Goal: Task Accomplishment & Management: Complete application form

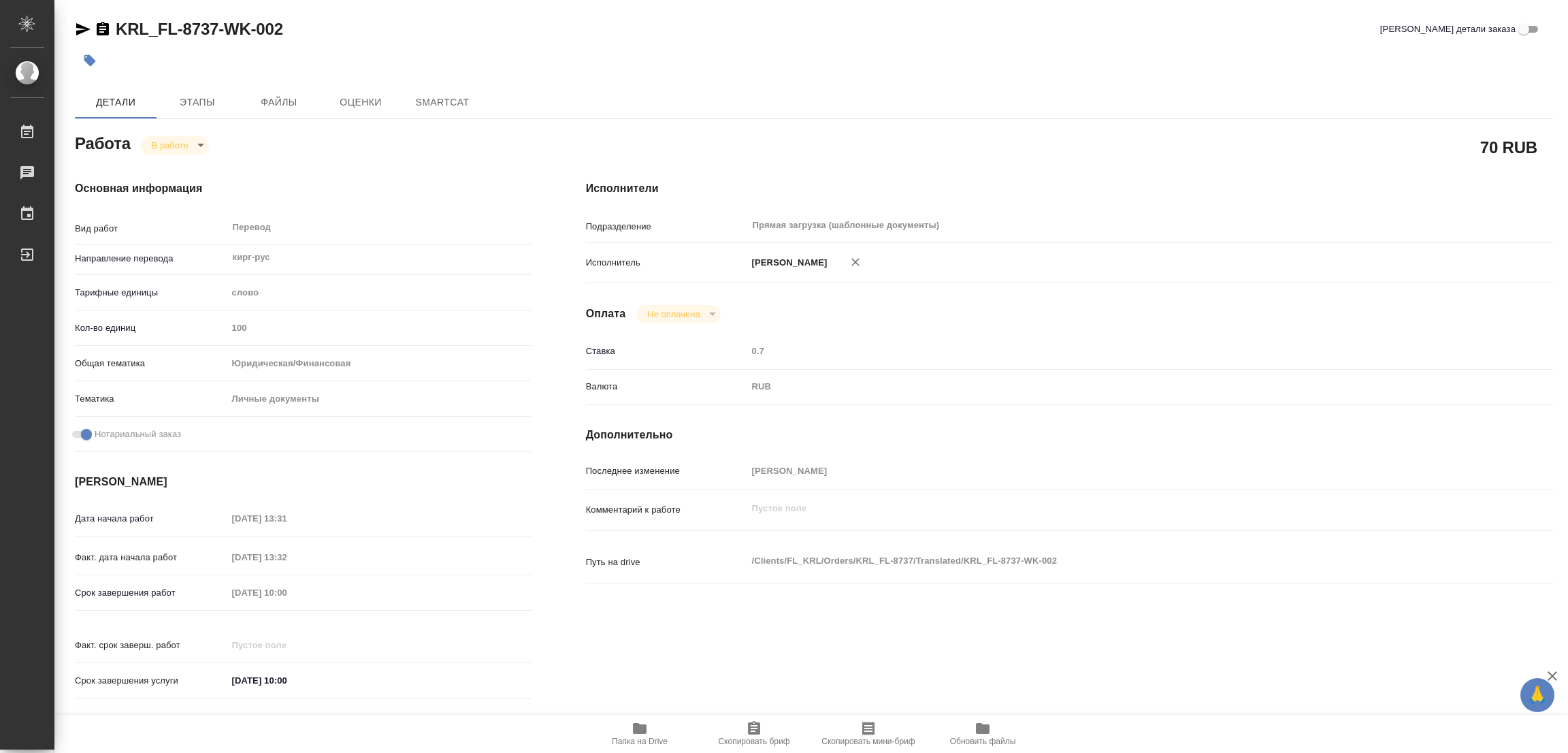
type textarea "x"
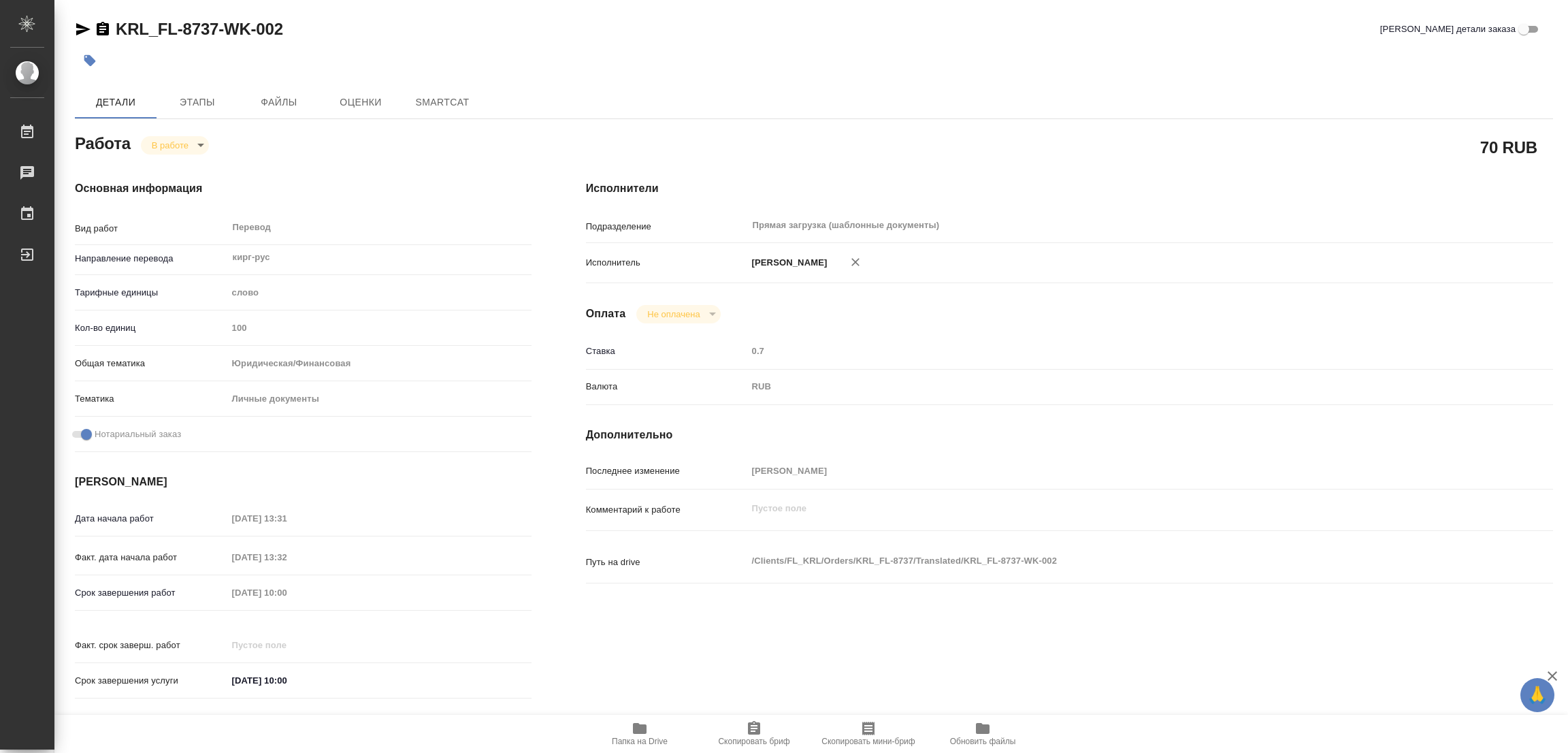
type textarea "x"
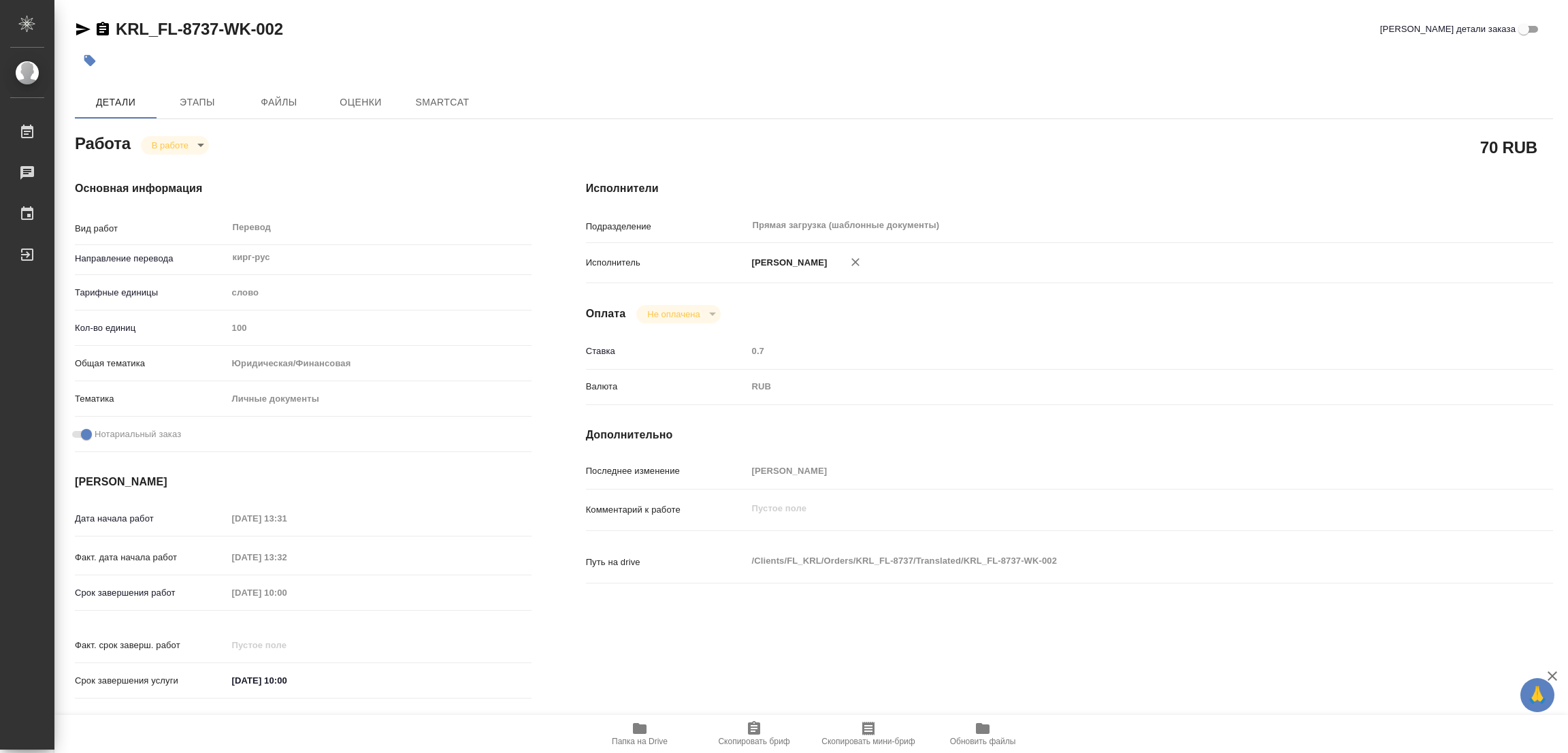
type textarea "x"
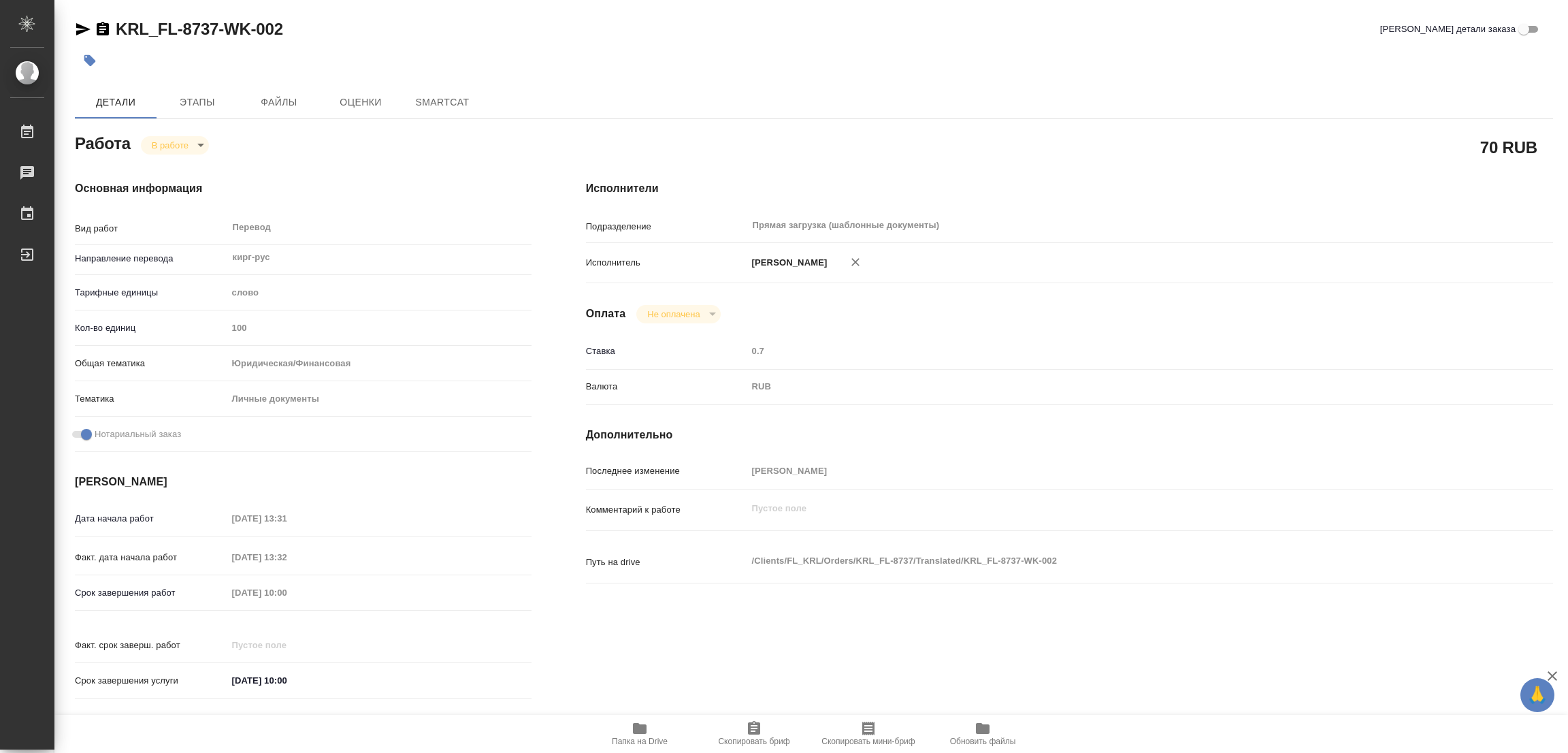
type textarea "x"
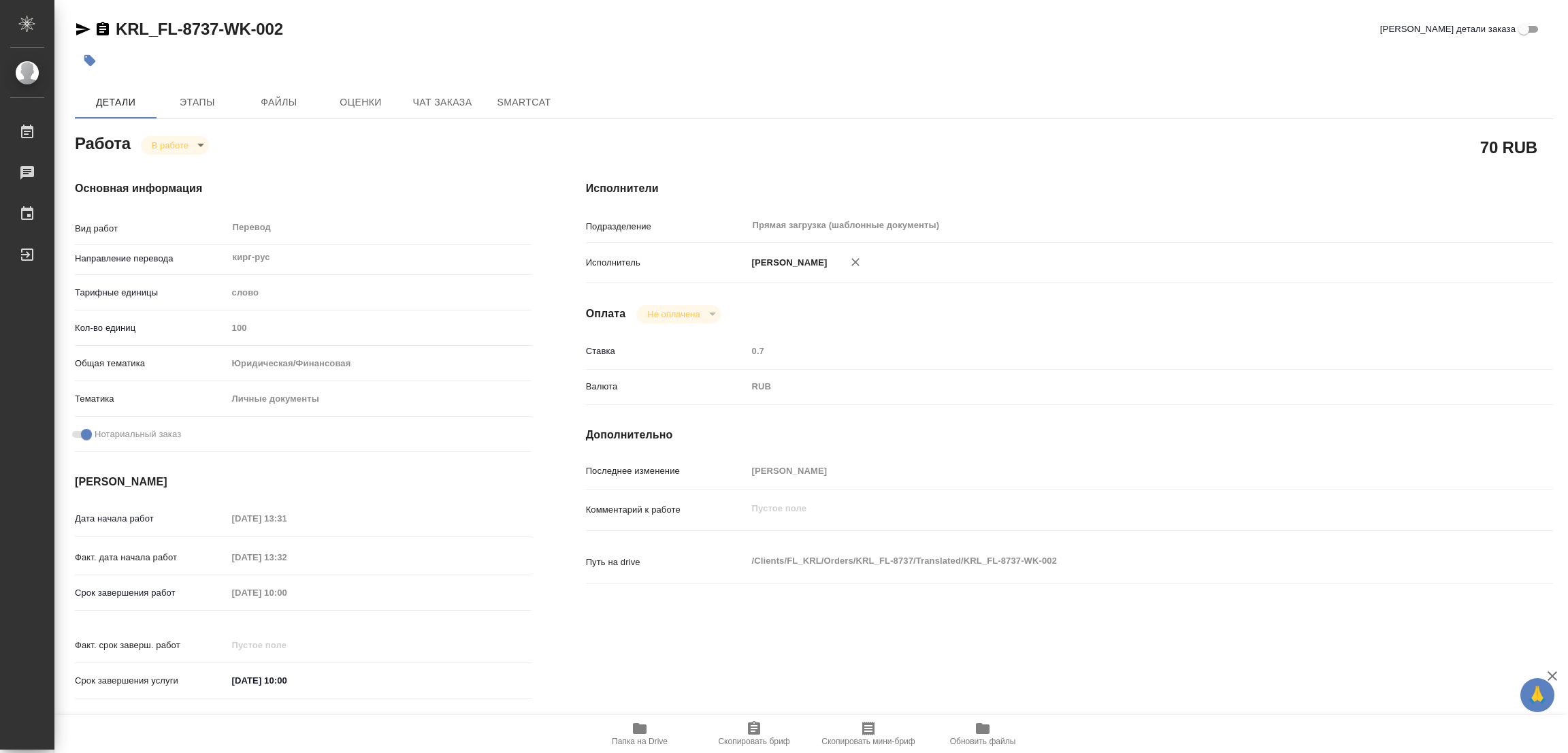
type textarea "x"
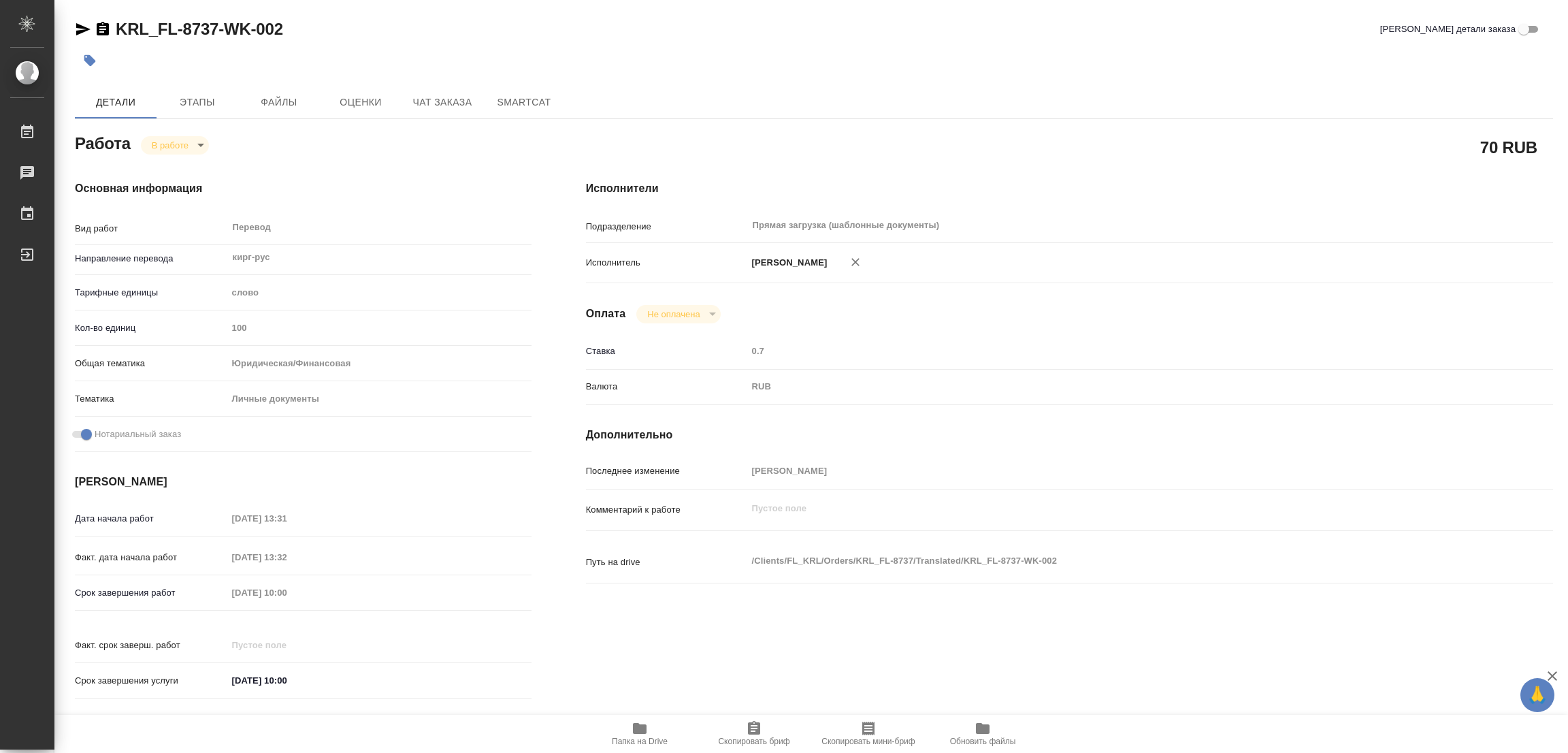
click at [641, 732] on icon "button" at bounding box center [640, 728] width 14 height 11
type textarea "x"
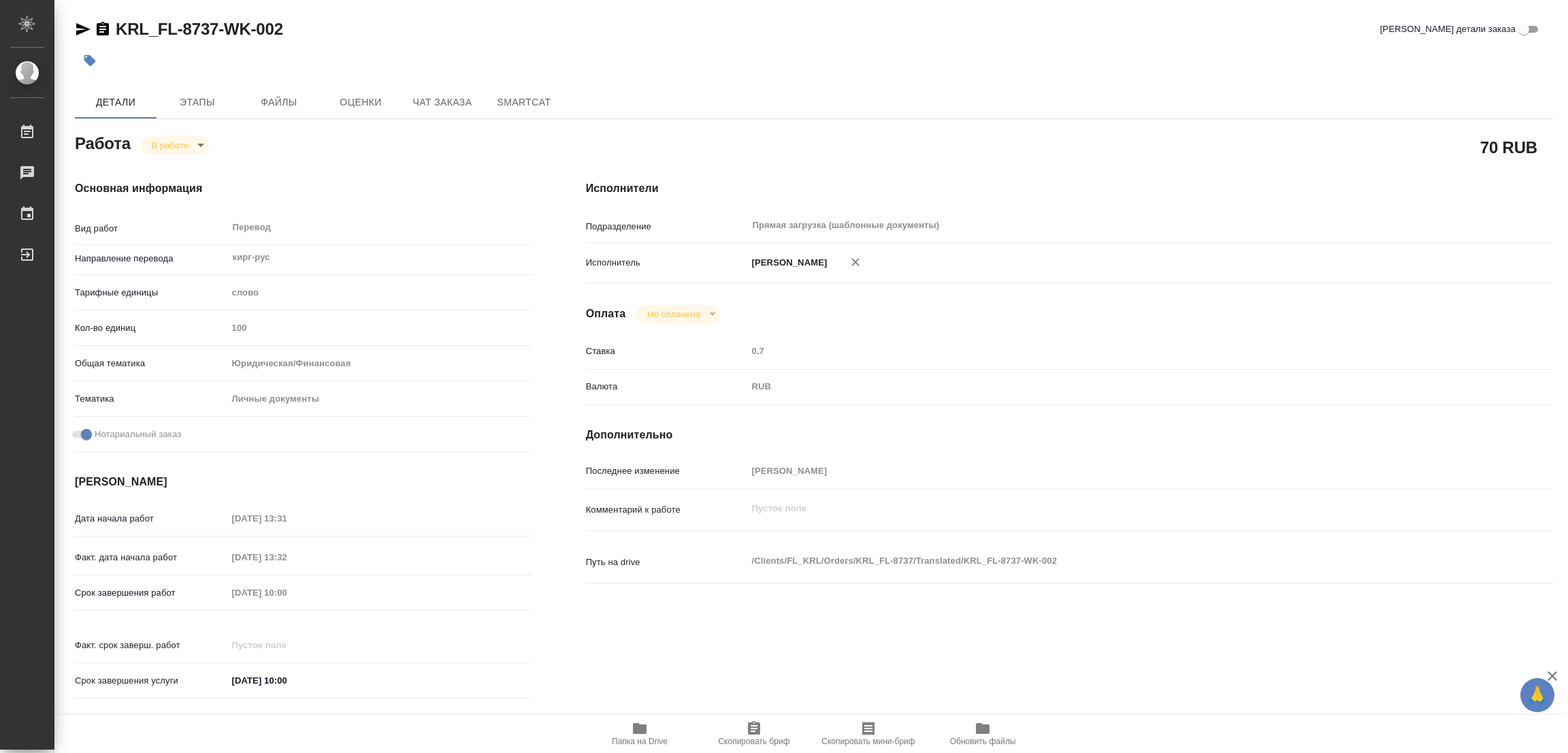
type textarea "x"
click at [215, 96] on span "Этапы" at bounding box center [197, 103] width 65 height 17
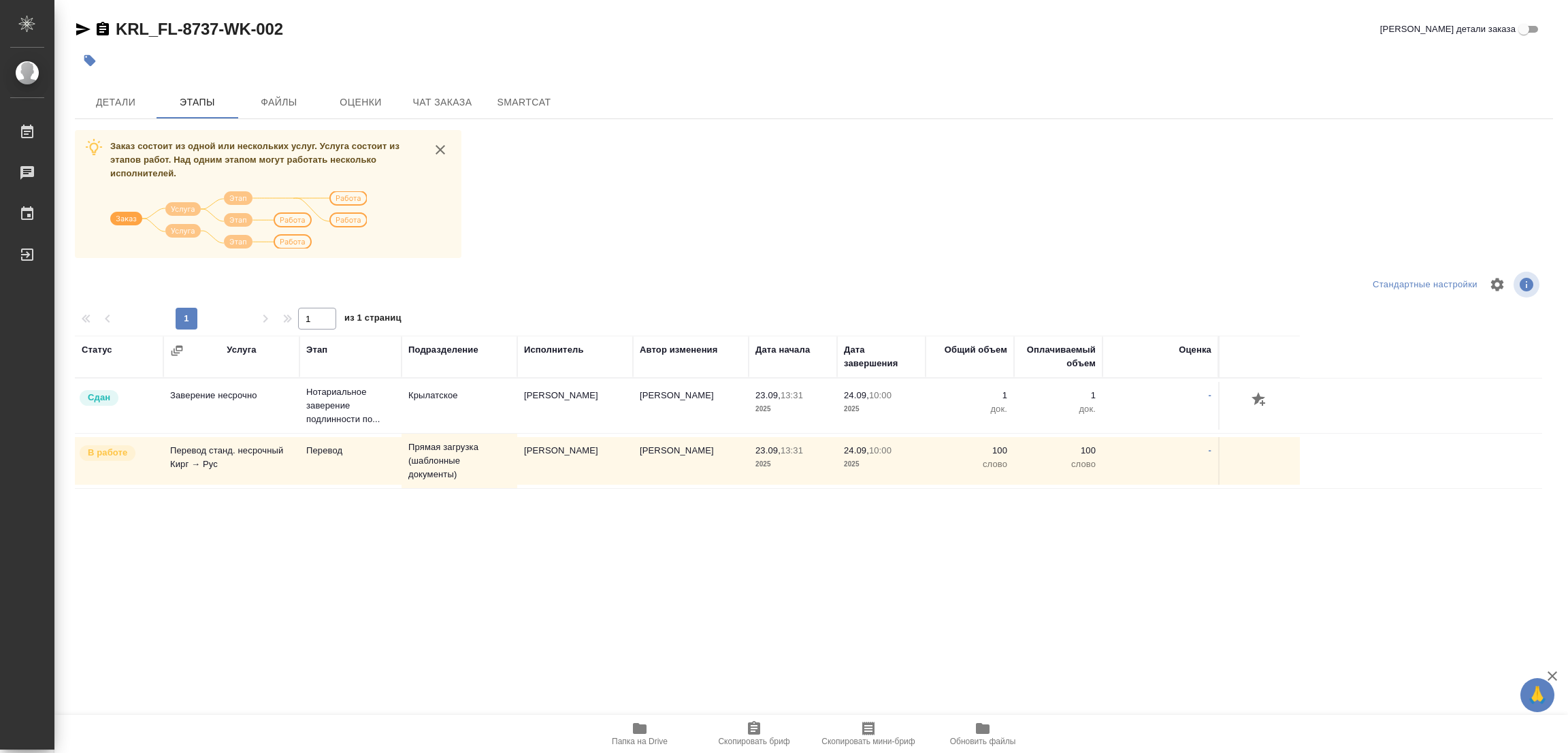
click at [720, 126] on div "KRL_FL-8737-WK-002 Кратко детали заказа Детали Этапы Файлы Оценки Чат заказа Sm…" at bounding box center [814, 338] width 1493 height 677
click at [108, 94] on span "Детали" at bounding box center [115, 103] width 65 height 17
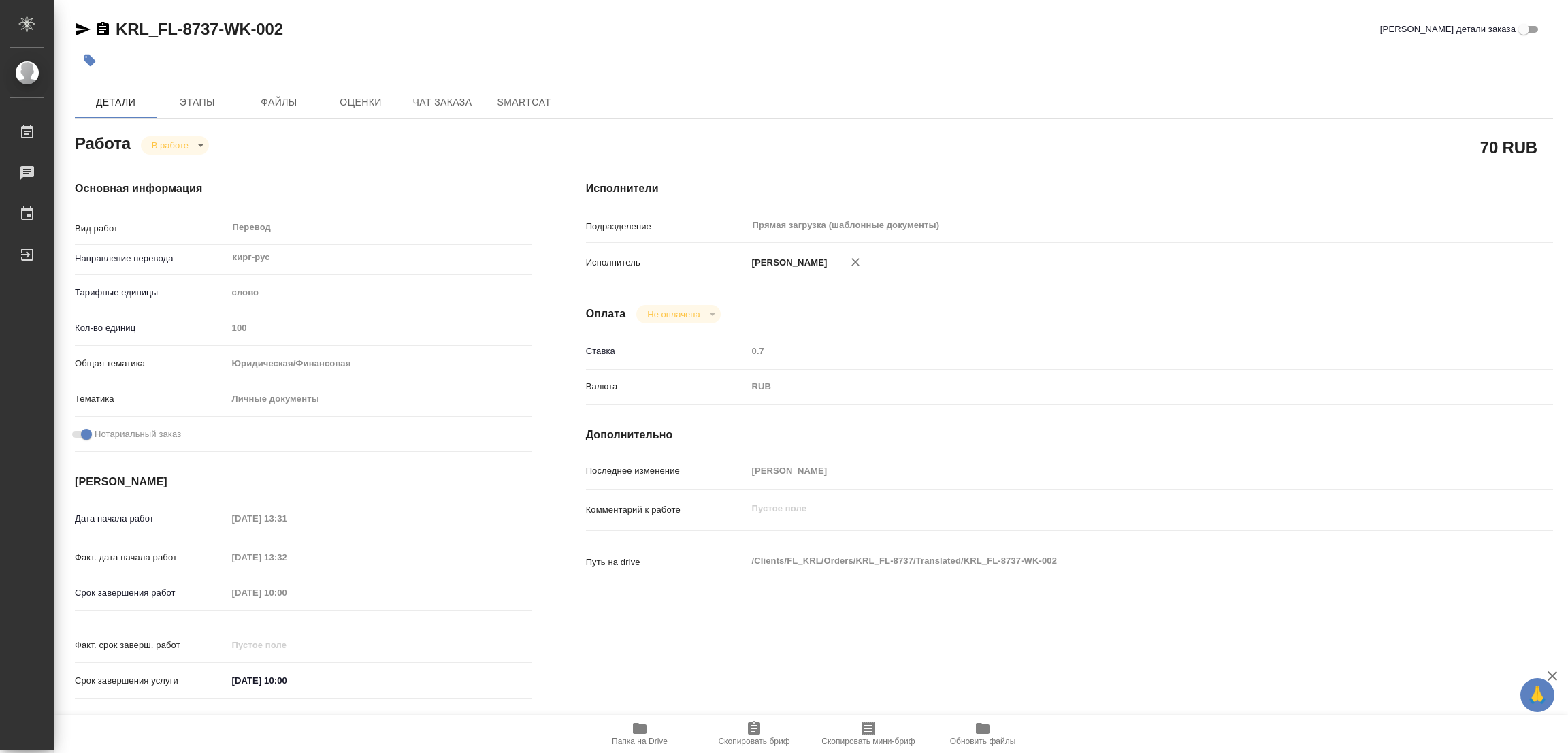
type textarea "x"
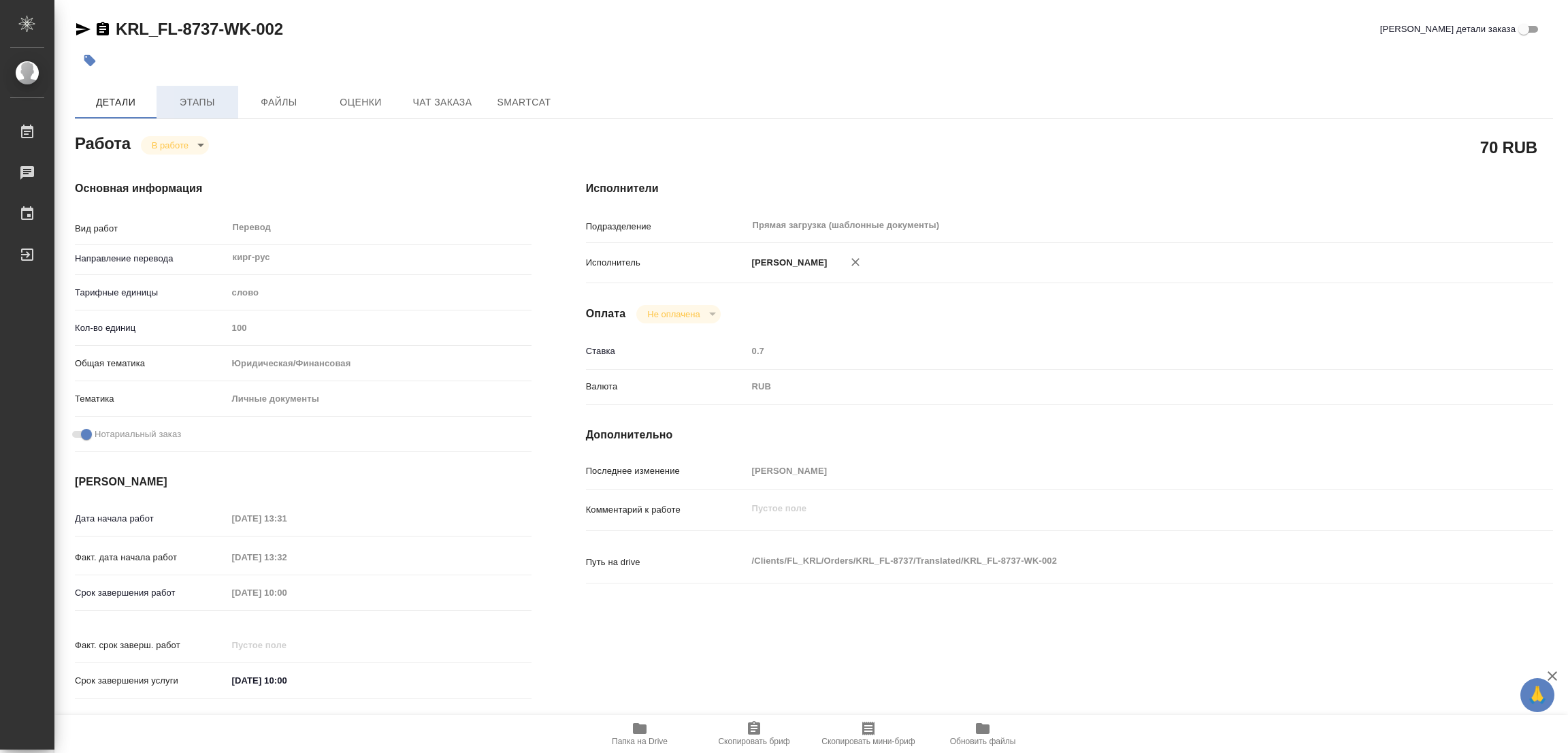
type textarea "x"
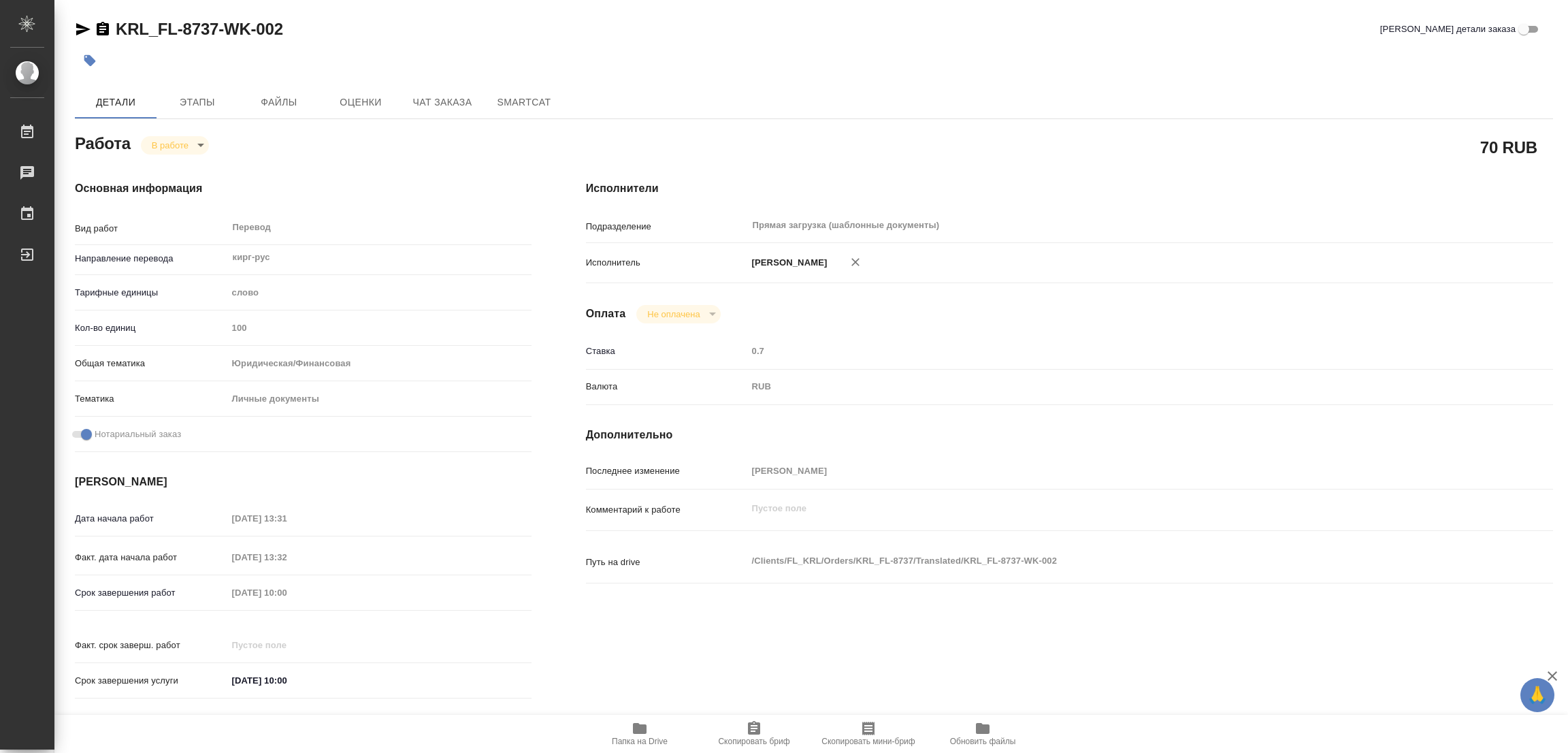
type textarea "x"
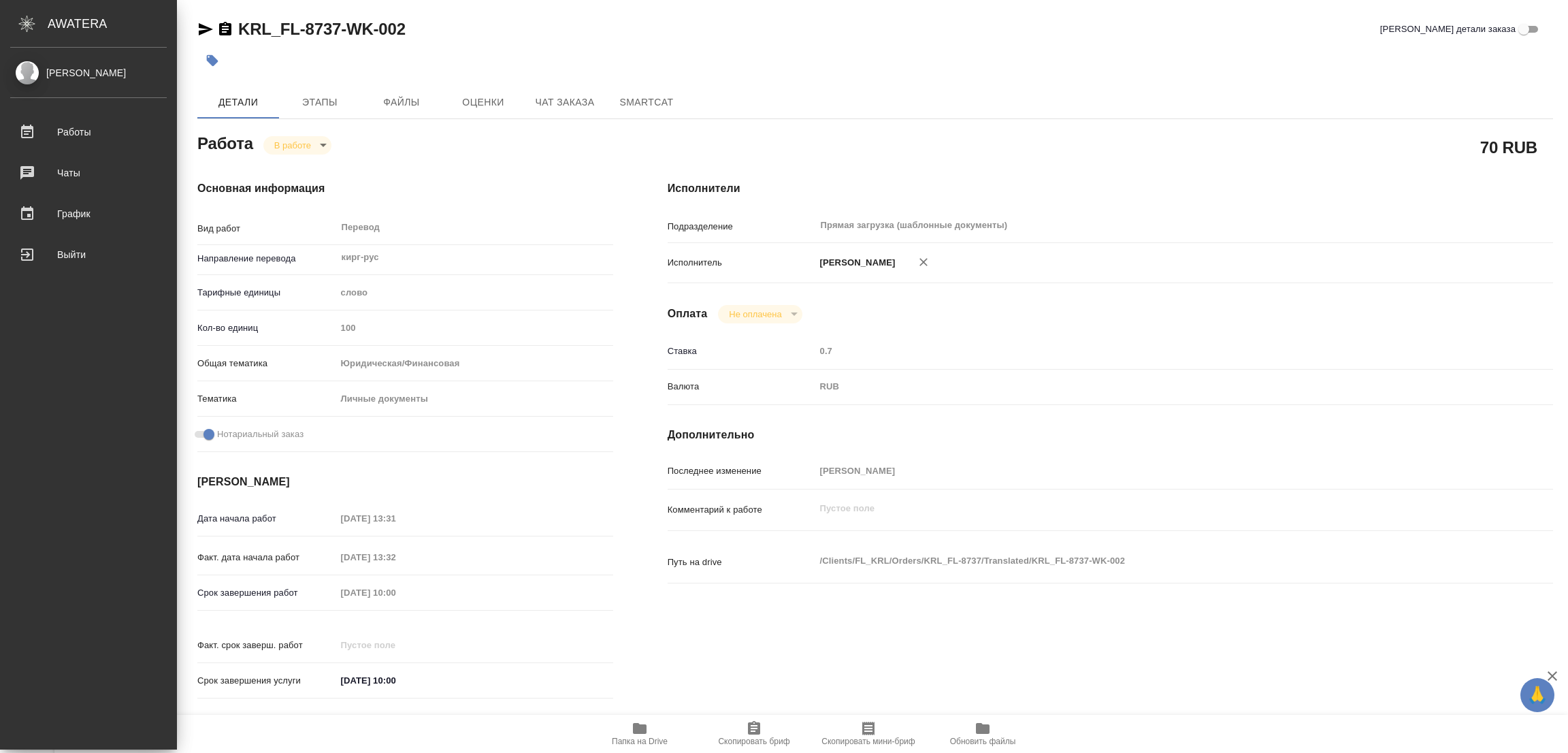
type textarea "x"
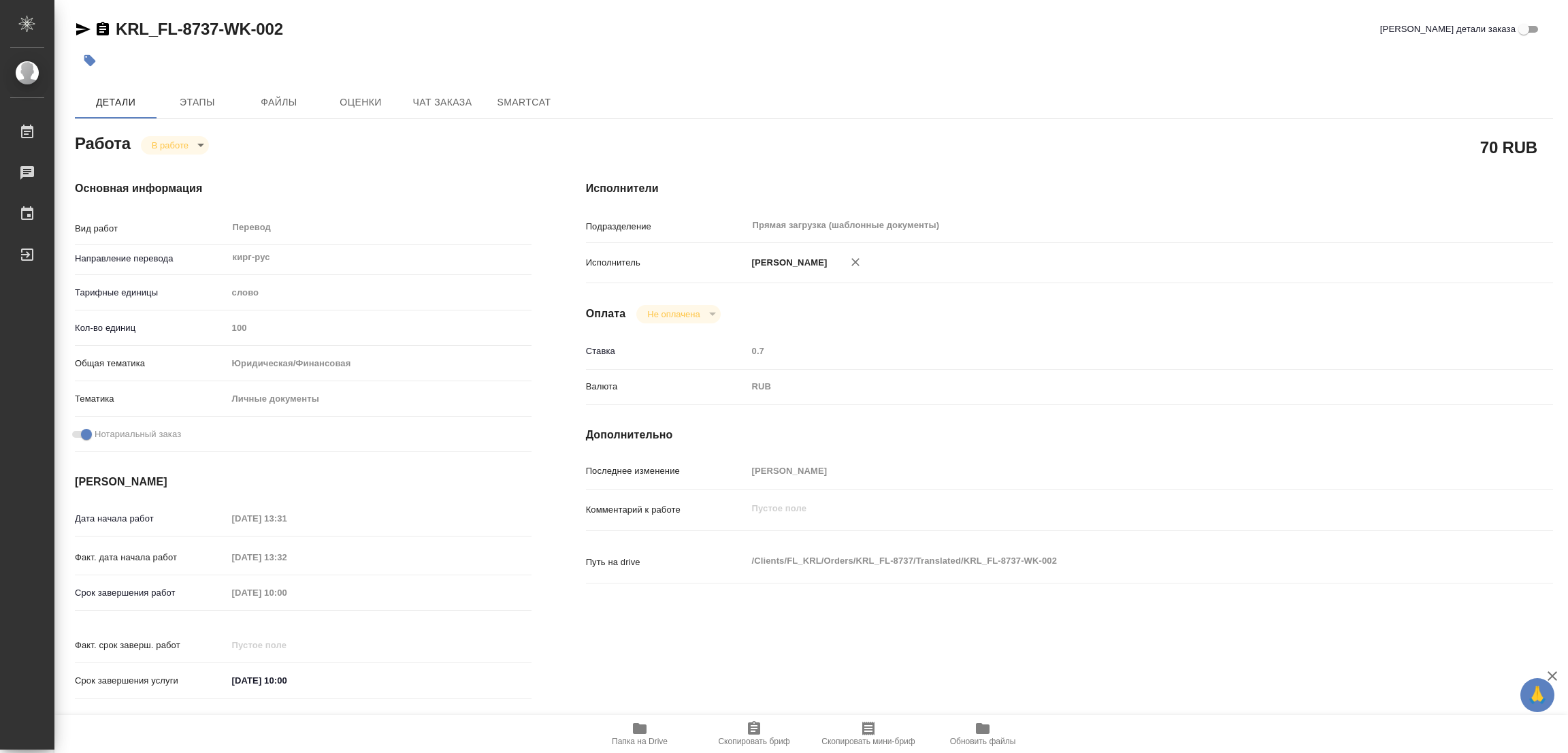
type textarea "x"
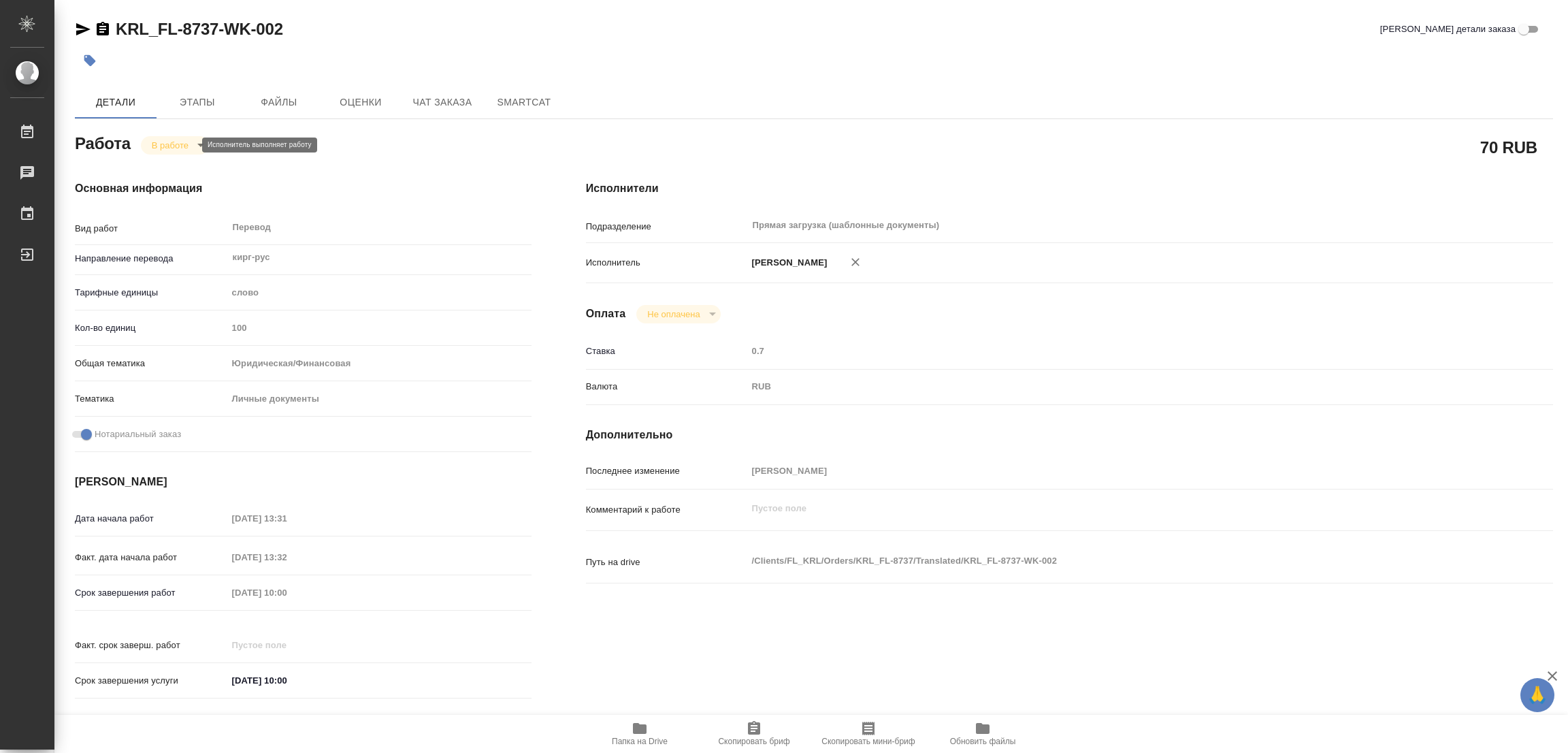
click at [169, 141] on body "🙏 .cls-1 fill:#fff; AWATERA Popova Galina Работы 0 Чаты График Выйти KRL_FL-873…" at bounding box center [784, 376] width 1568 height 753
click at [171, 168] on button "Выполнен" at bounding box center [176, 169] width 50 height 15
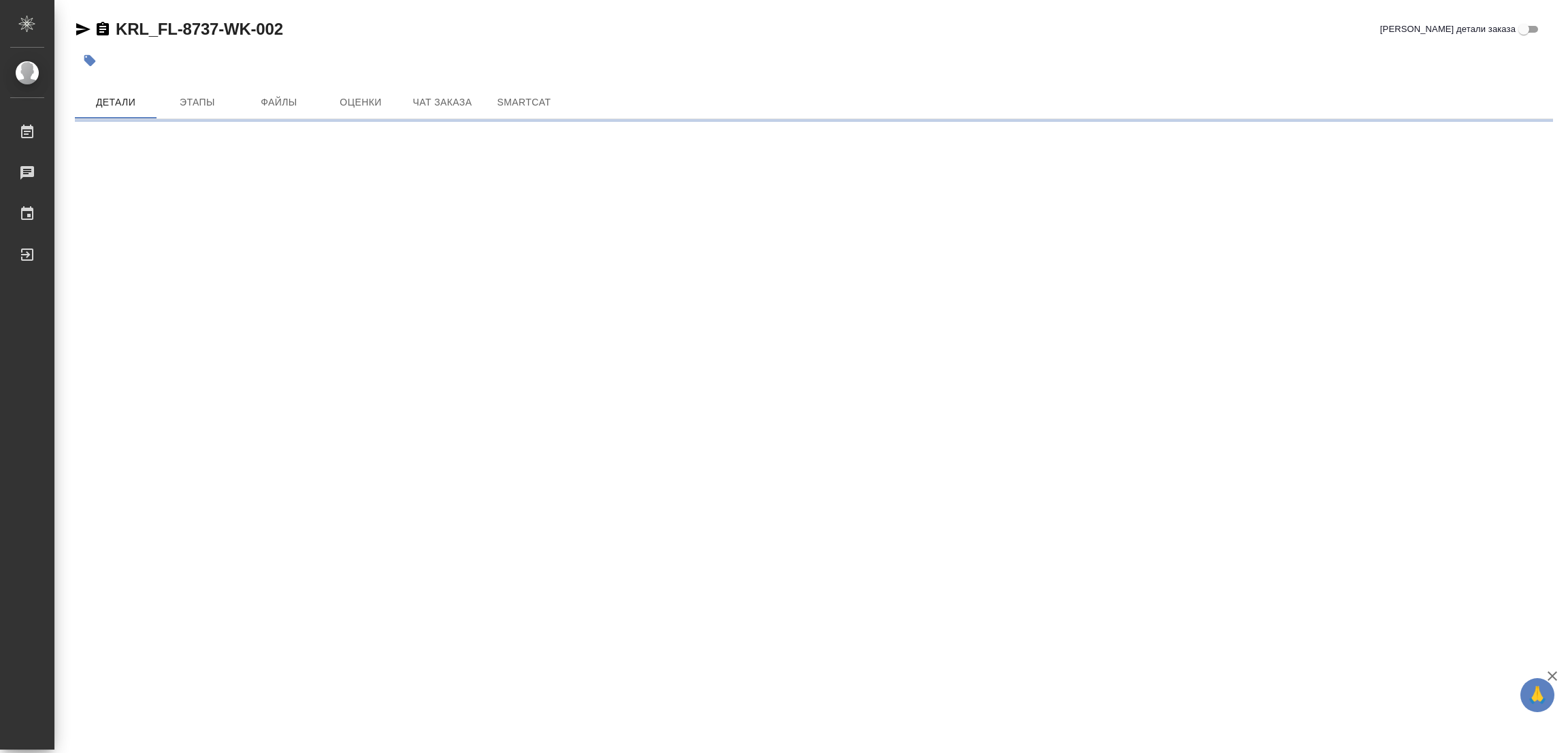
click at [90, 58] on icon "button" at bounding box center [90, 61] width 11 height 12
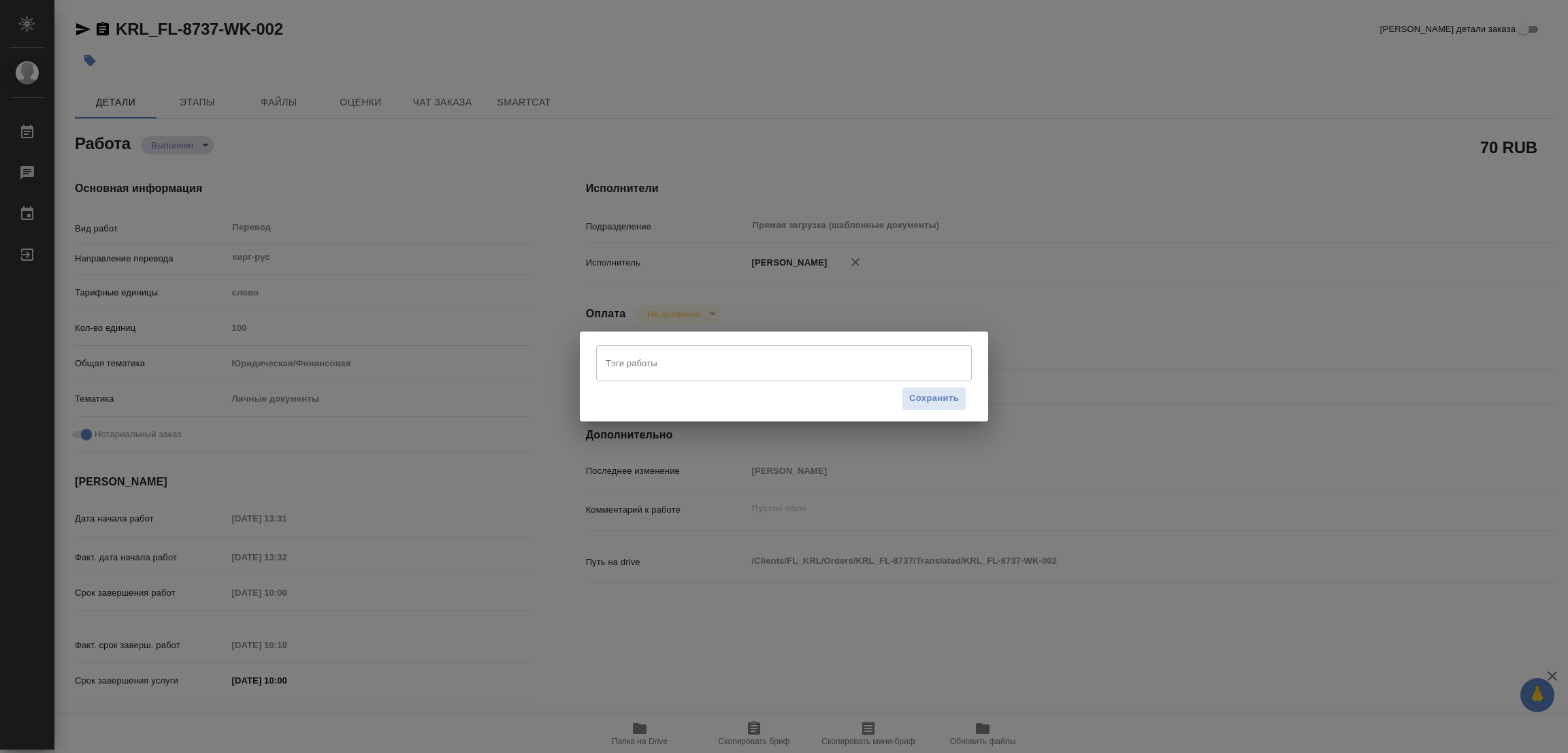
type textarea "x"
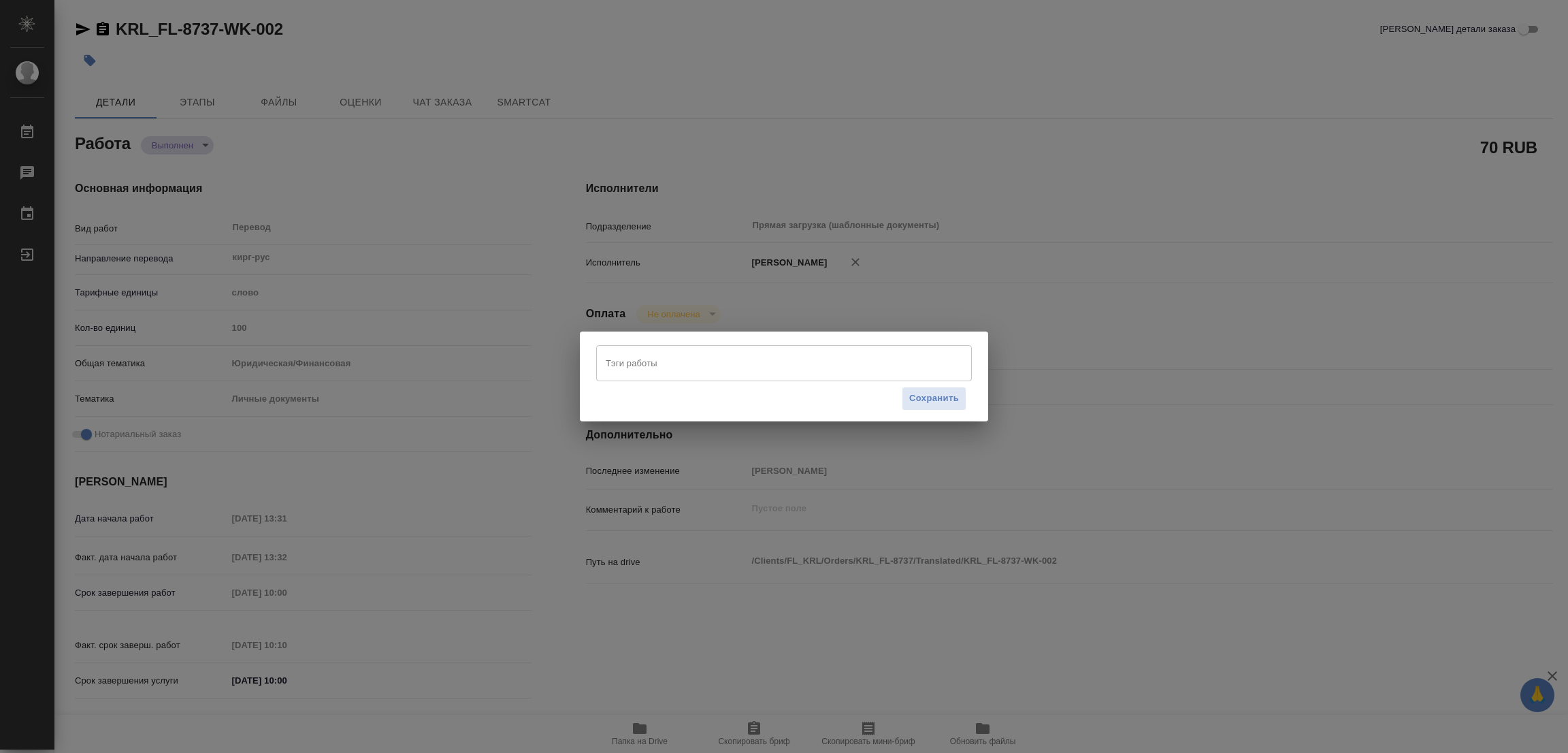
type textarea "x"
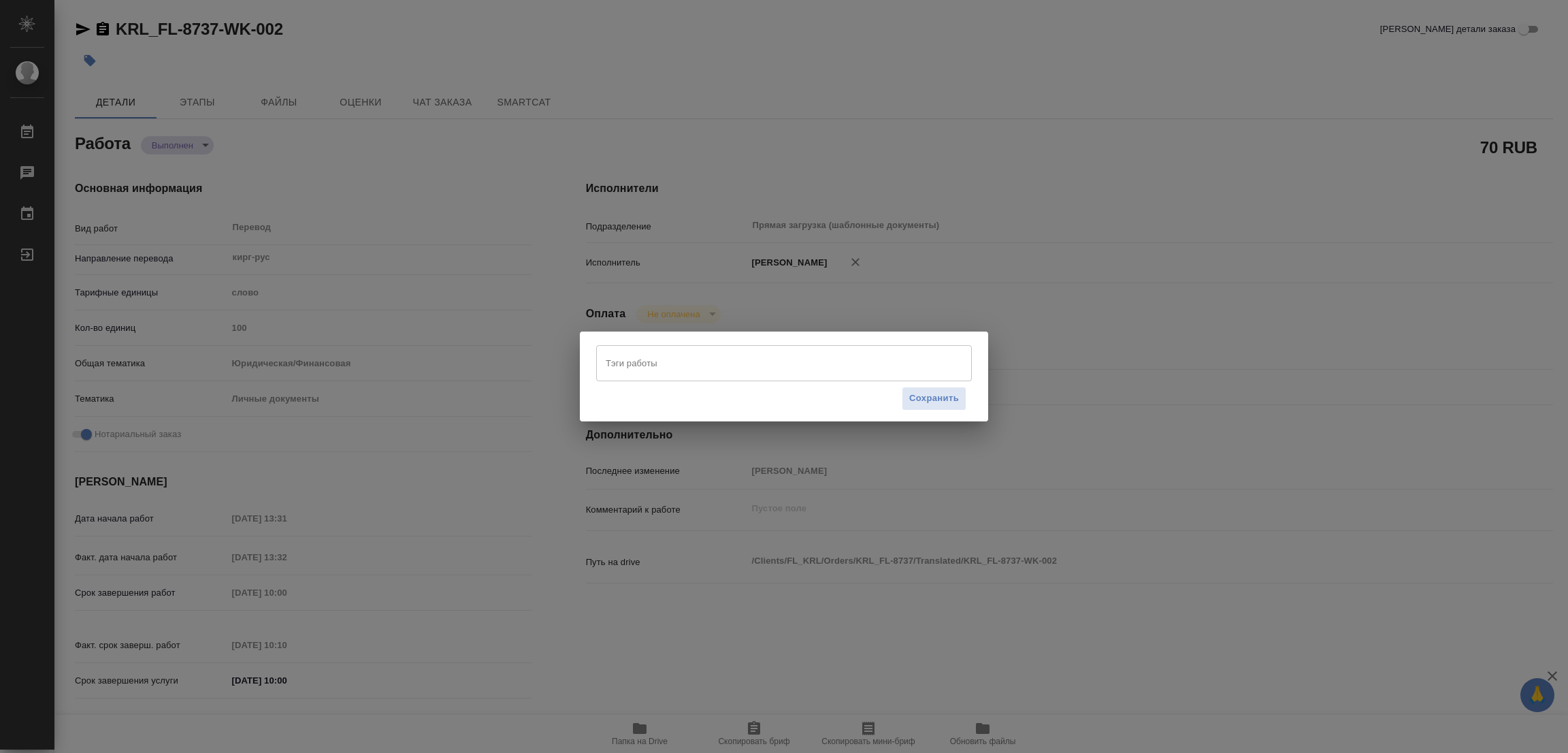
type textarea "x"
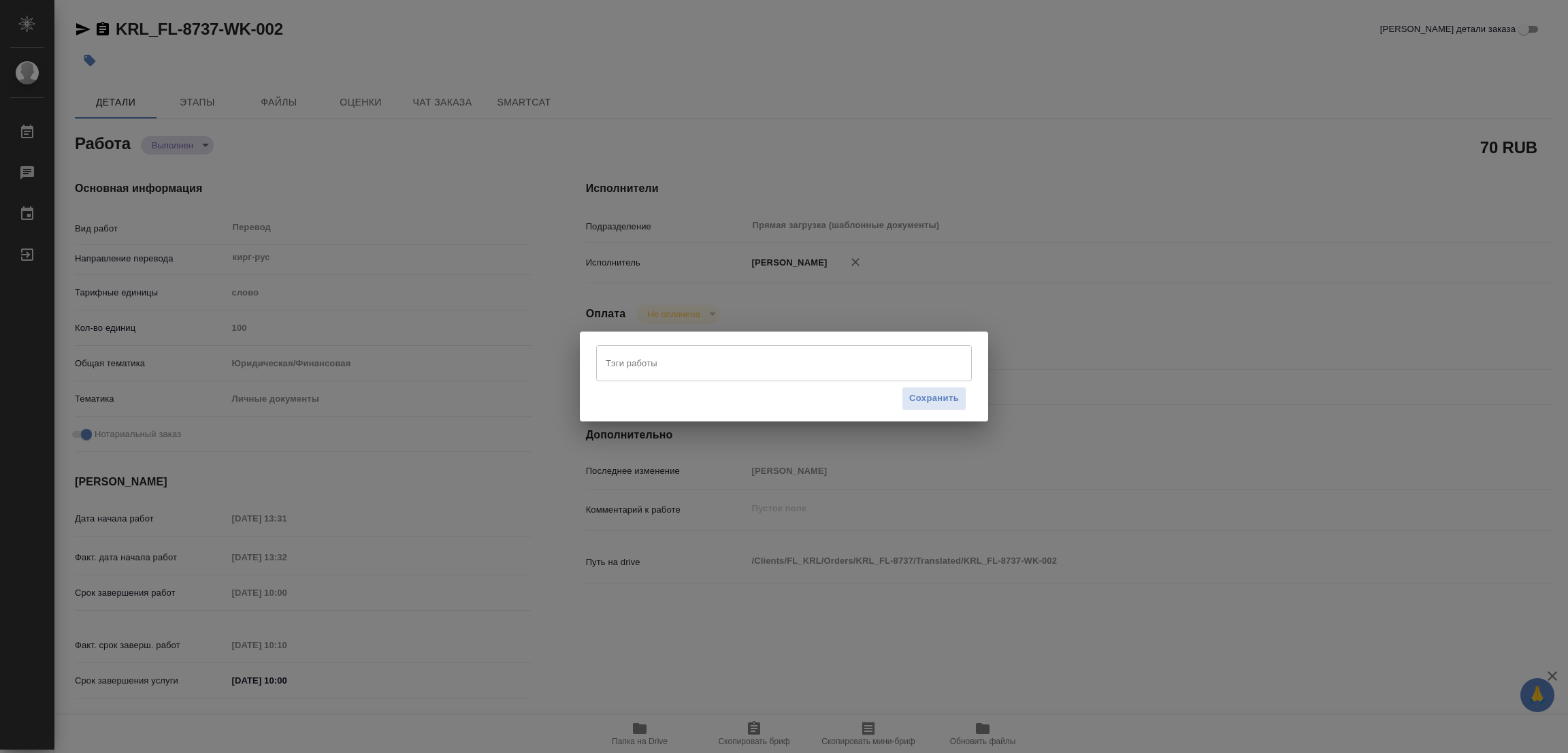
click at [720, 381] on div "Сохранить" at bounding box center [784, 398] width 376 height 35
type textarea "x"
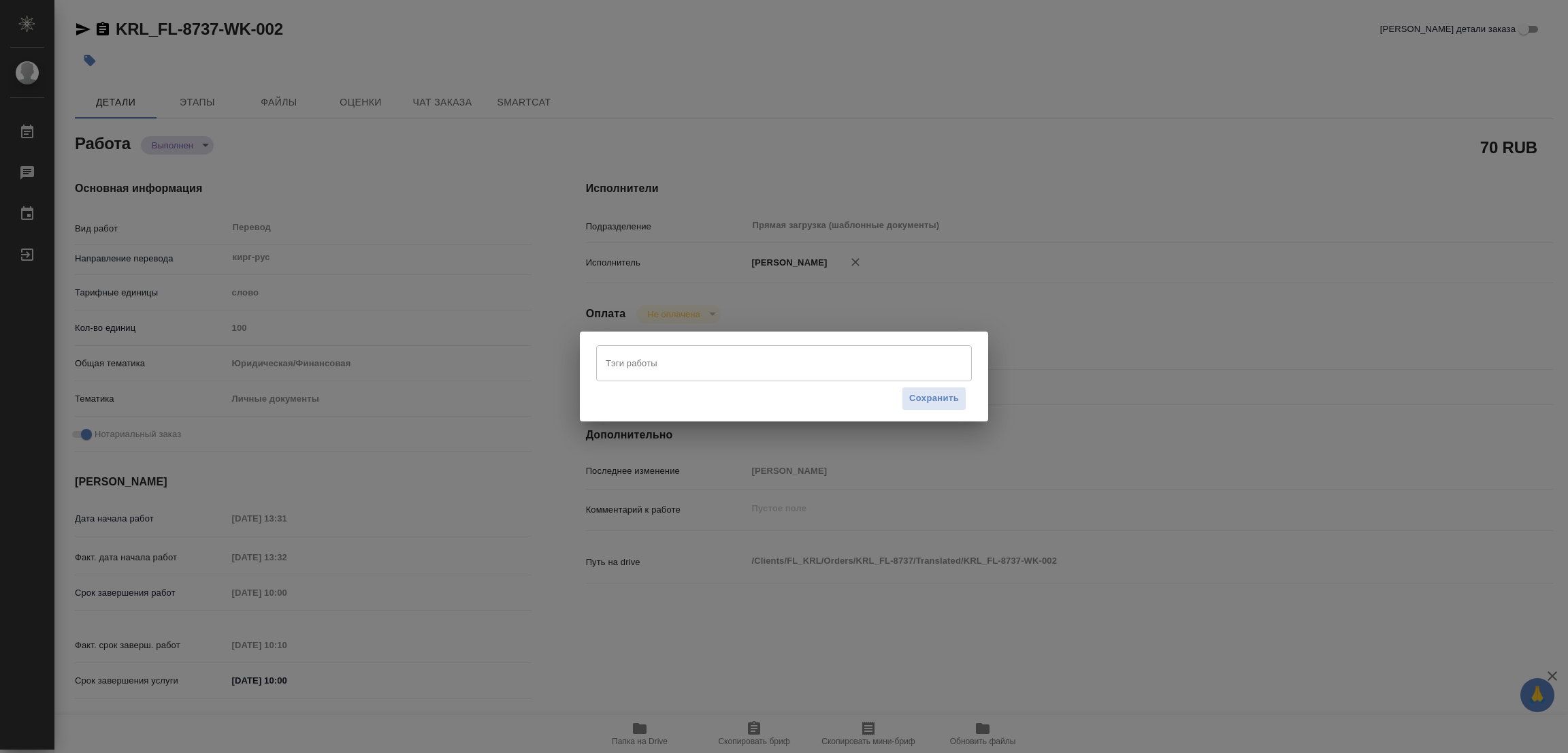
type textarea "x"
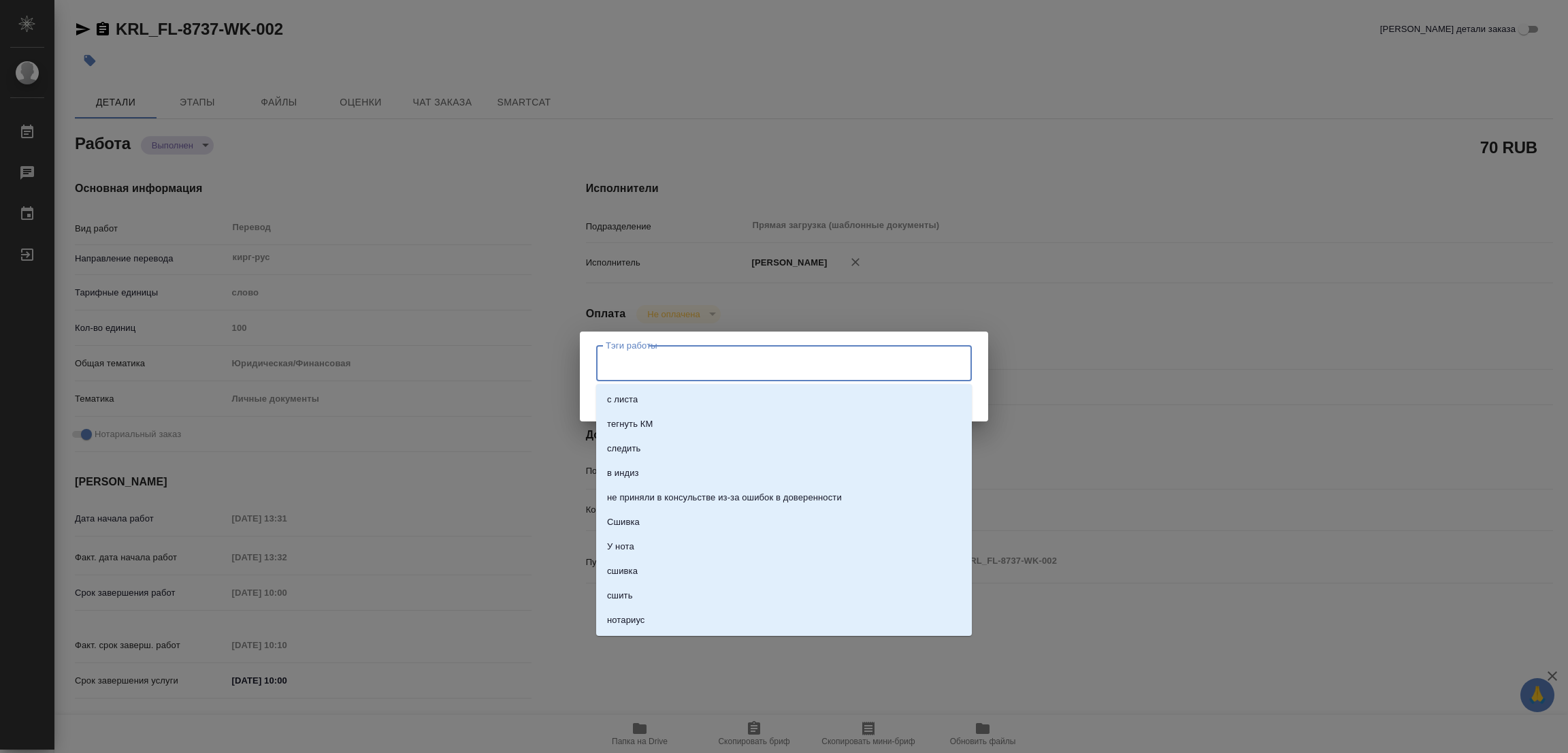
click at [687, 370] on input "Тэги работы" at bounding box center [771, 363] width 337 height 23
type input "стат: 100"
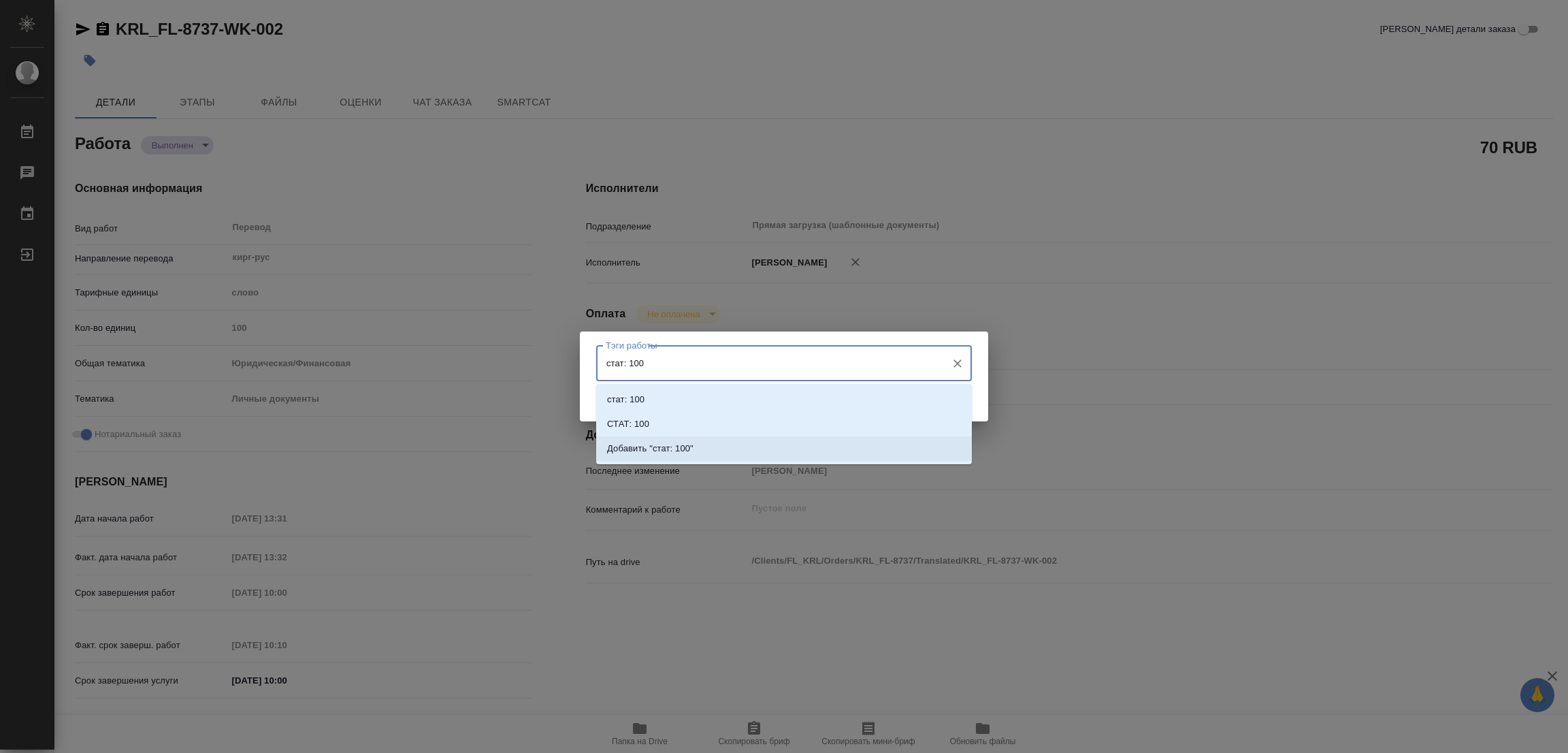
click at [674, 452] on p "Добавить "стат: 100"" at bounding box center [650, 449] width 87 height 14
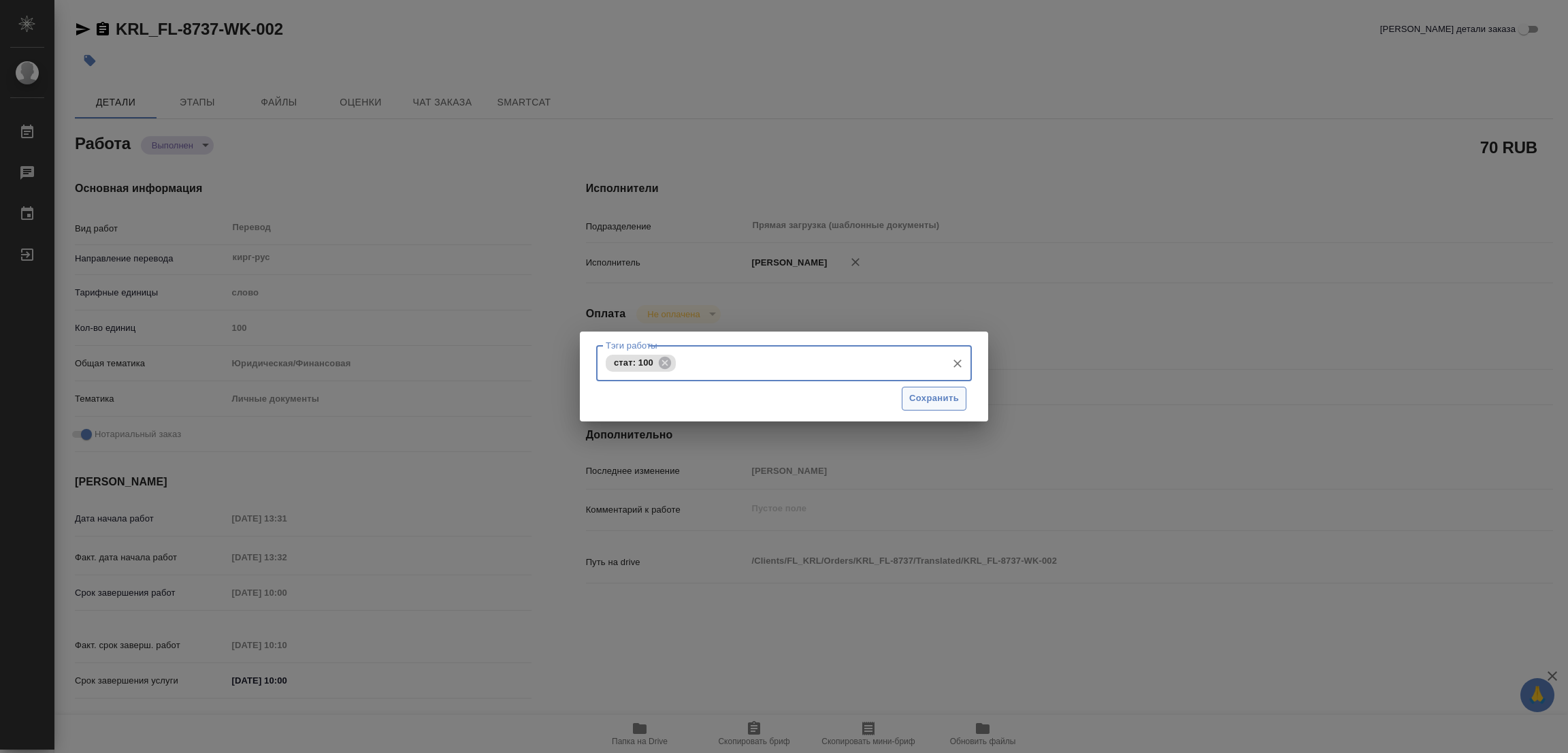
click at [920, 394] on span "Сохранить" at bounding box center [933, 399] width 50 height 15
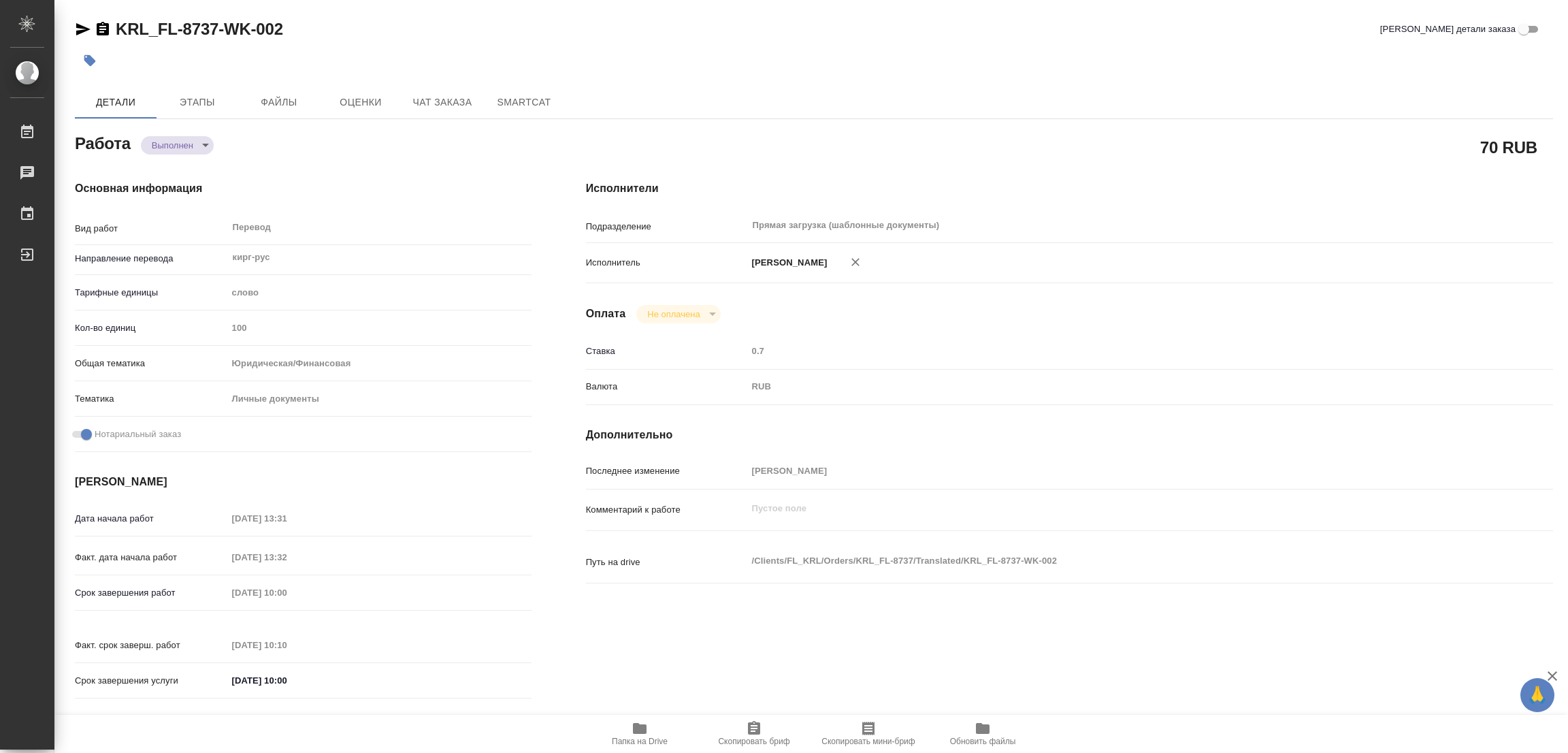
type input "completed"
type textarea "Перевод"
type textarea "x"
type input "кирг-рус"
type input "5a8b1489cc6b4906c91bfd90"
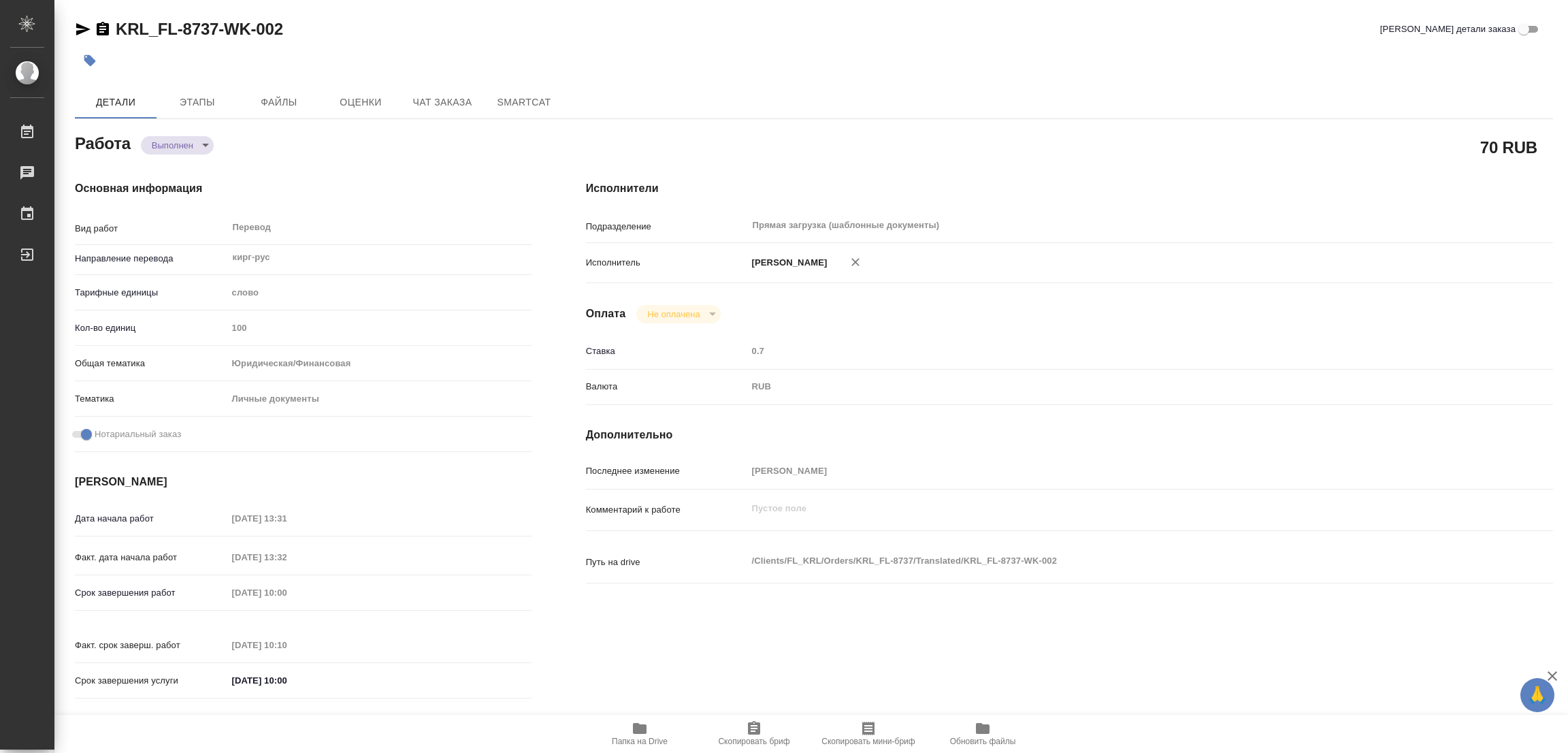
type input "100"
type input "yr-fn"
type input "5a8b8b956a9677013d343cfe"
checkbox input "true"
type input "23.09.2025 13:31"
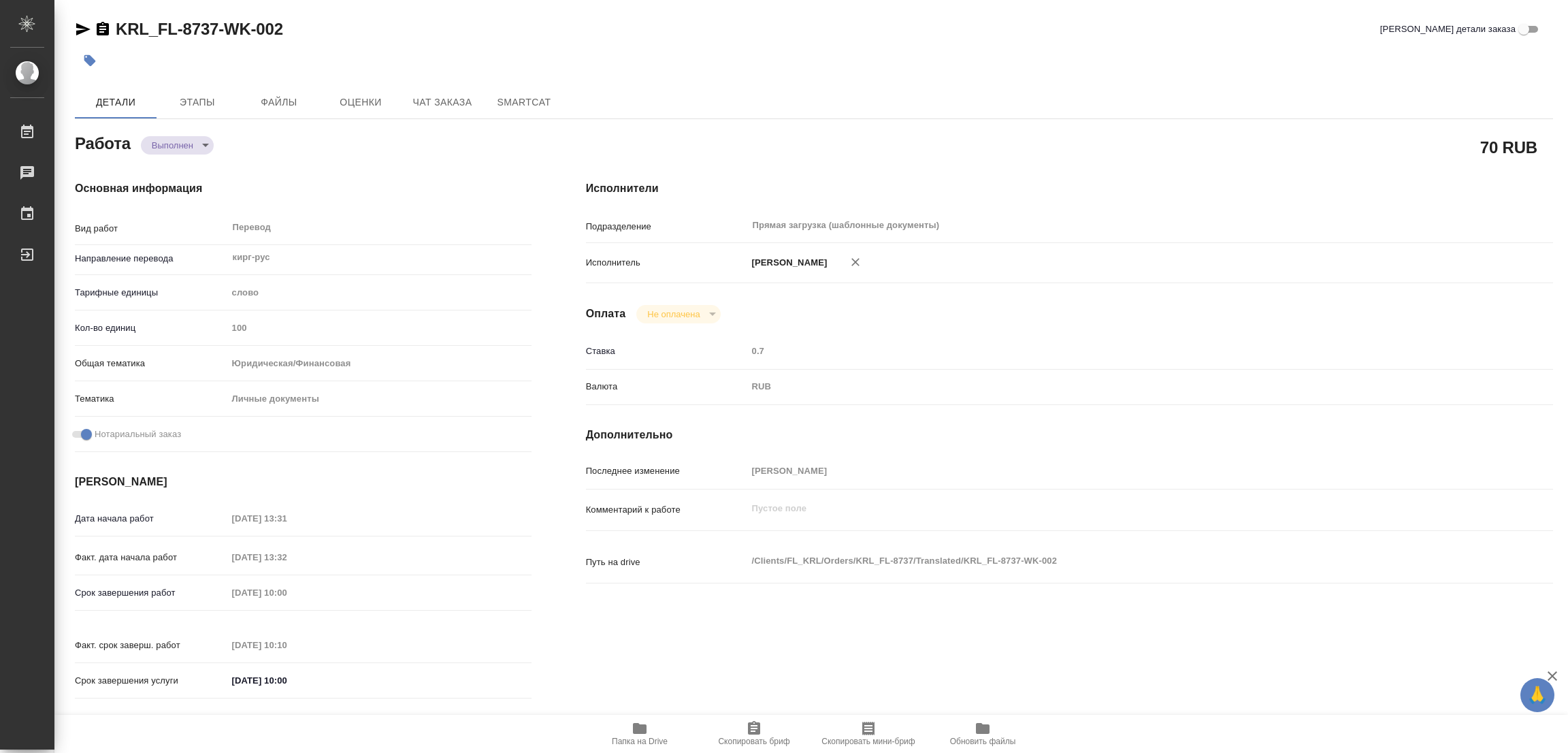
type input "23.09.2025 13:32"
type input "24.09.2025 10:00"
type input "24.09.2025 10:10"
type input "24.09.2025 10:00"
type input "Прямая загрузка (шаблонные документы)"
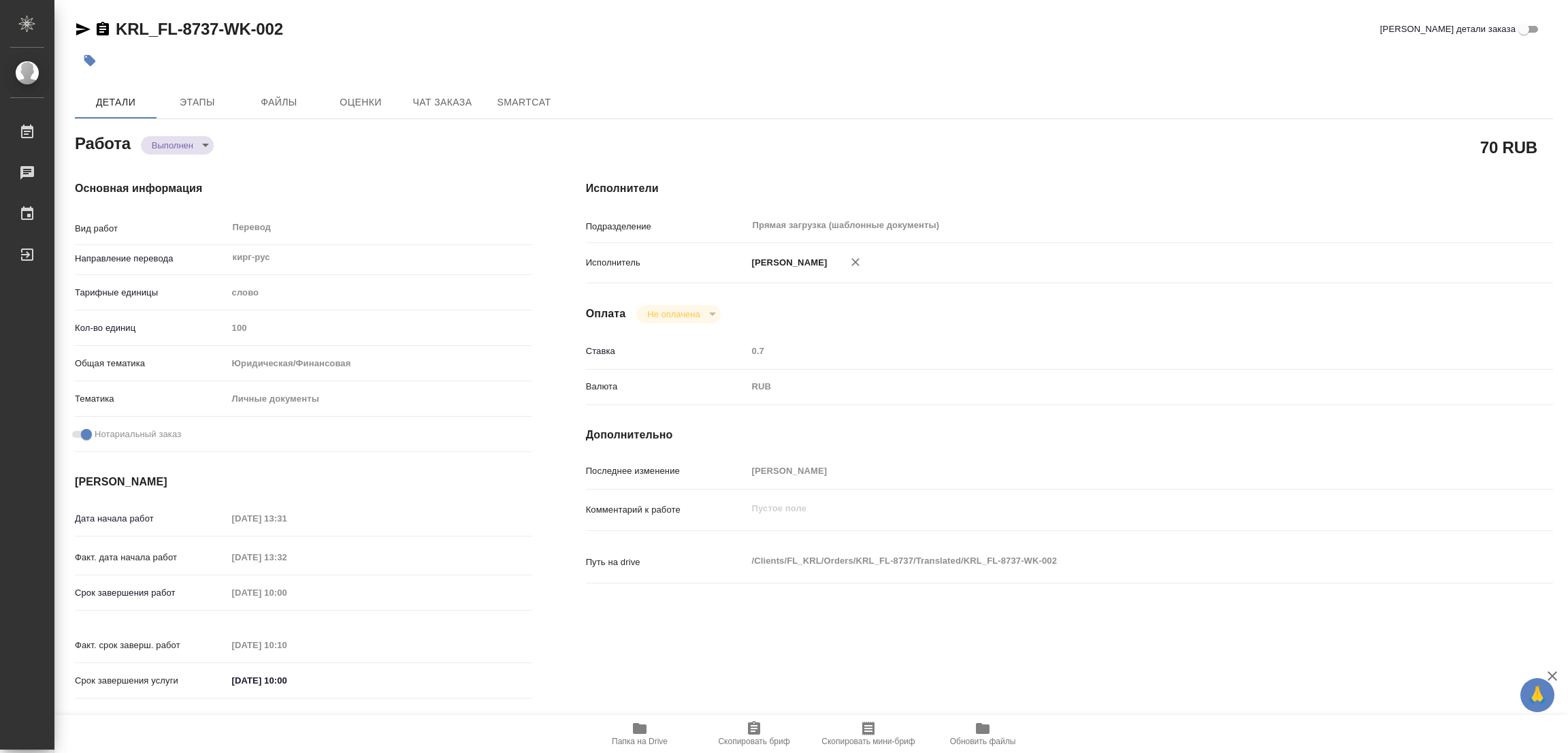
type input "notPayed"
type input "0.7"
type input "RUB"
type input "[PERSON_NAME]"
type textarea "x"
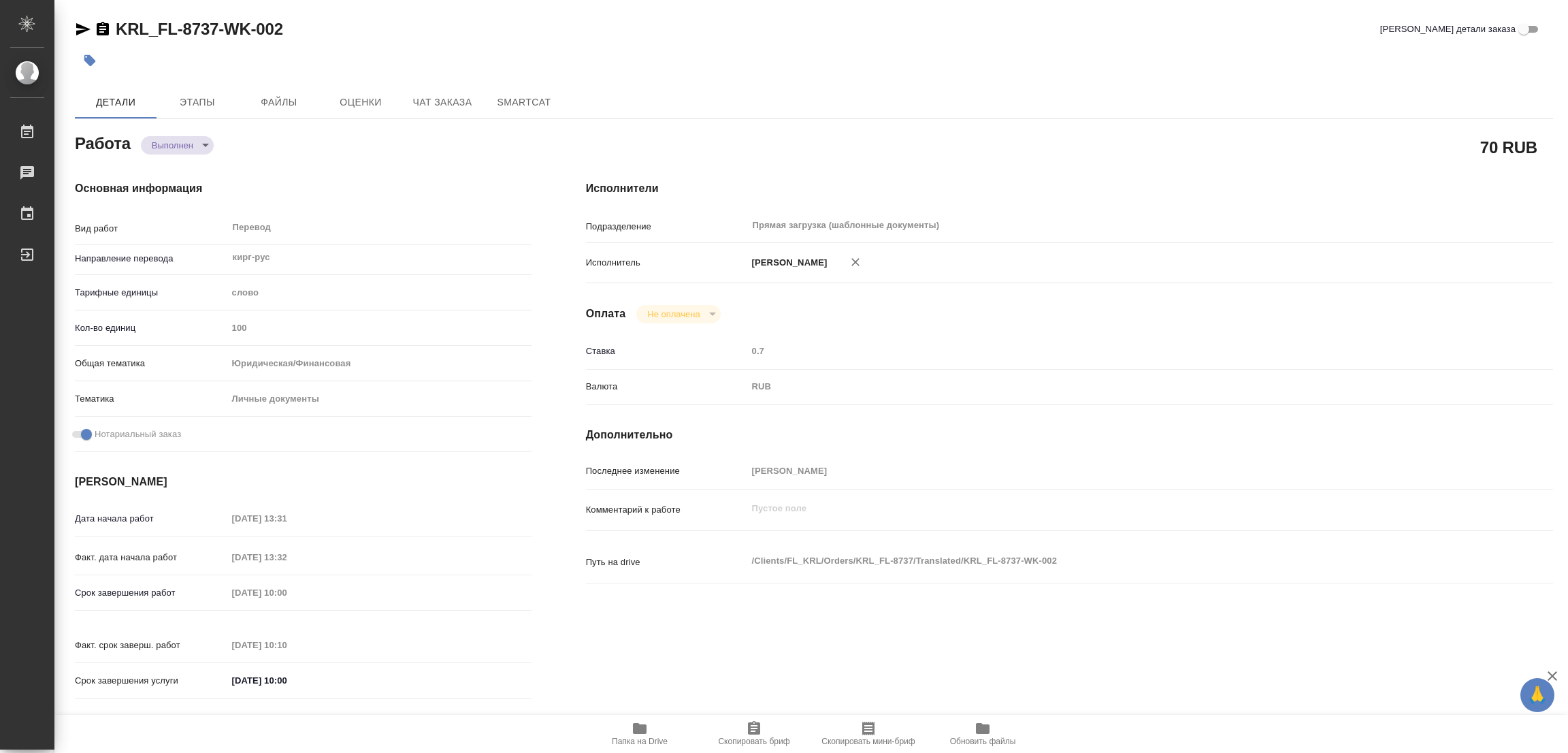
type textarea "/Clients/FL_KRL/Orders/KRL_FL-8737/Translated/KRL_FL-8737-WK-002"
type textarea "x"
type input "KRL_FL-8737"
type input "Перевод станд. несрочный"
type input "Корректура, Редактура, Приёмка по качеству, Перевод, Постредактура машинного пе…"
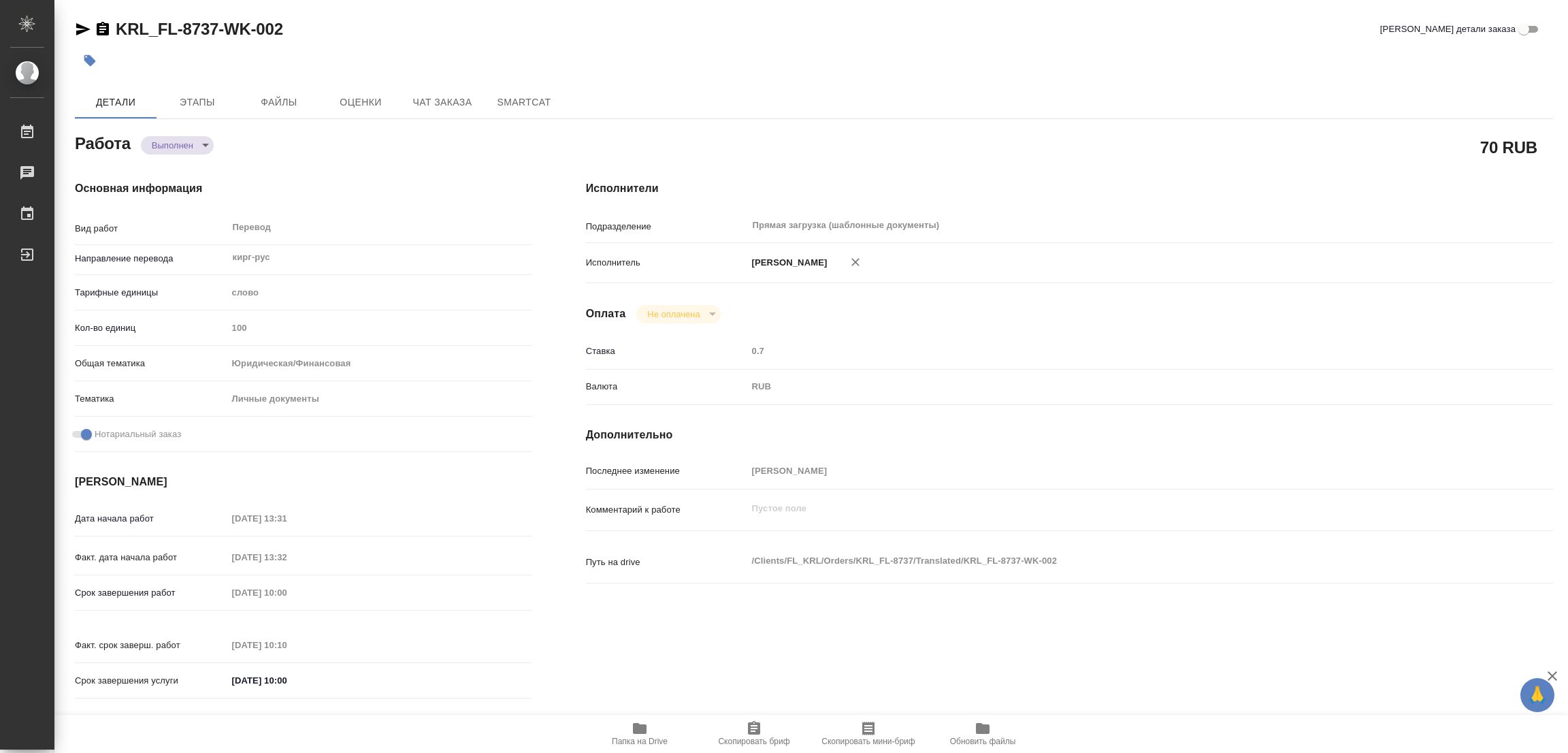
type input "Касымов Тимур"
type input "/Clients/FL_KRL/Orders/KRL_FL-8737"
type textarea "x"
type textarea "Кыргыз. Респ."
type textarea "x"
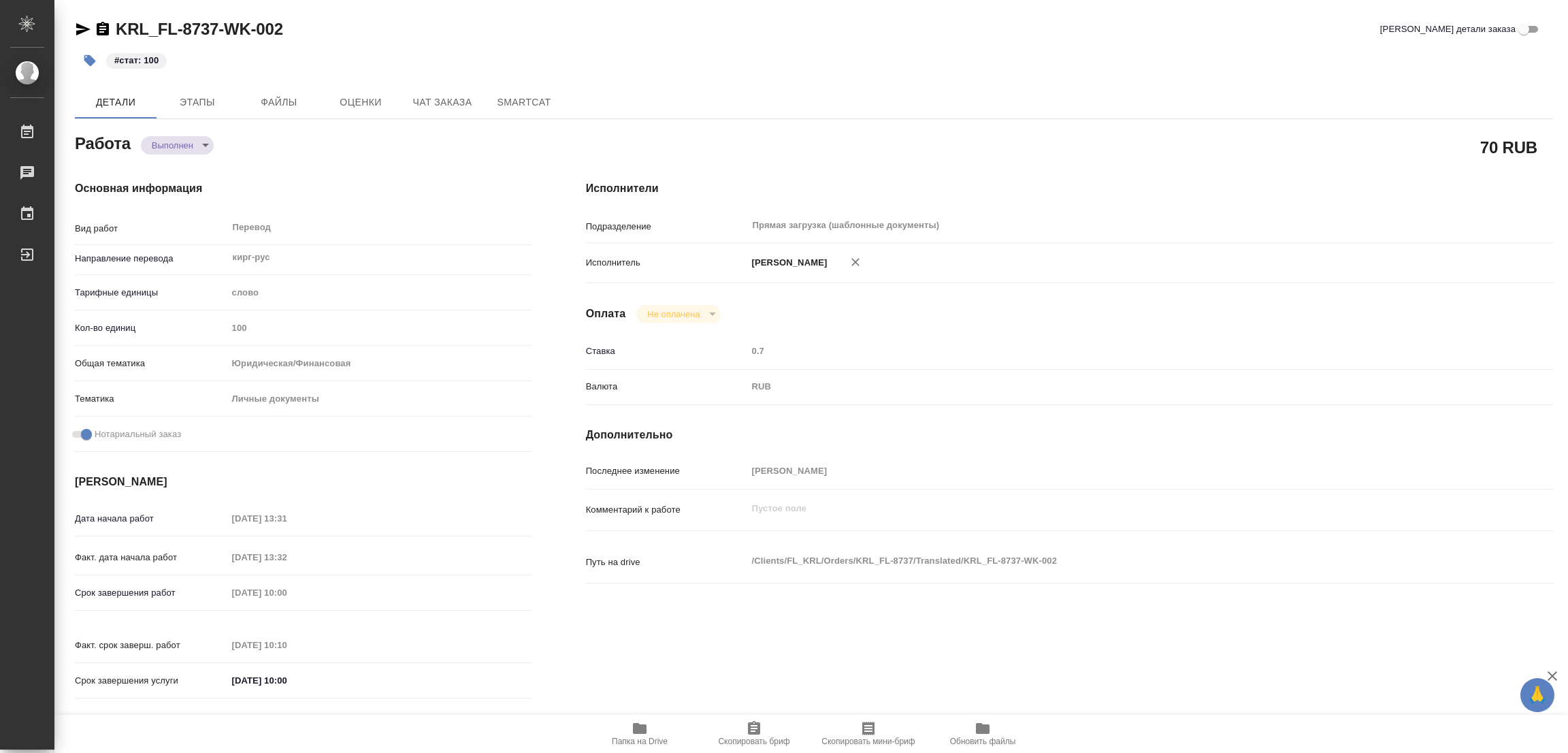
type textarea "x"
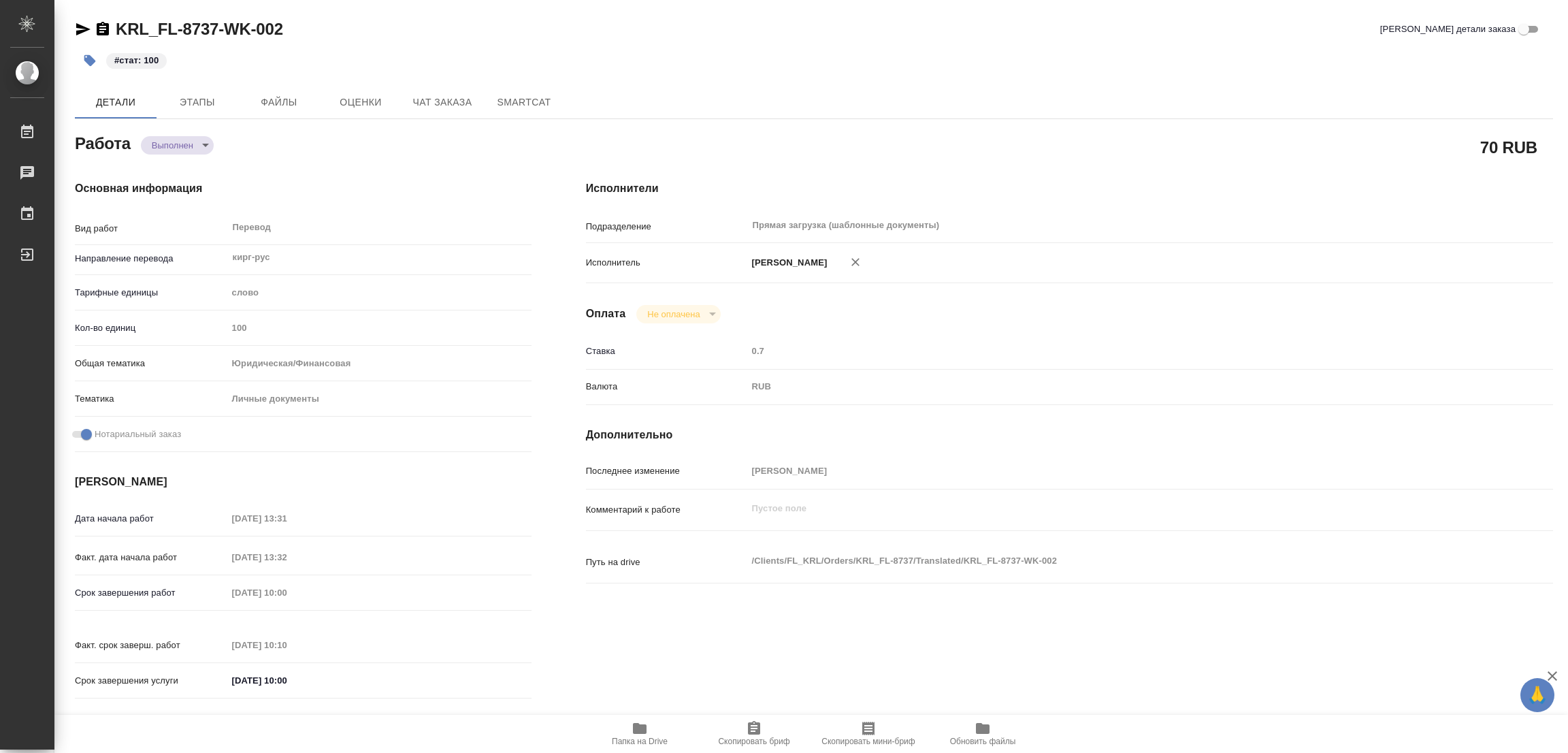
type textarea "x"
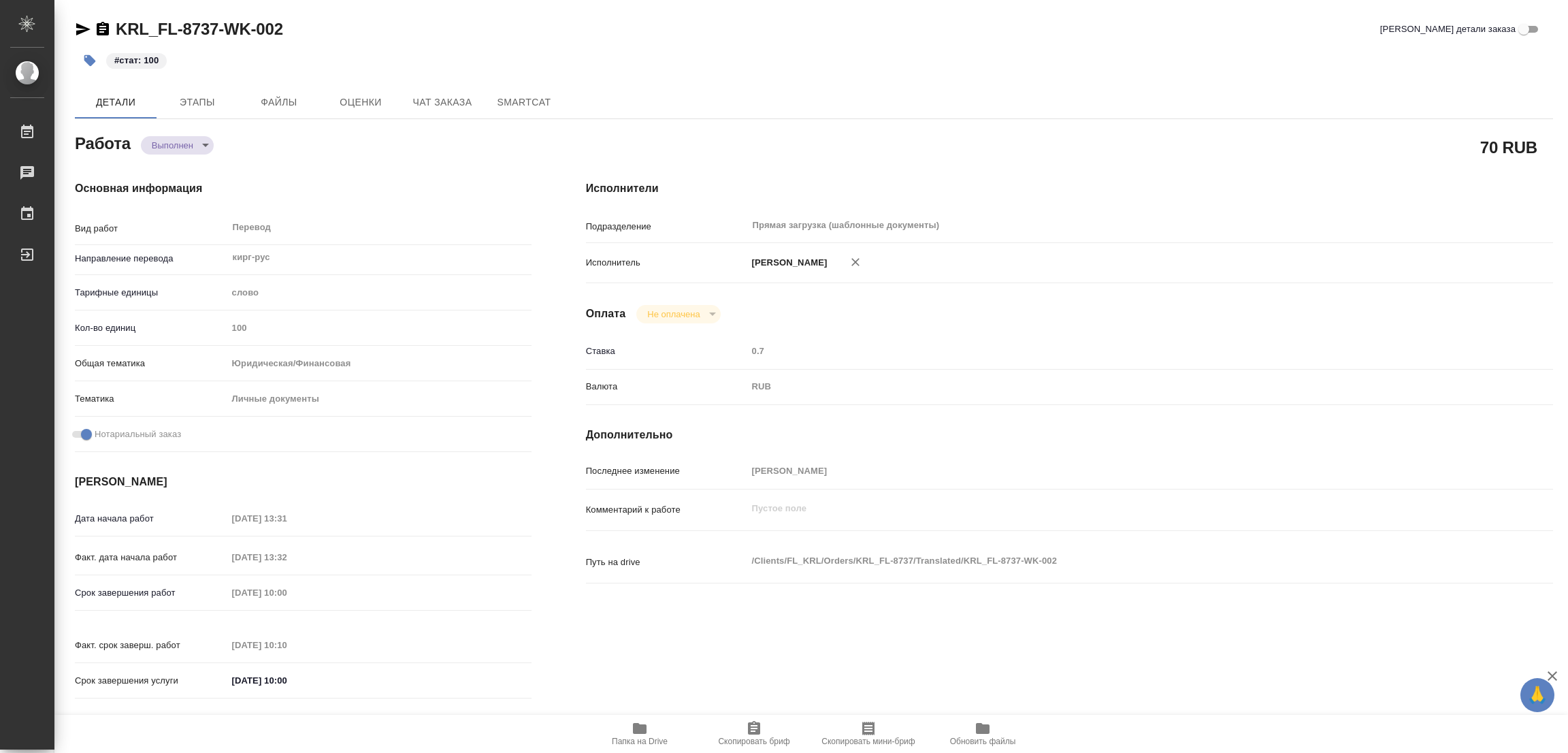
click at [721, 63] on div "#стат: 100" at bounding box center [568, 60] width 986 height 30
type textarea "x"
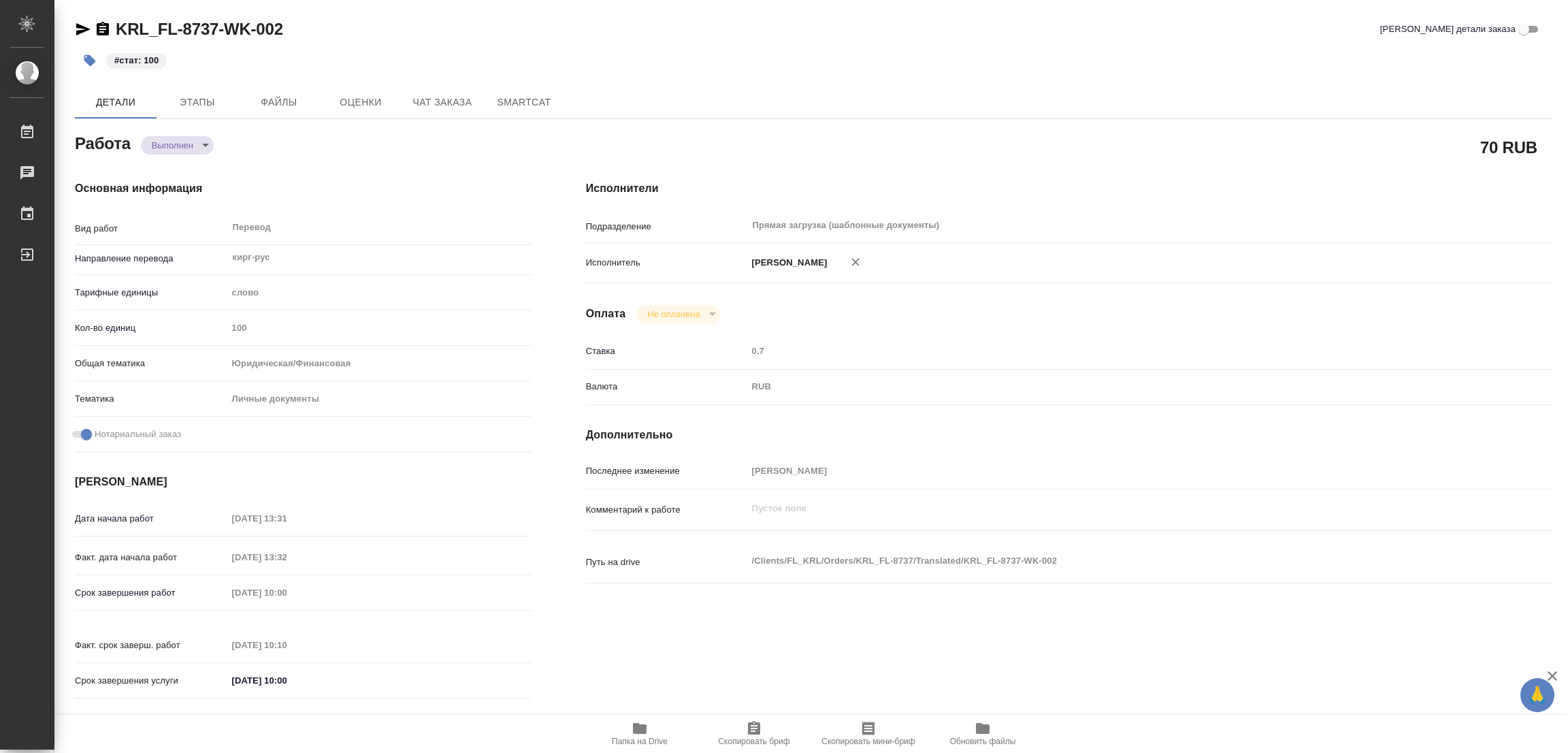
type textarea "x"
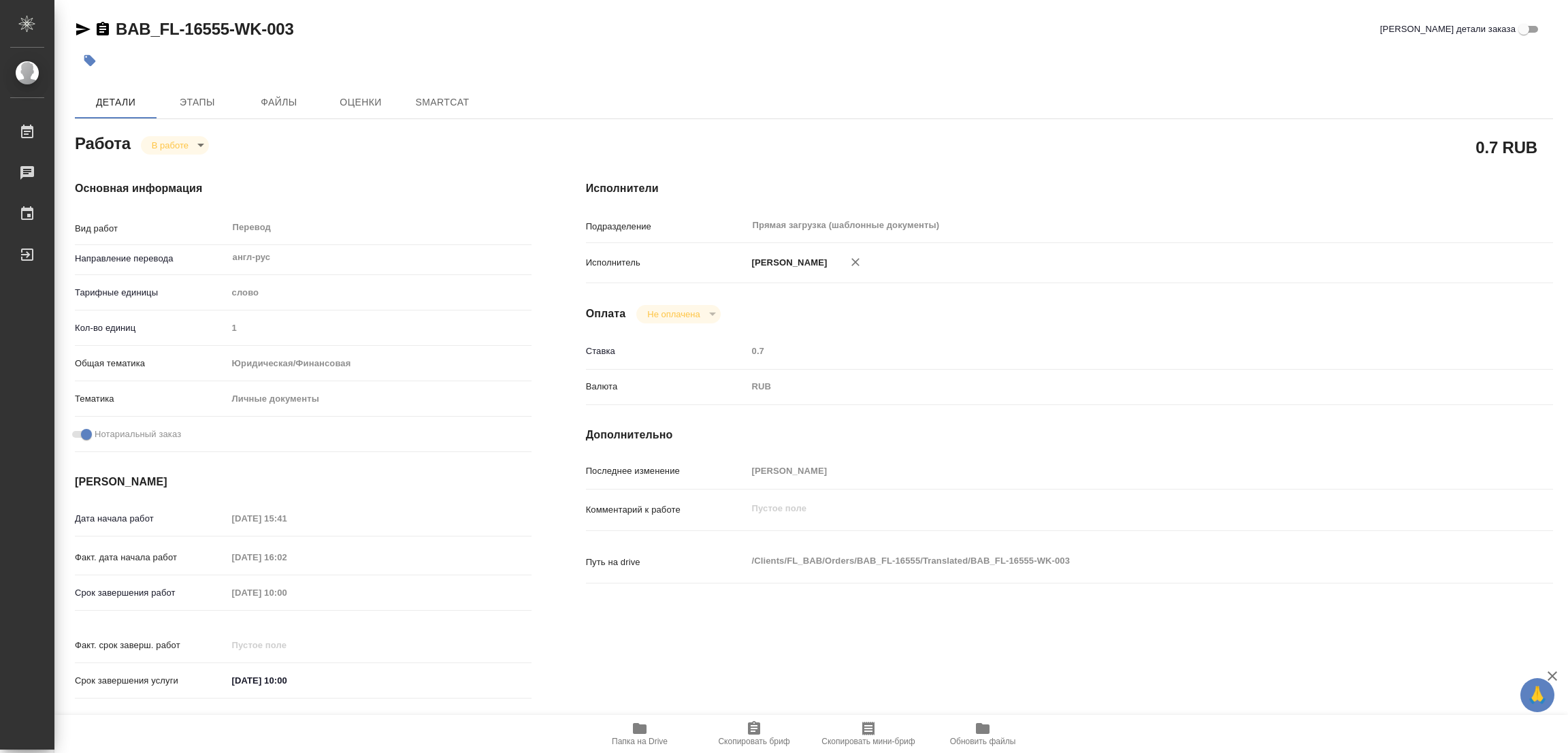
type textarea "x"
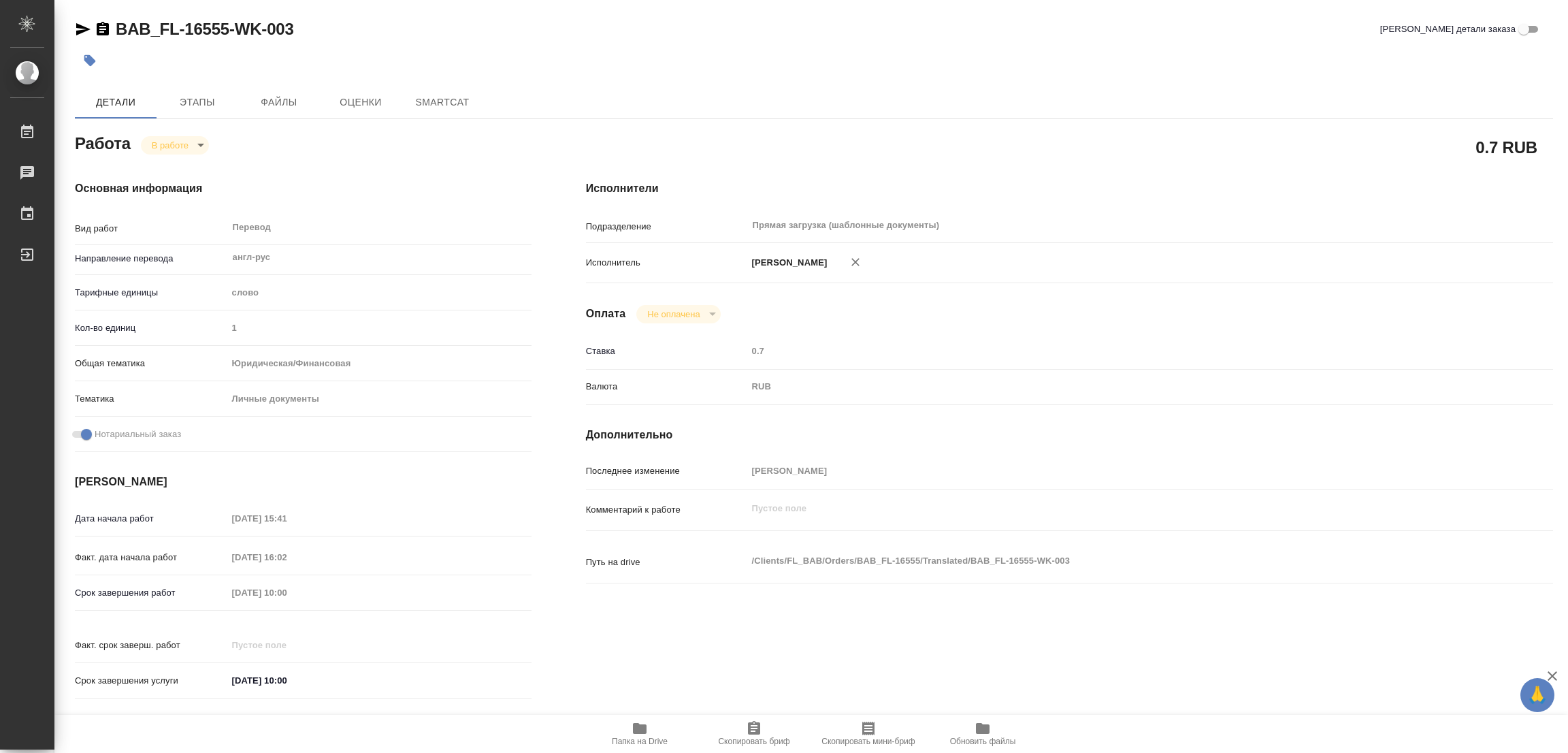
type textarea "x"
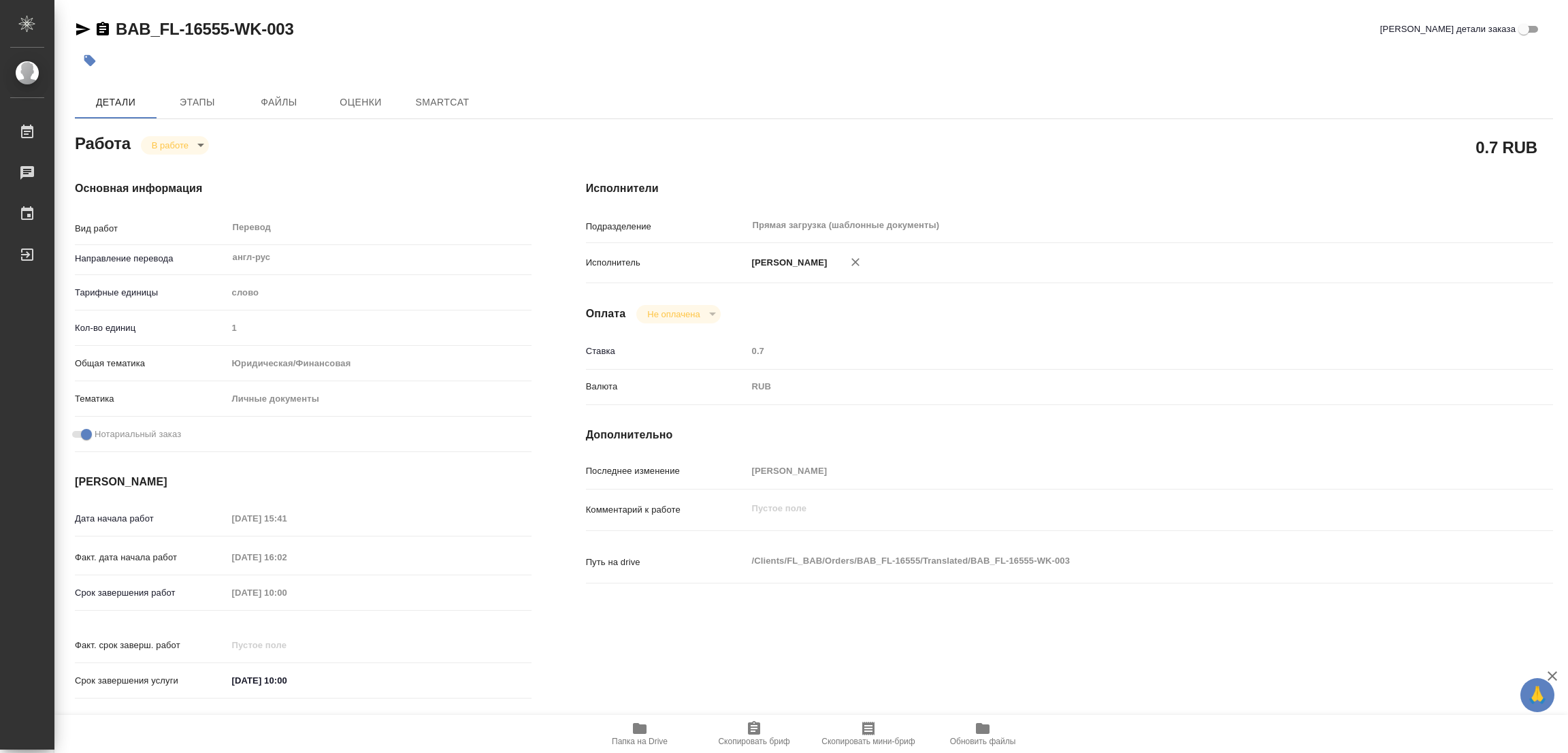
type textarea "x"
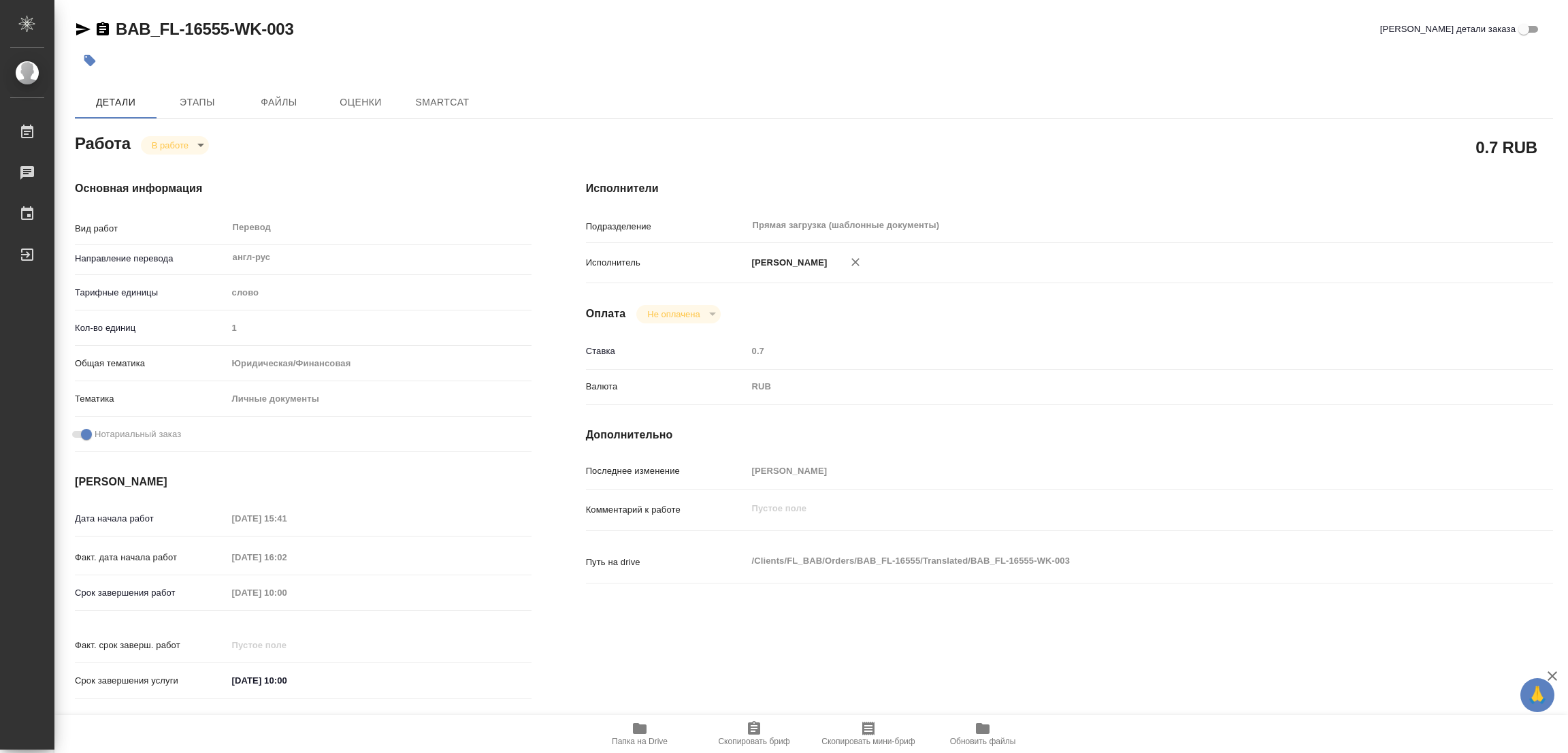
type textarea "x"
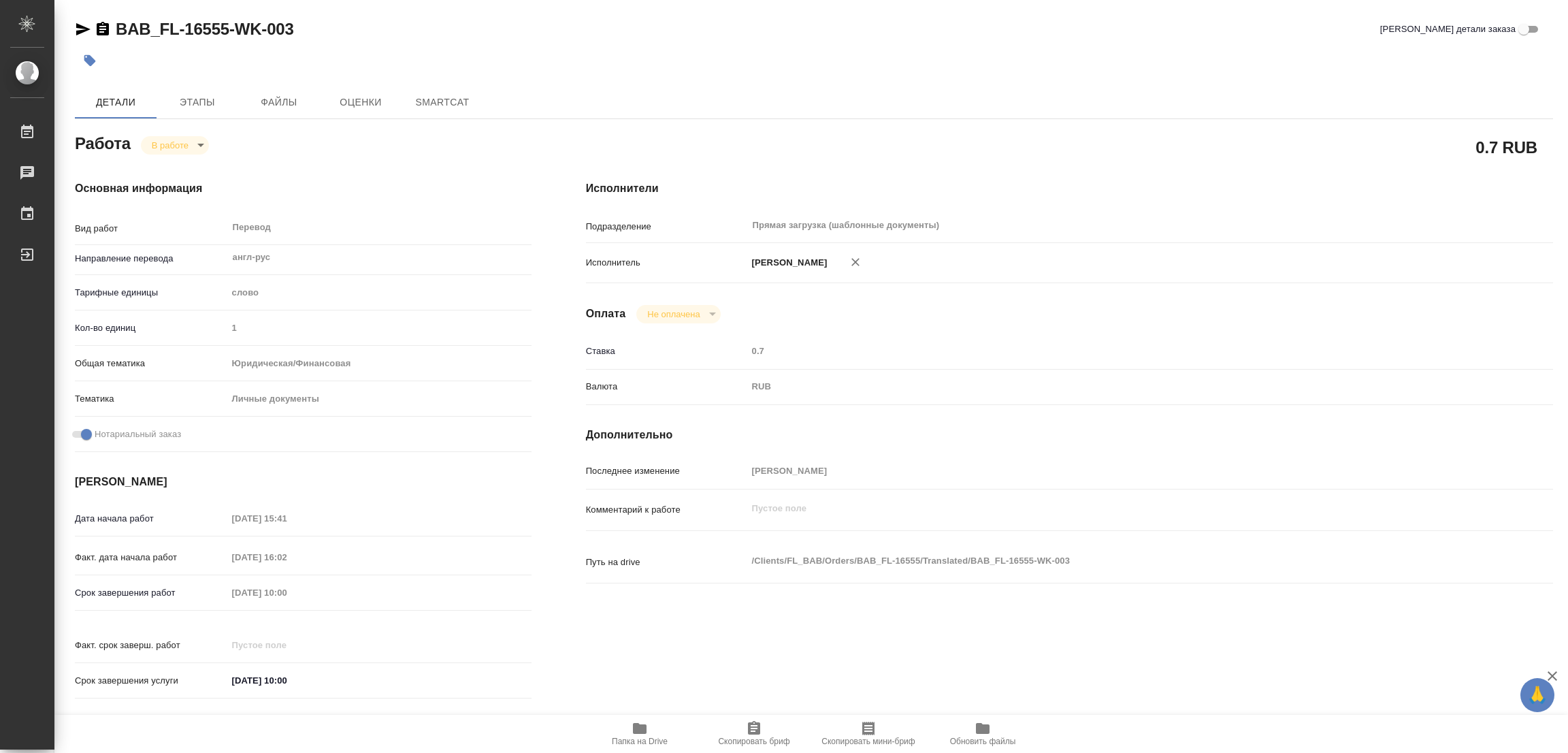
type textarea "x"
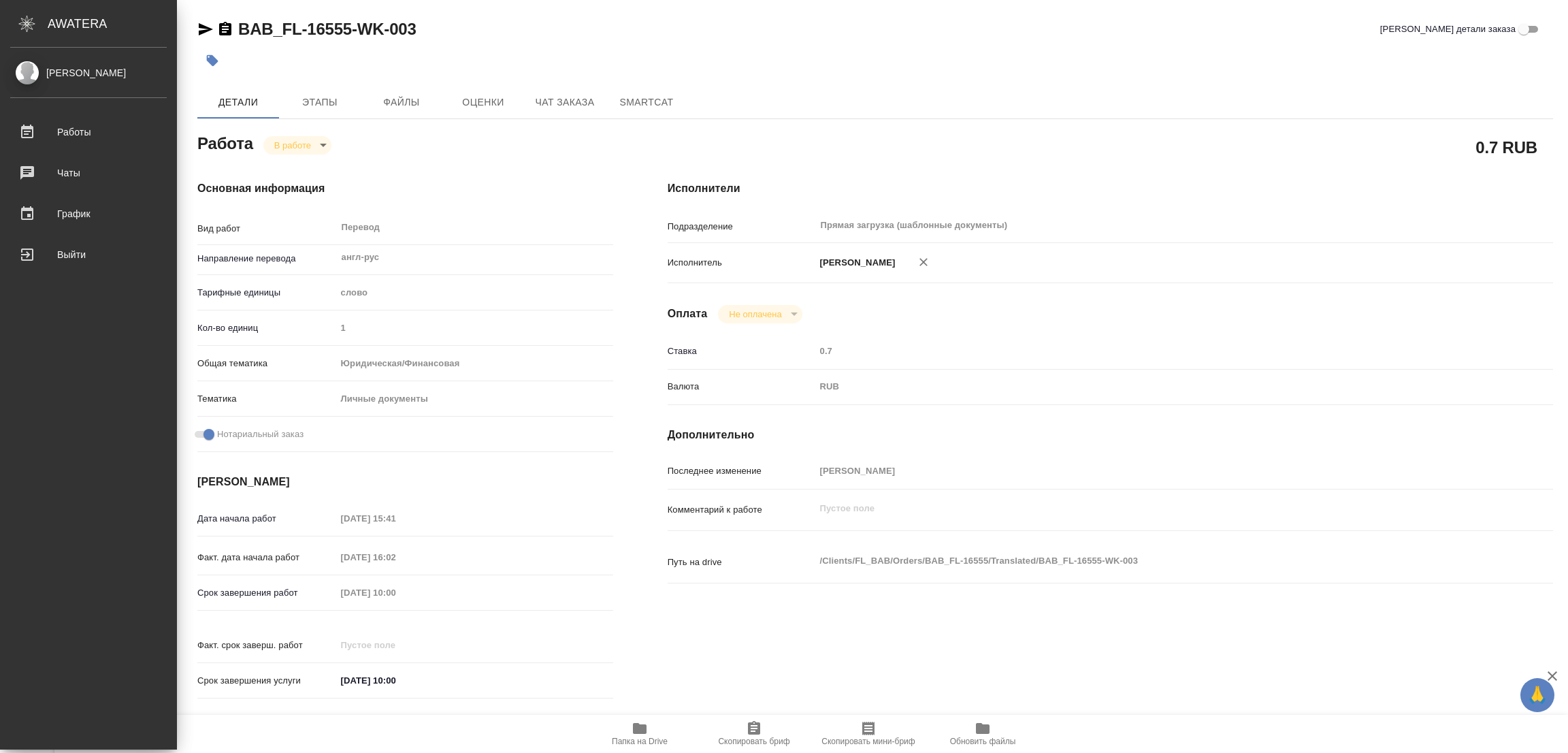
type textarea "x"
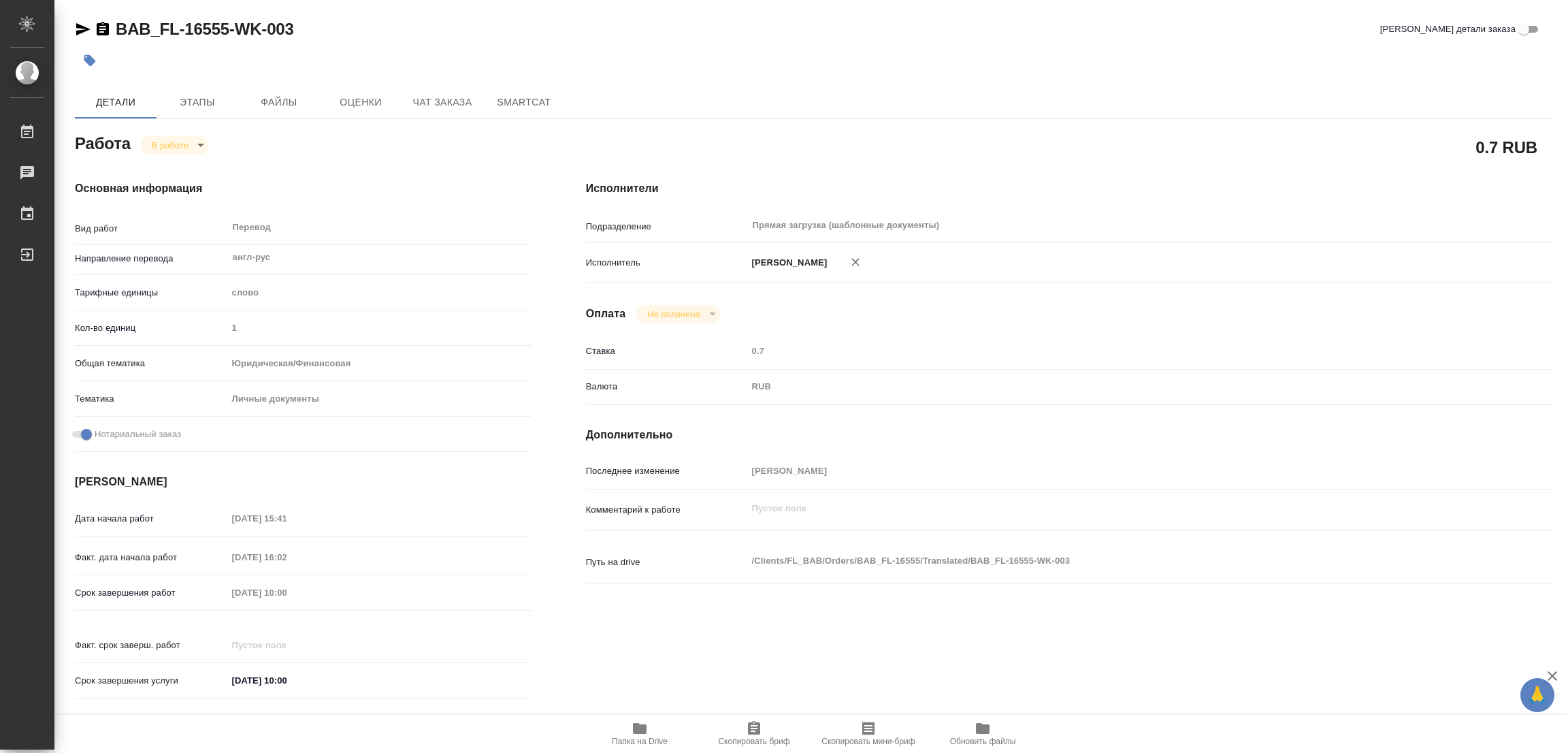
type textarea "x"
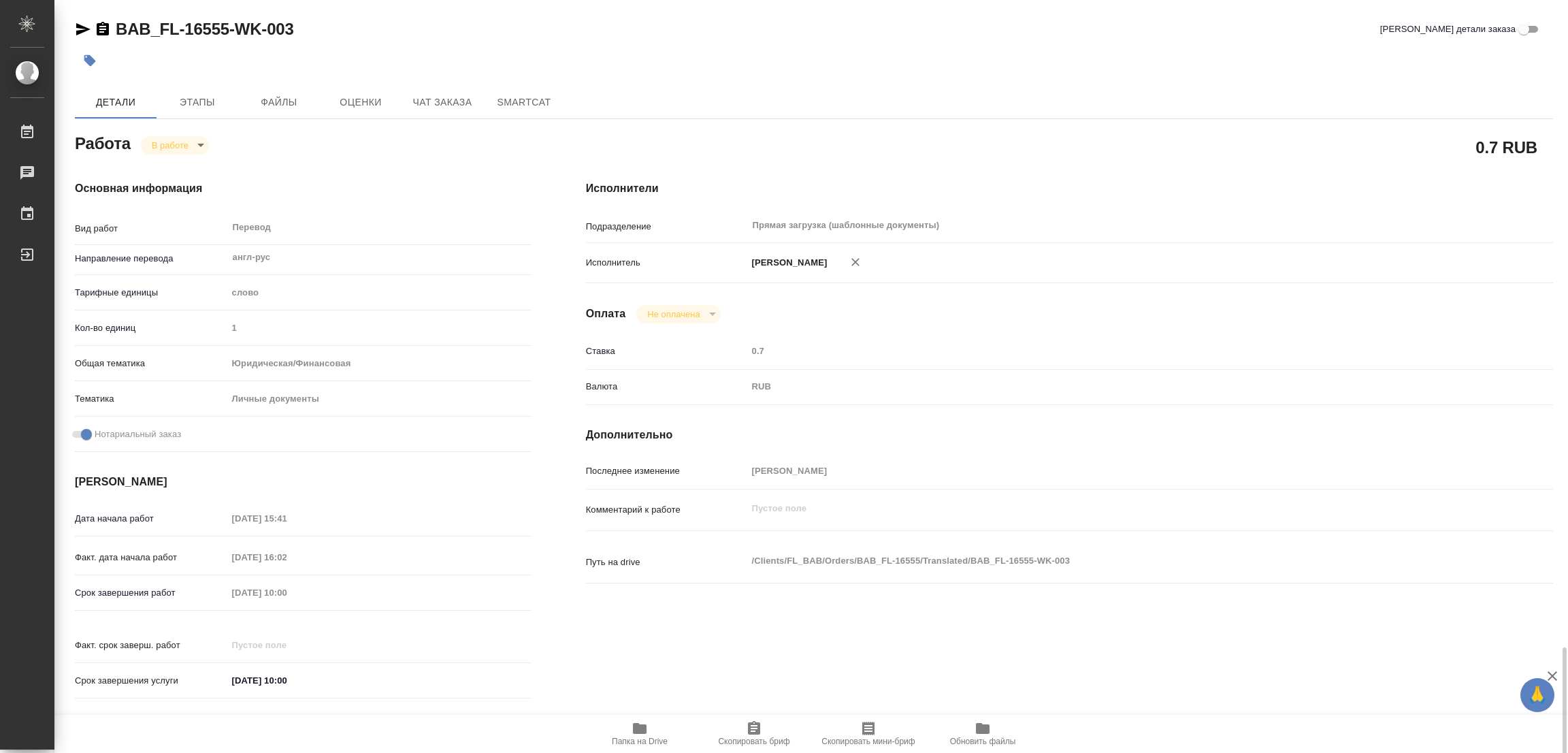
scroll to position [405, 0]
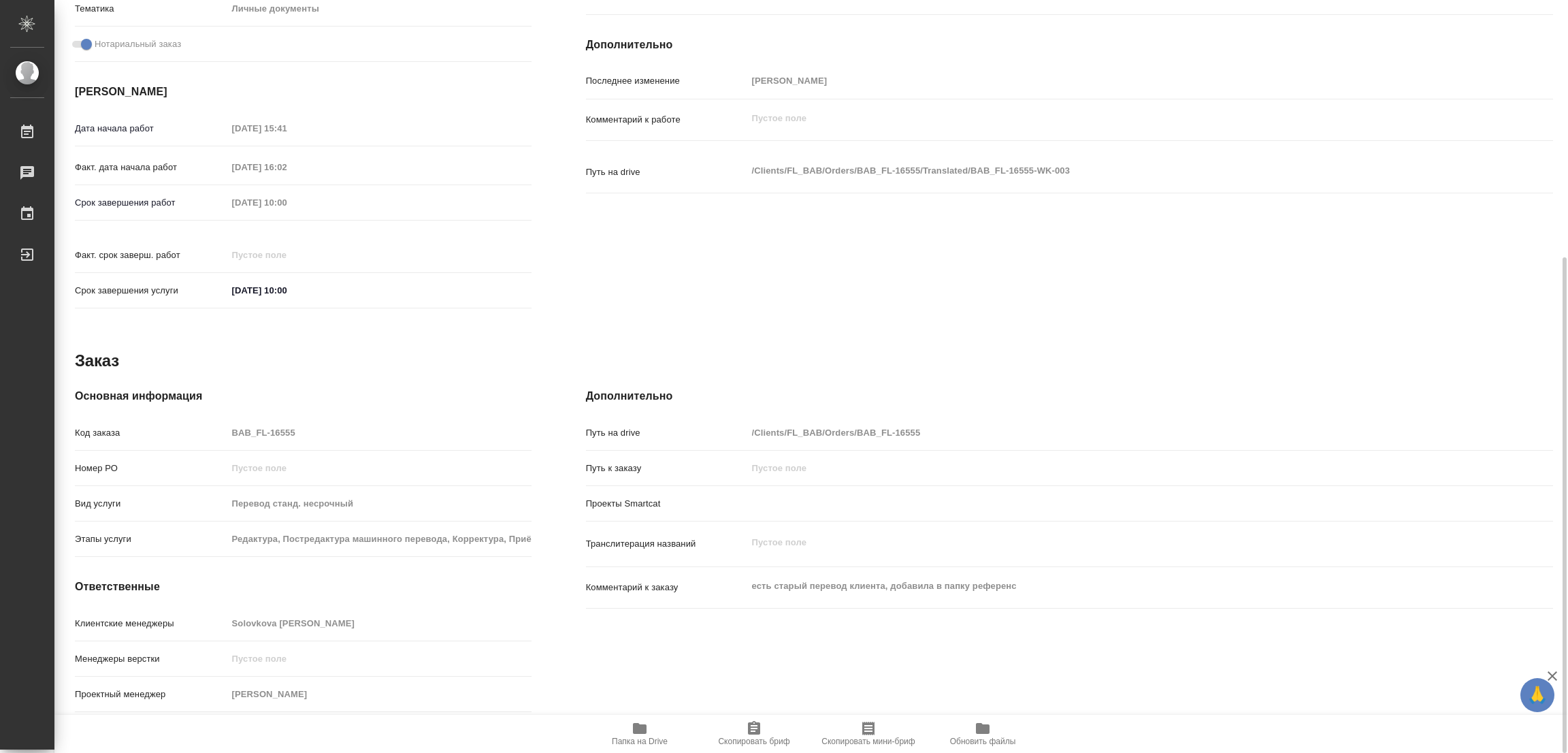
type textarea "x"
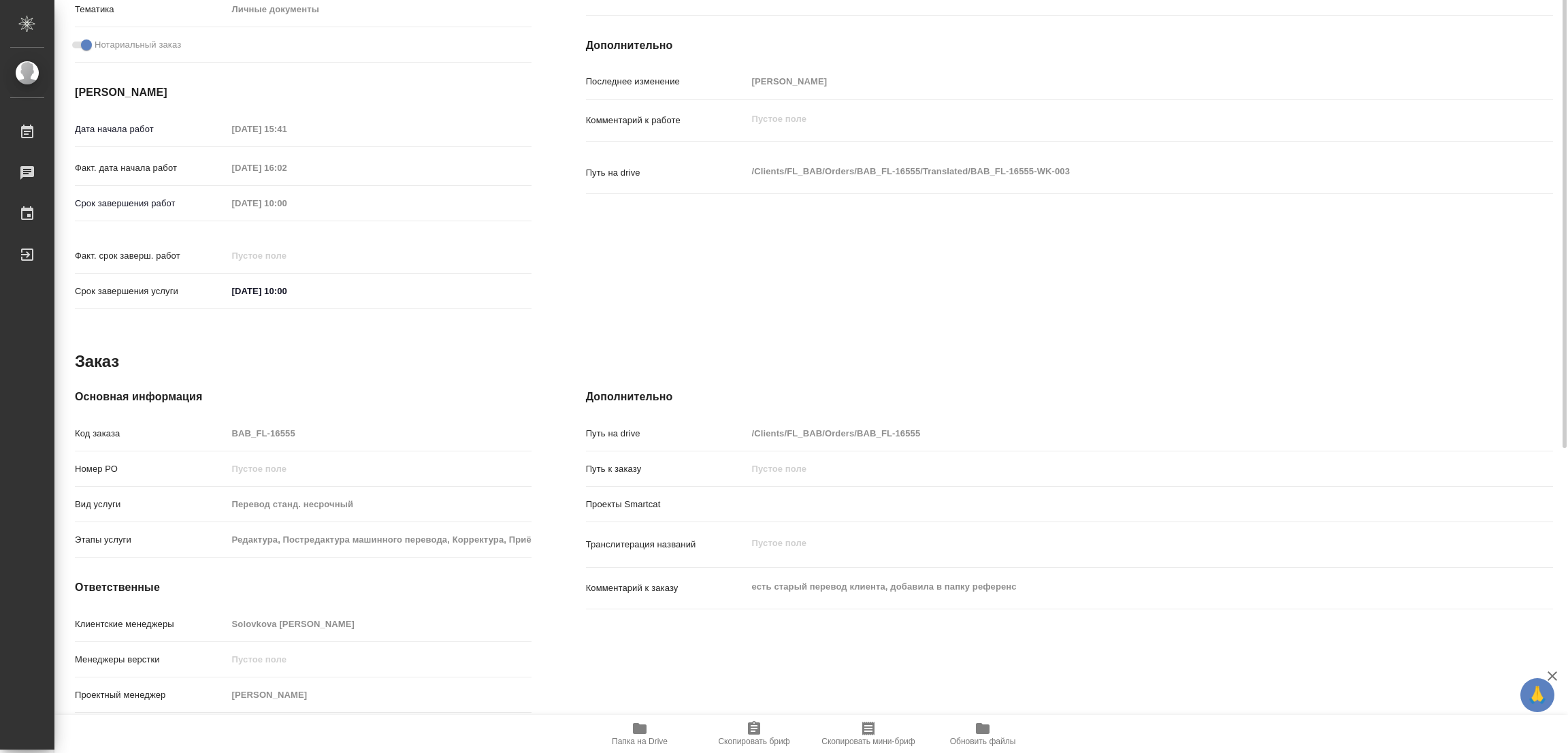
scroll to position [201, 0]
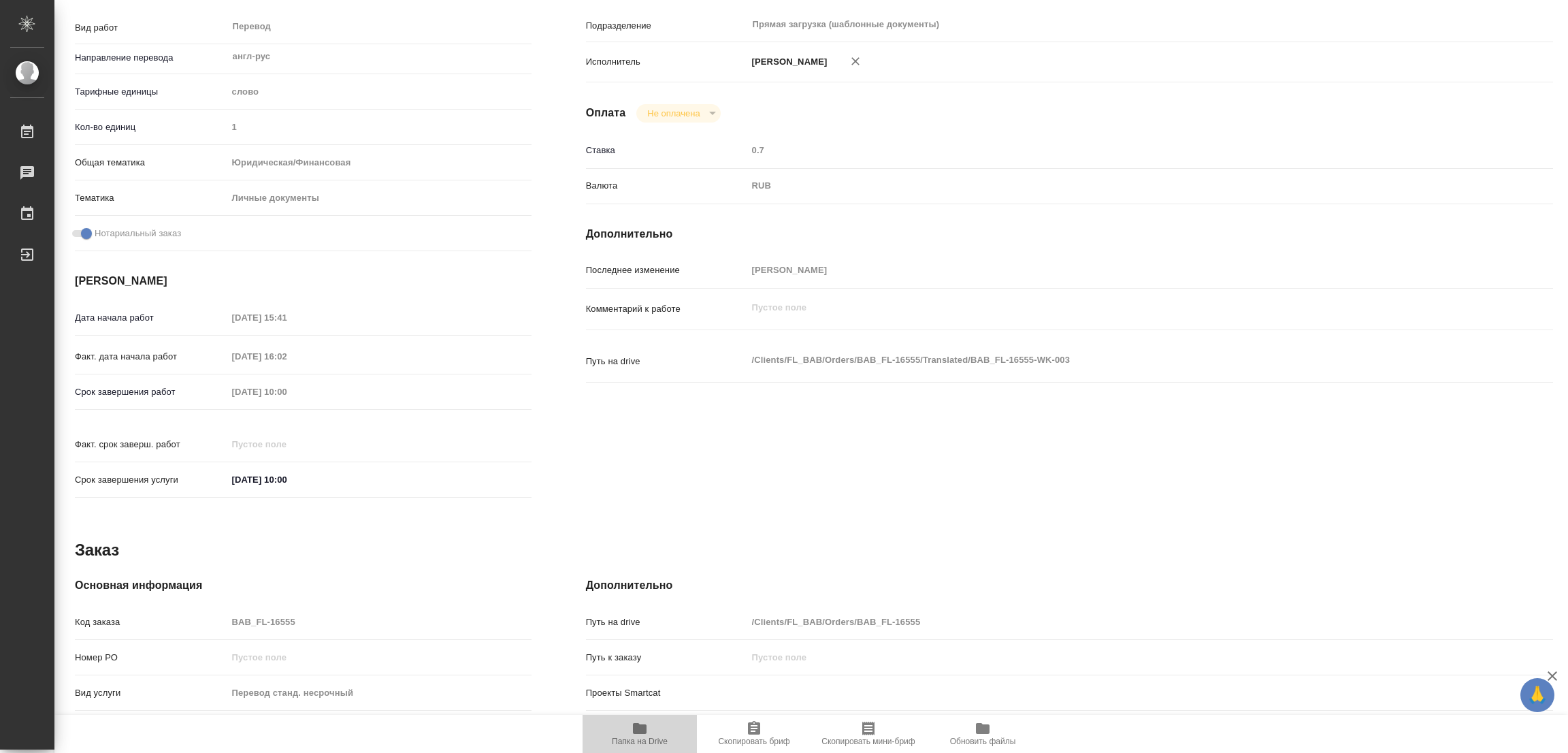
click at [636, 732] on icon "button" at bounding box center [640, 728] width 14 height 11
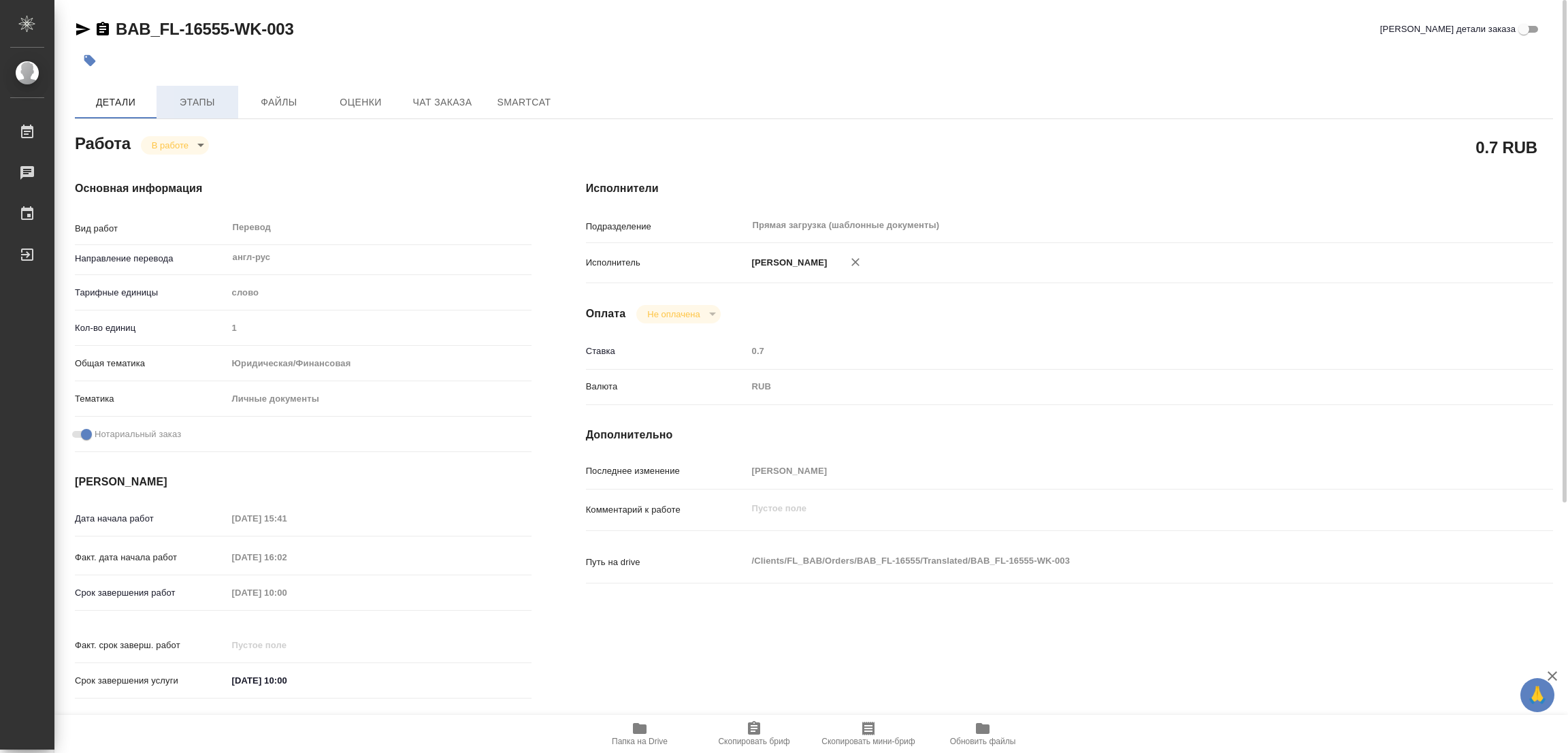
click at [185, 104] on span "Этапы" at bounding box center [197, 103] width 65 height 17
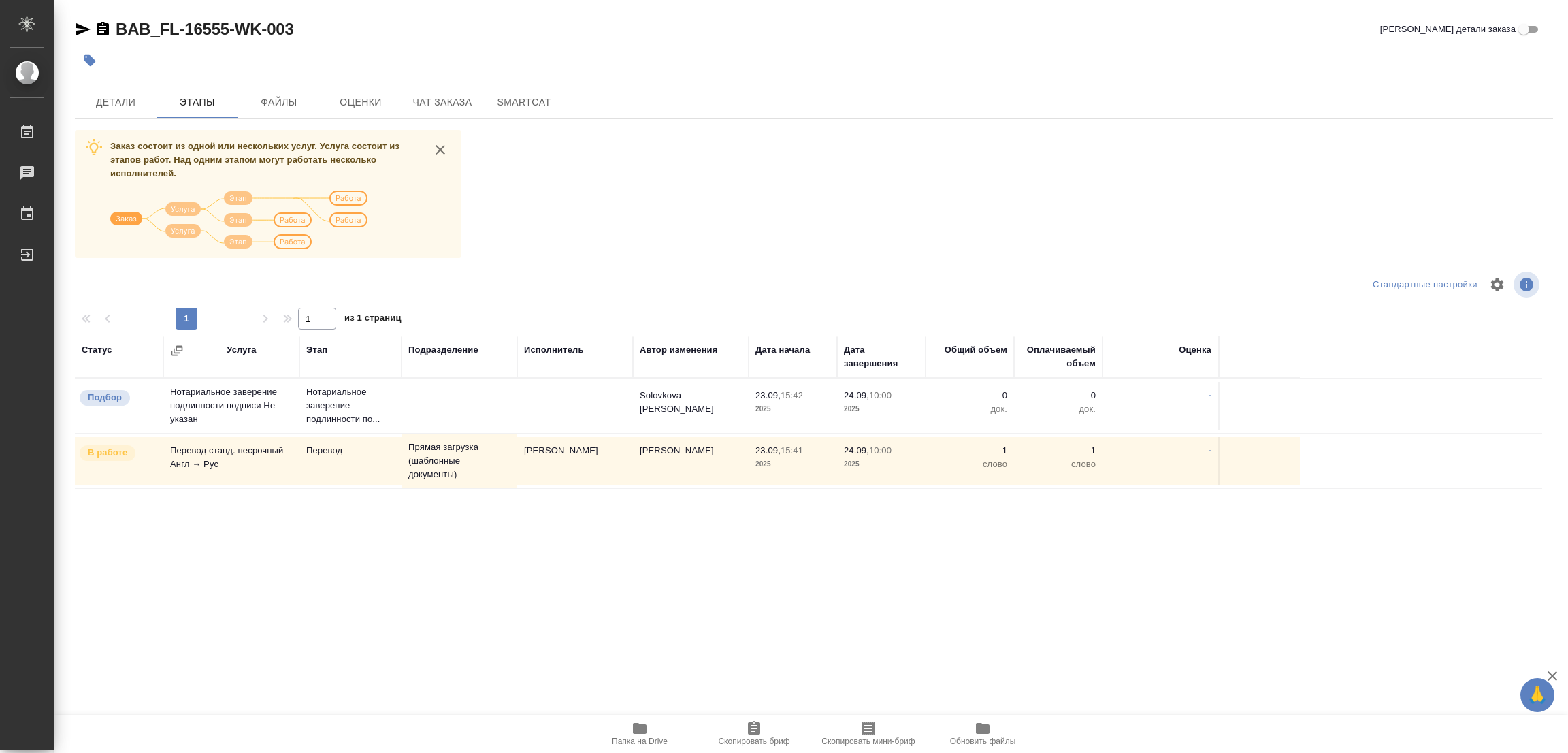
click at [189, 53] on div at bounding box center [568, 60] width 986 height 30
click at [876, 220] on div "Заказ состоит из одной или нескольких услуг. Услуга состоит из этапов работ. На…" at bounding box center [814, 386] width 1478 height 512
click at [113, 94] on span "Детали" at bounding box center [115, 103] width 65 height 17
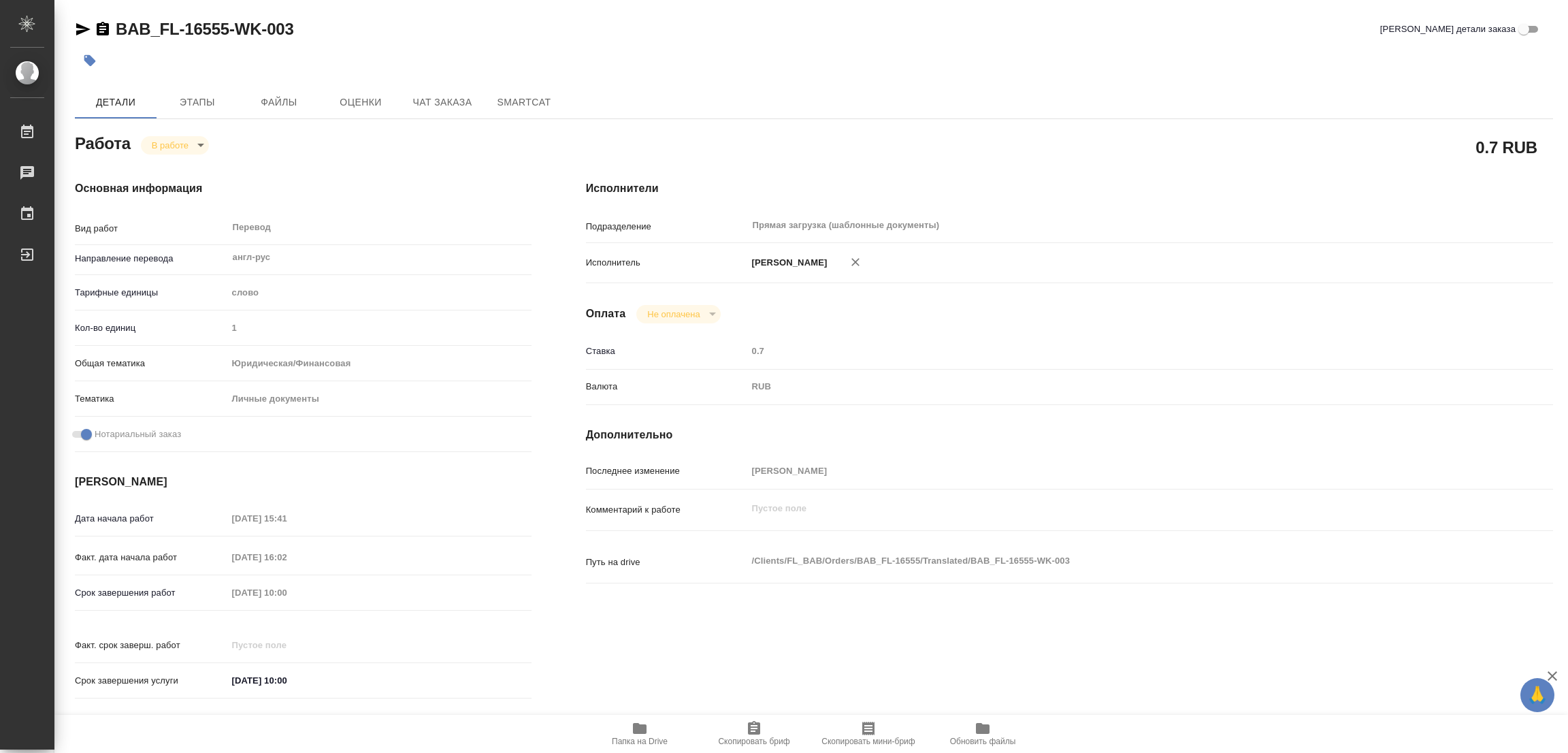
type textarea "x"
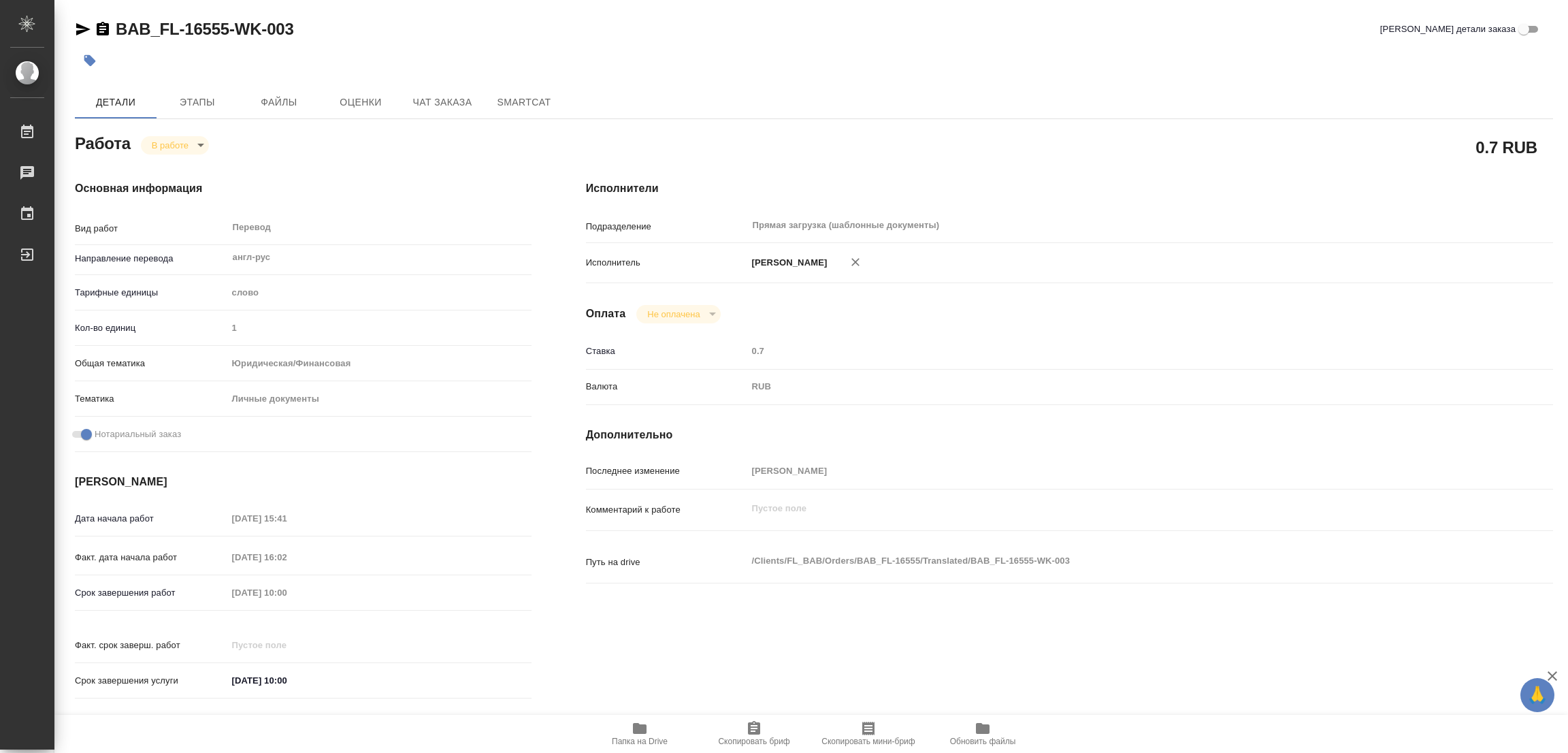
type textarea "x"
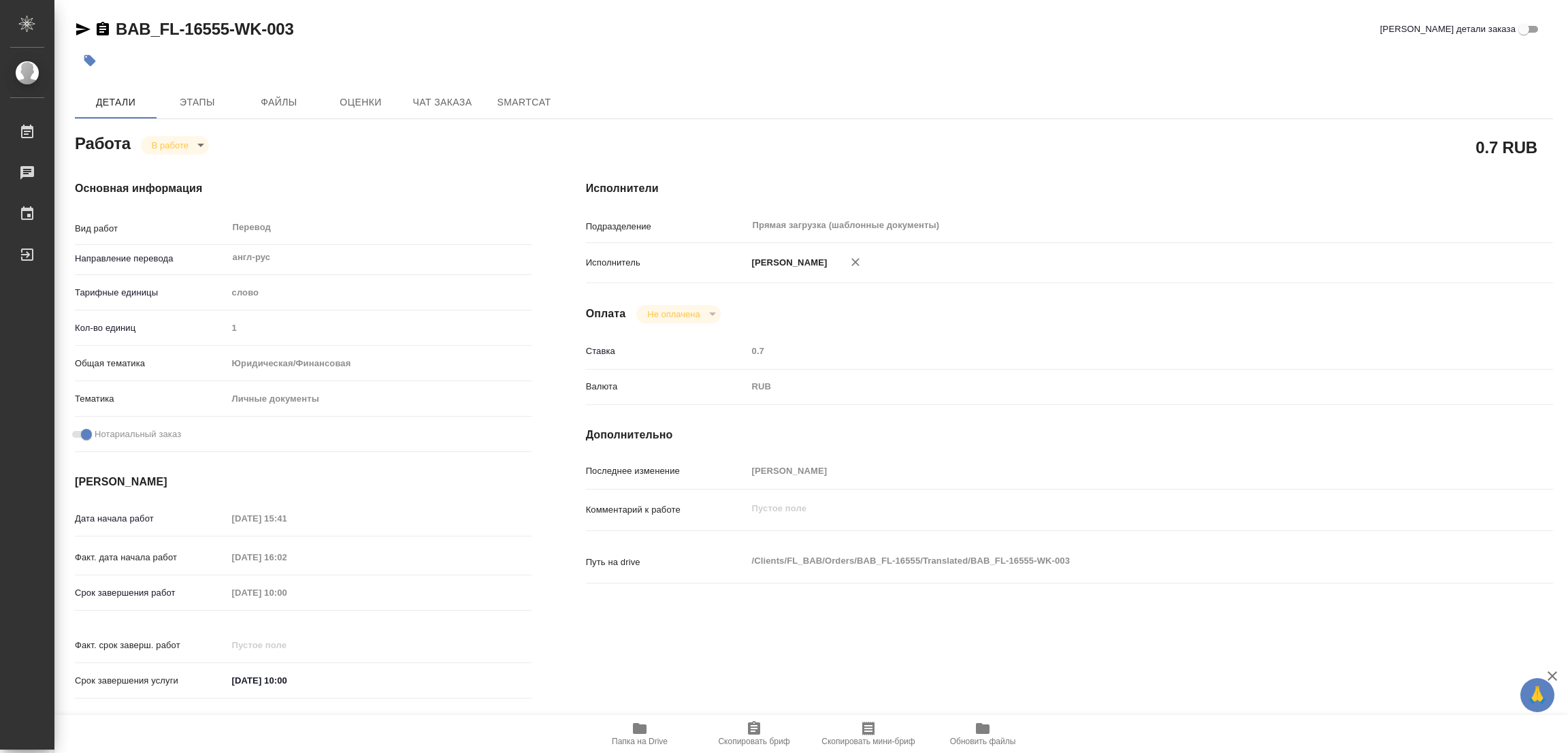
type textarea "x"
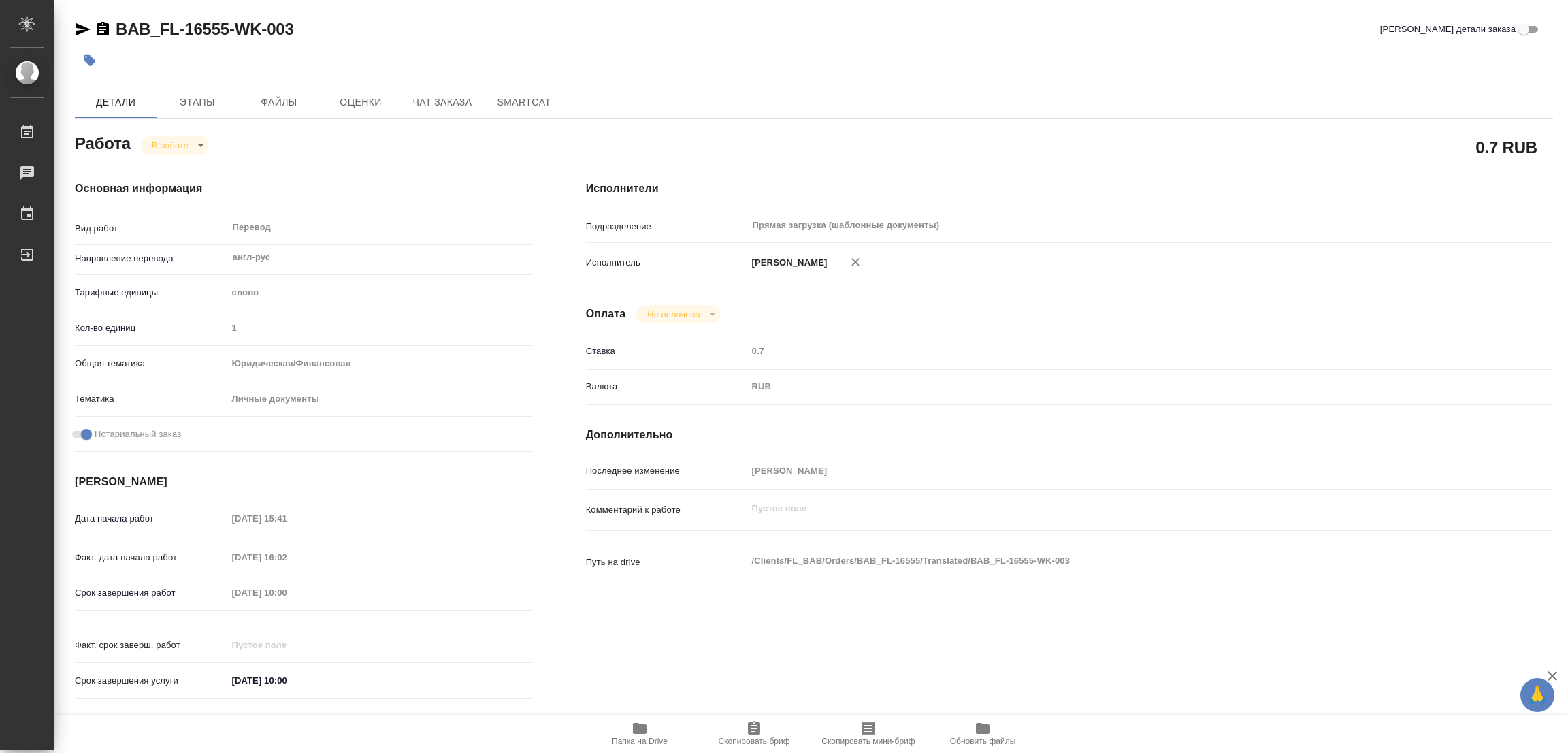
type textarea "x"
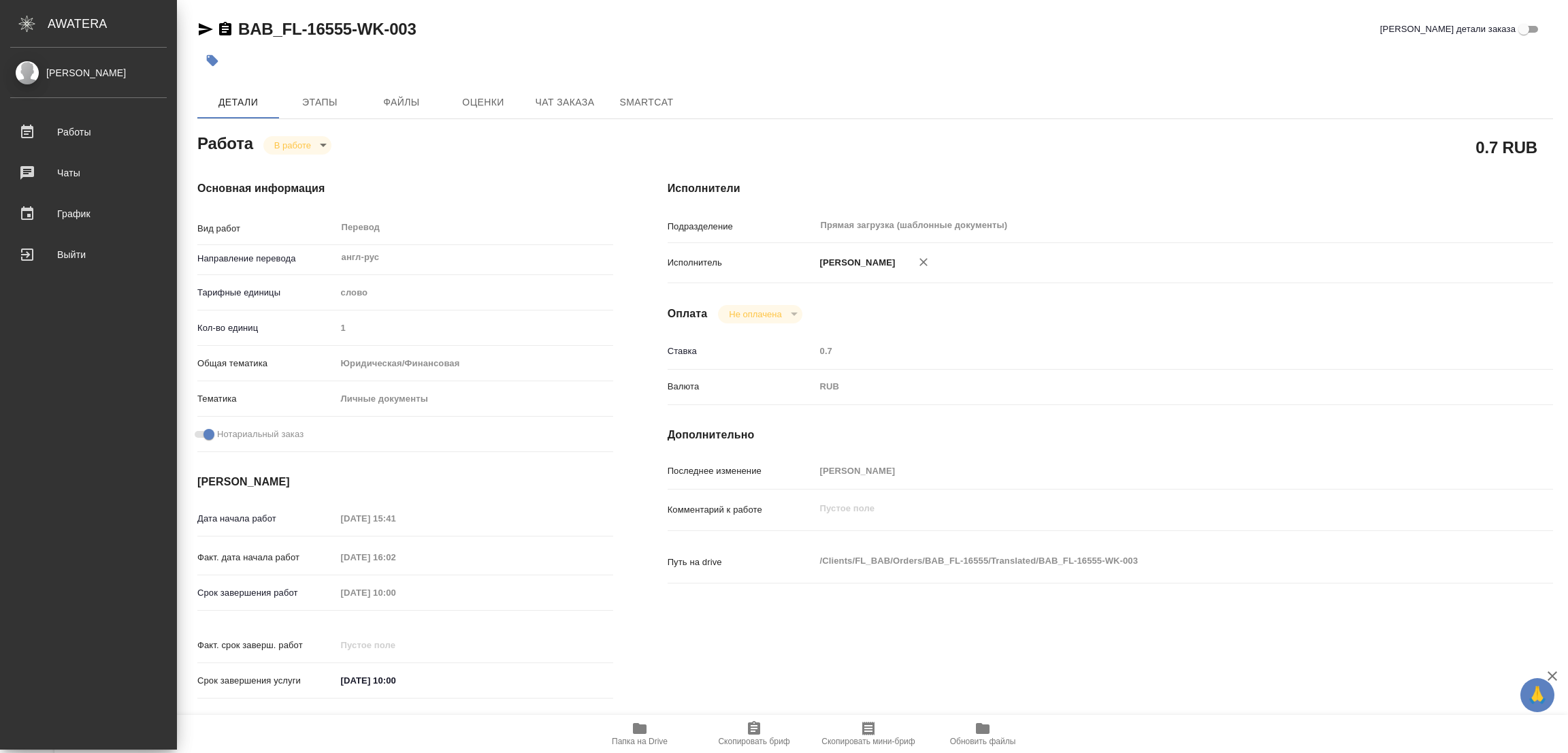
type textarea "x"
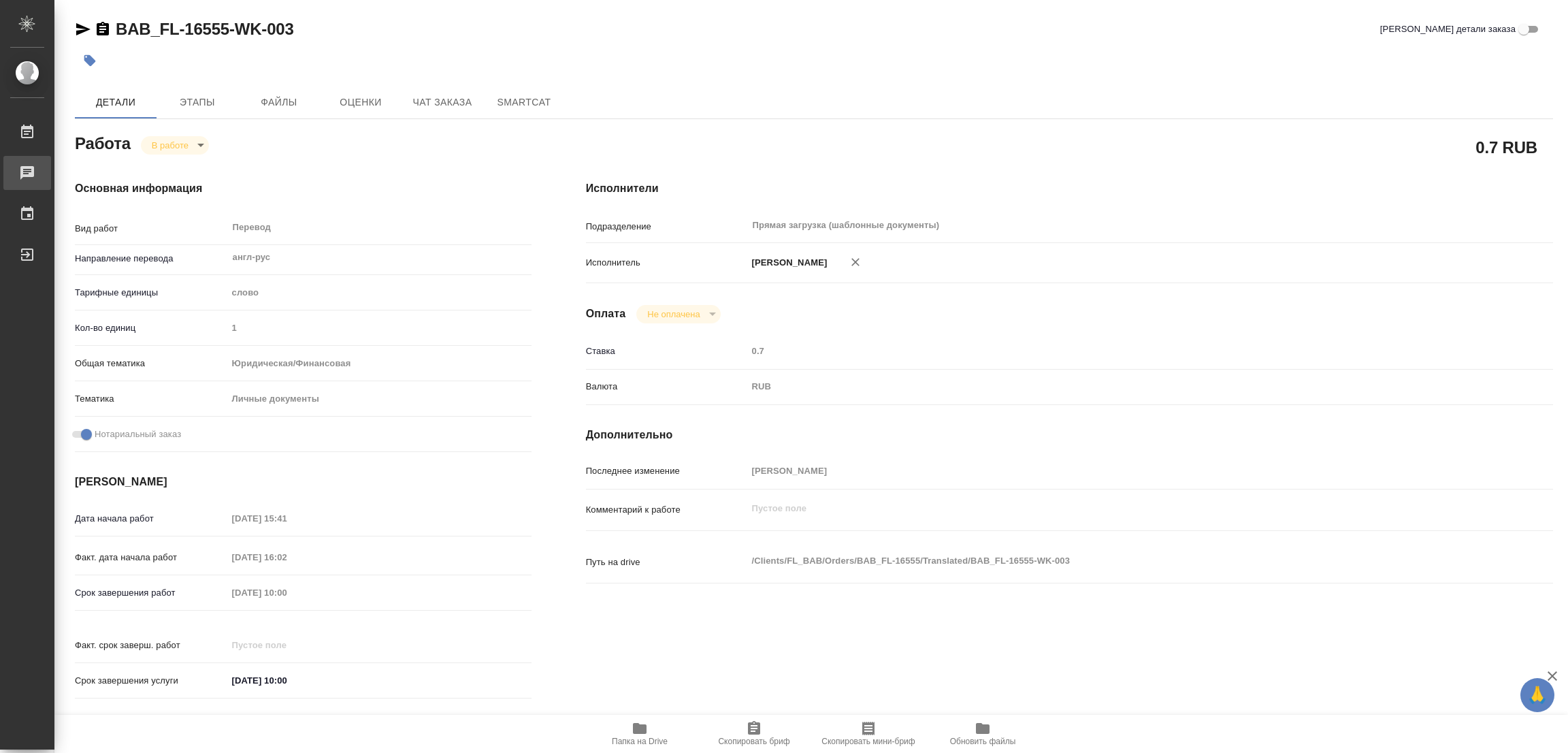
type textarea "x"
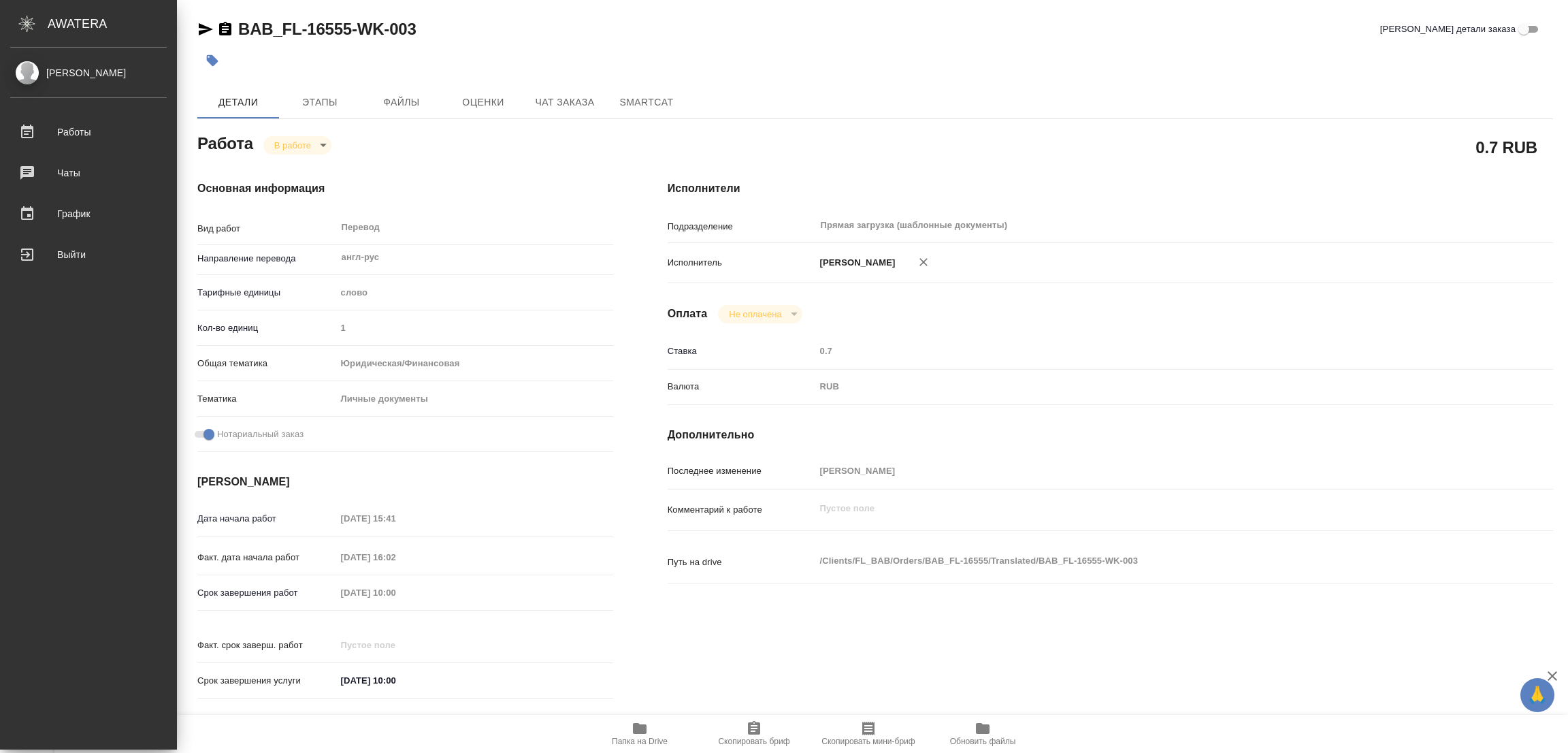
type textarea "x"
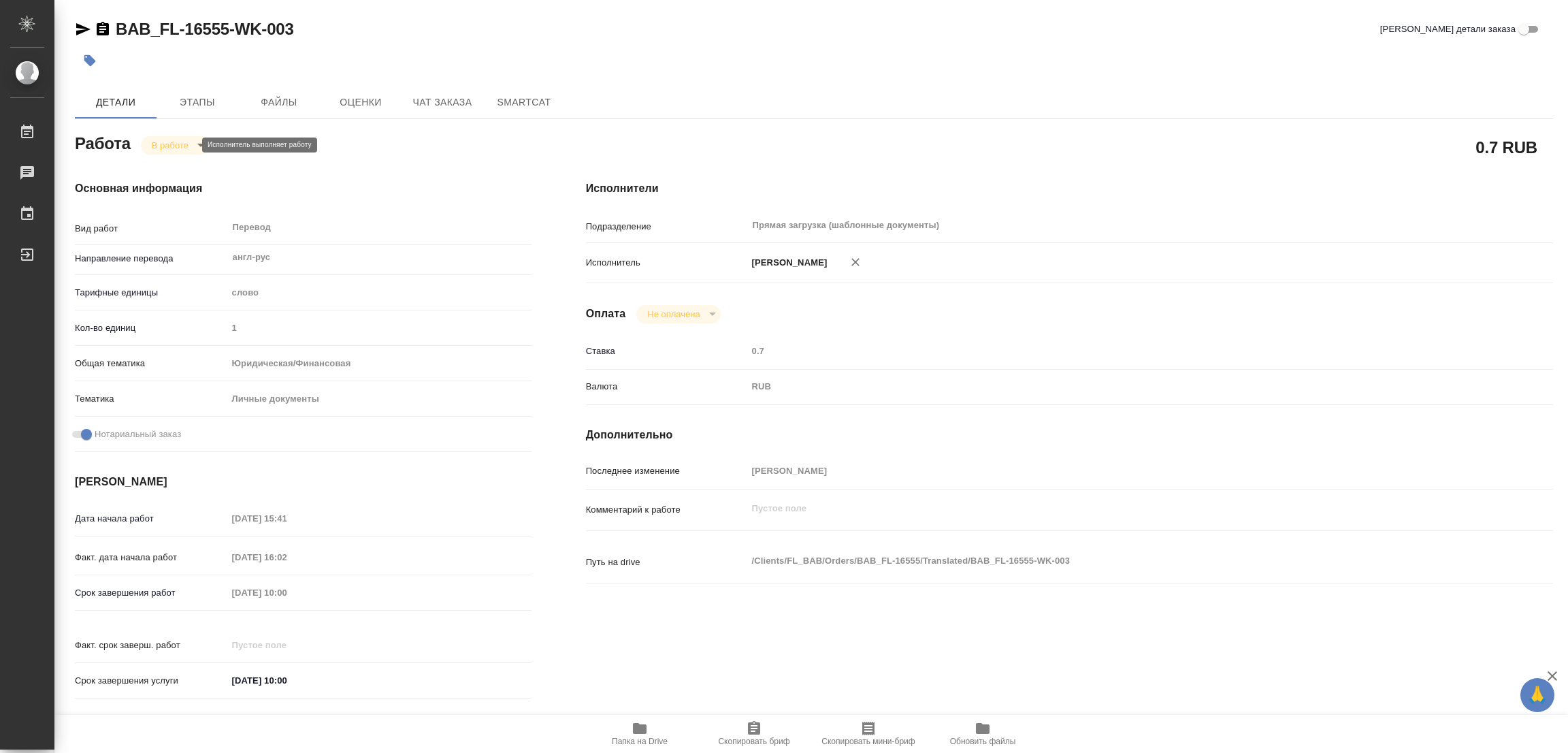
click at [165, 144] on body "🙏 .cls-1 fill:#fff; AWATERA Popova Galina Работы 0 Чаты График Выйти BAB_FL-165…" at bounding box center [784, 376] width 1568 height 753
click at [203, 161] on li "Выполнен" at bounding box center [185, 168] width 90 height 23
type textarea "x"
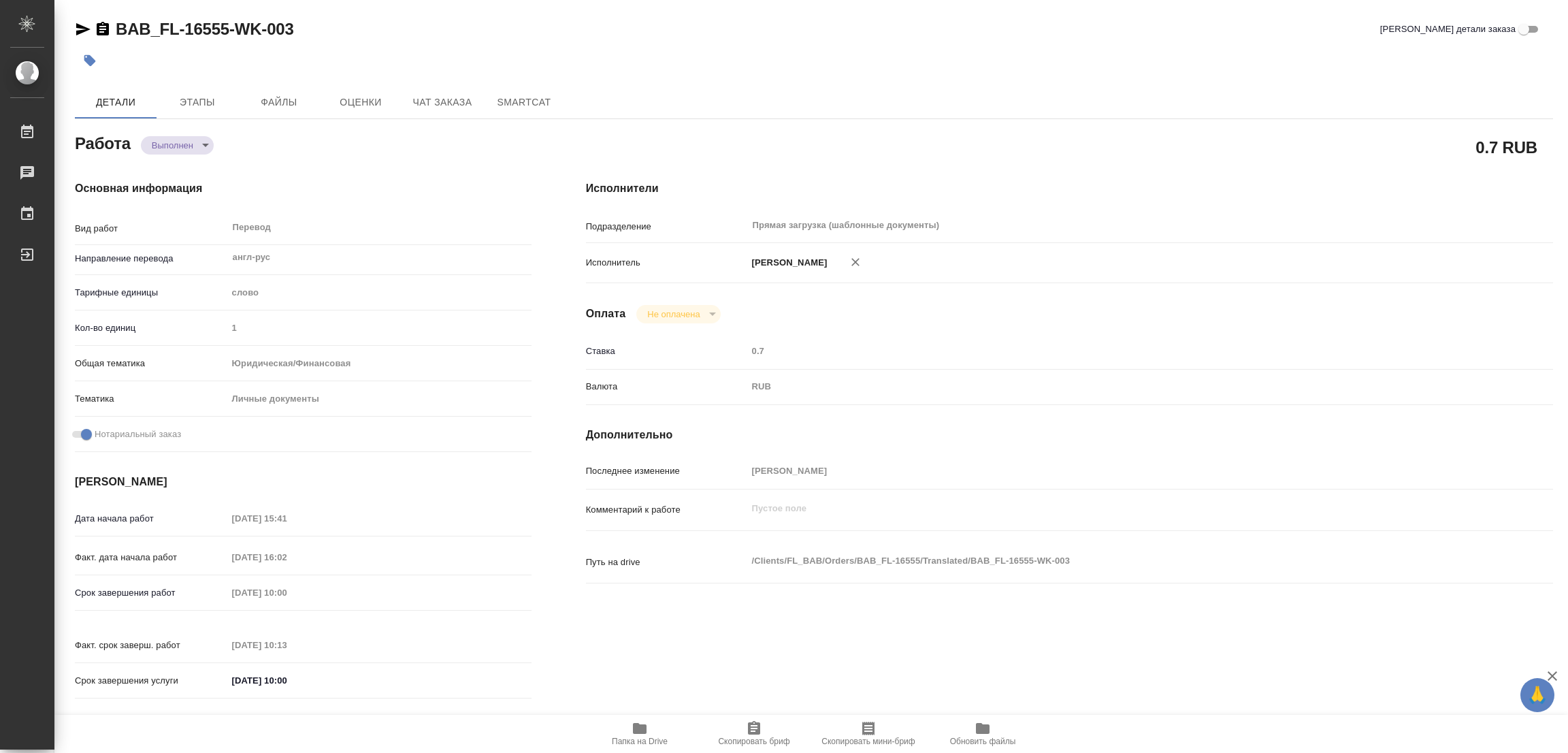
type textarea "x"
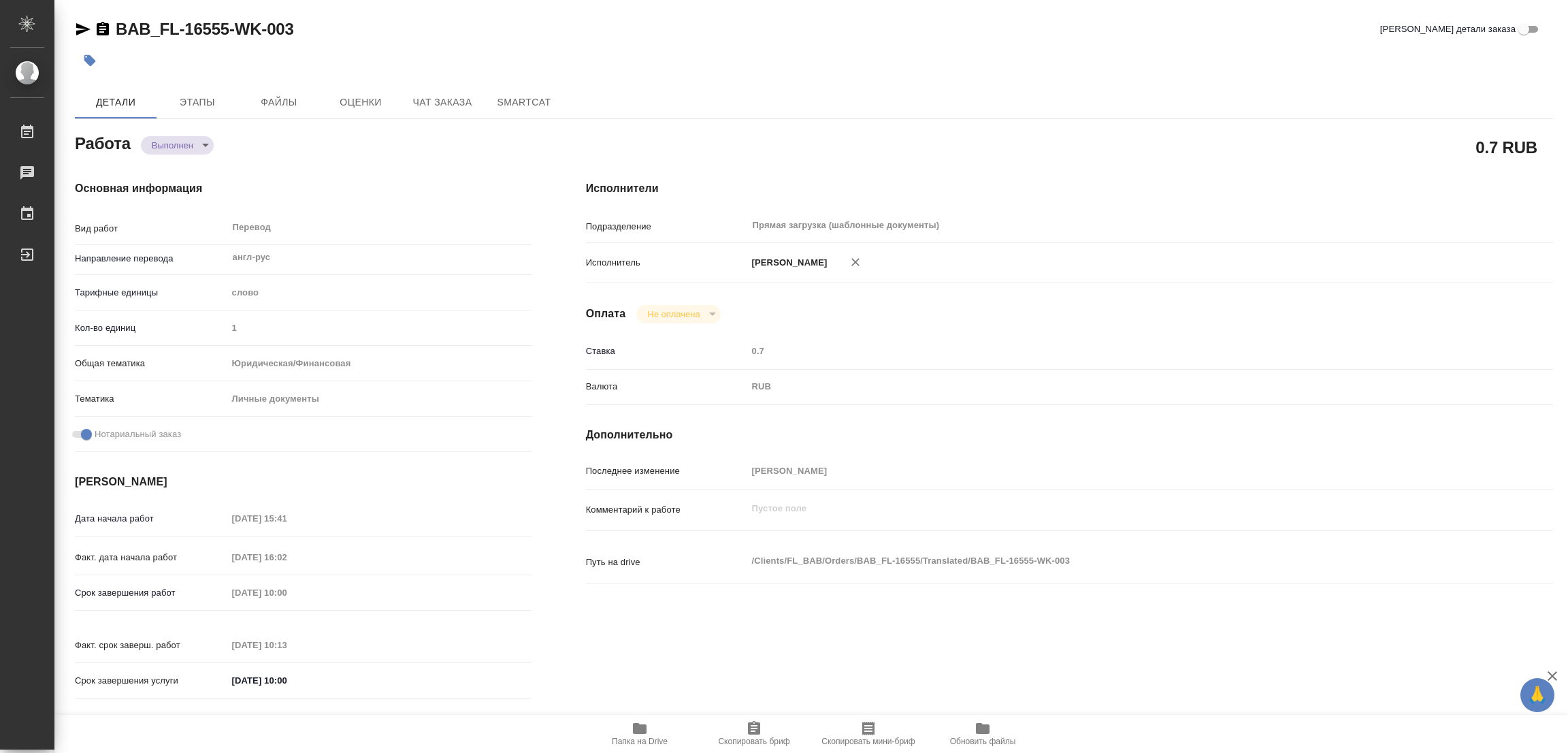
type textarea "x"
click at [90, 57] on icon "button" at bounding box center [90, 61] width 11 height 12
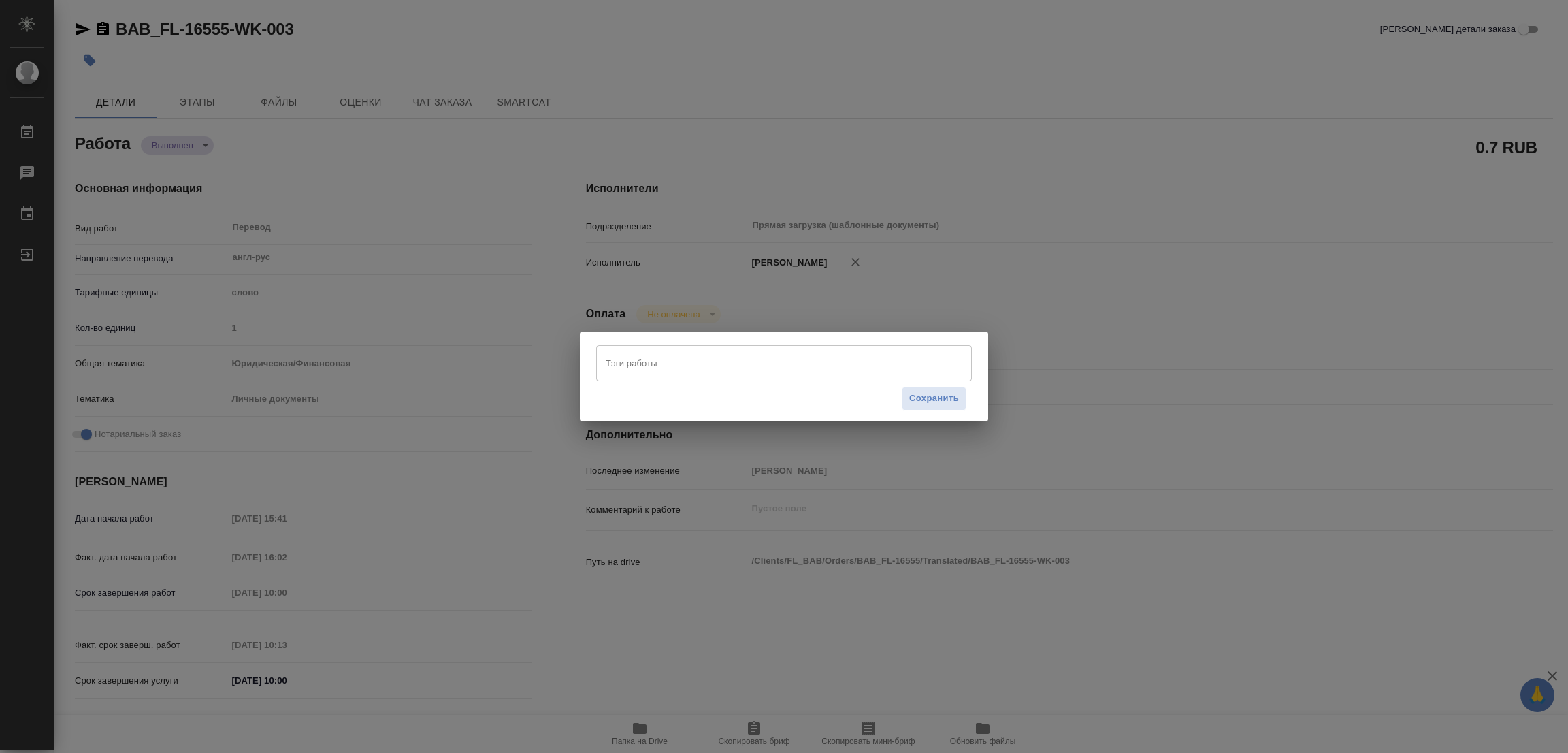
type textarea "x"
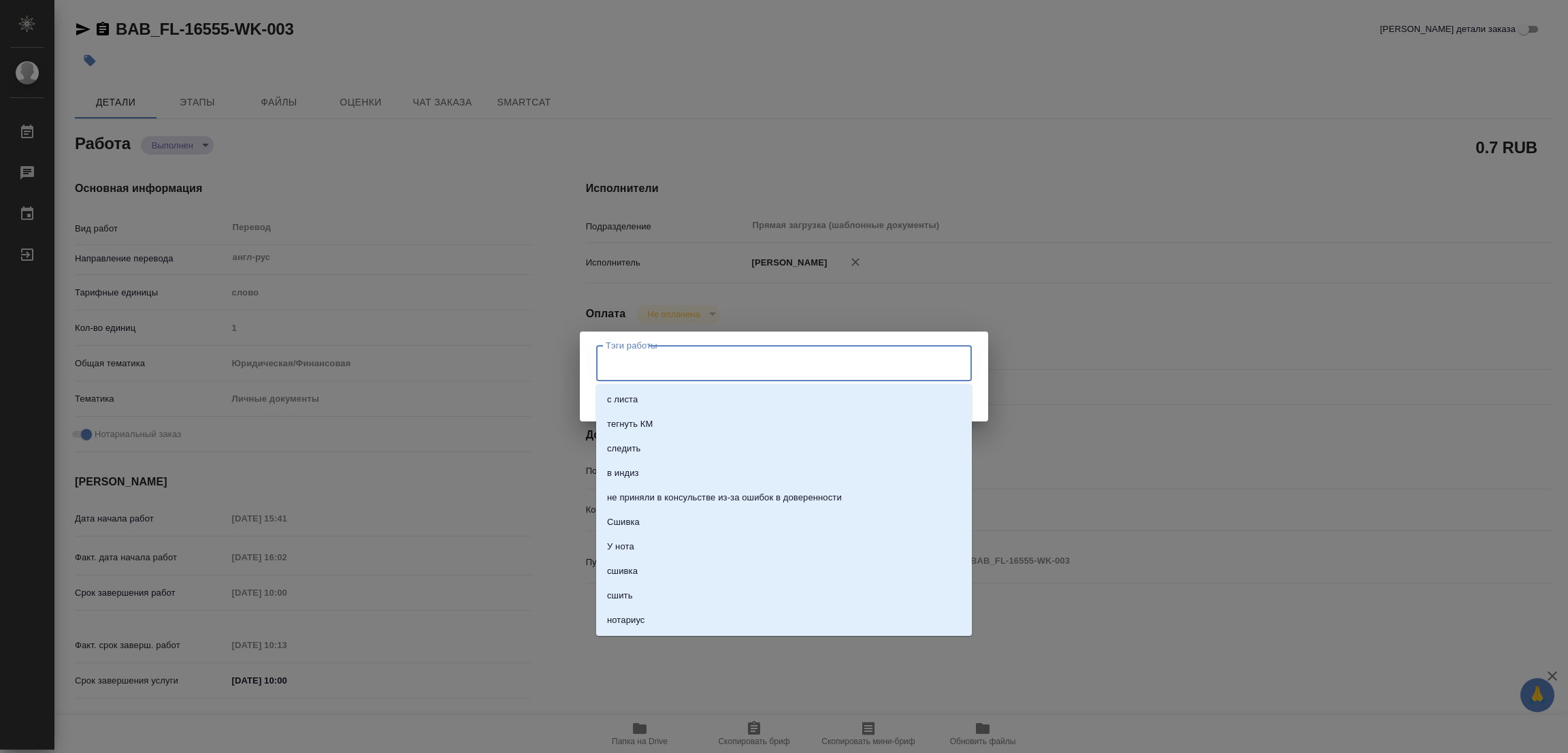
click at [654, 367] on input "Тэги работы" at bounding box center [771, 363] width 337 height 23
type input "стат: 100"
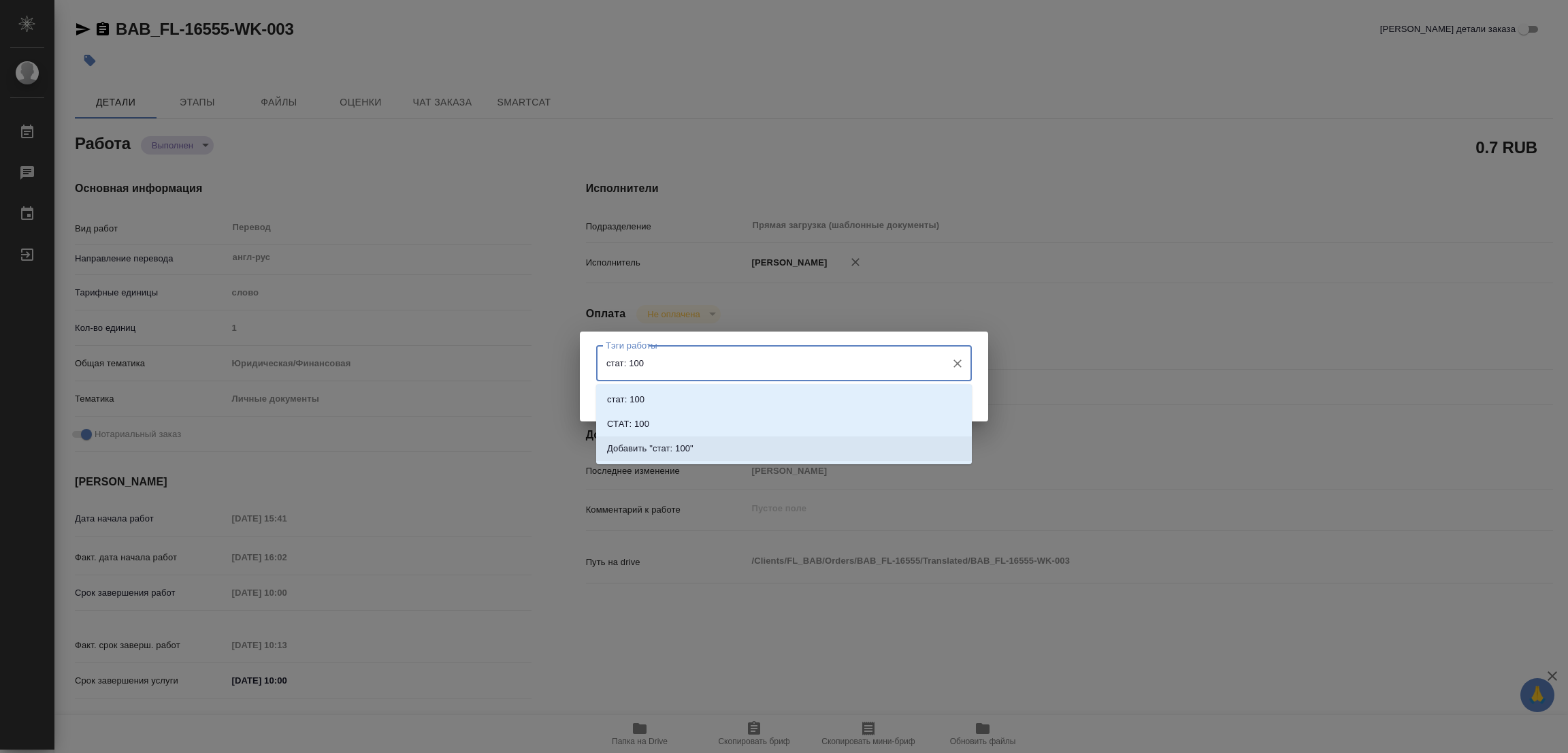
click at [671, 449] on p "Добавить "стат: 100"" at bounding box center [650, 449] width 87 height 14
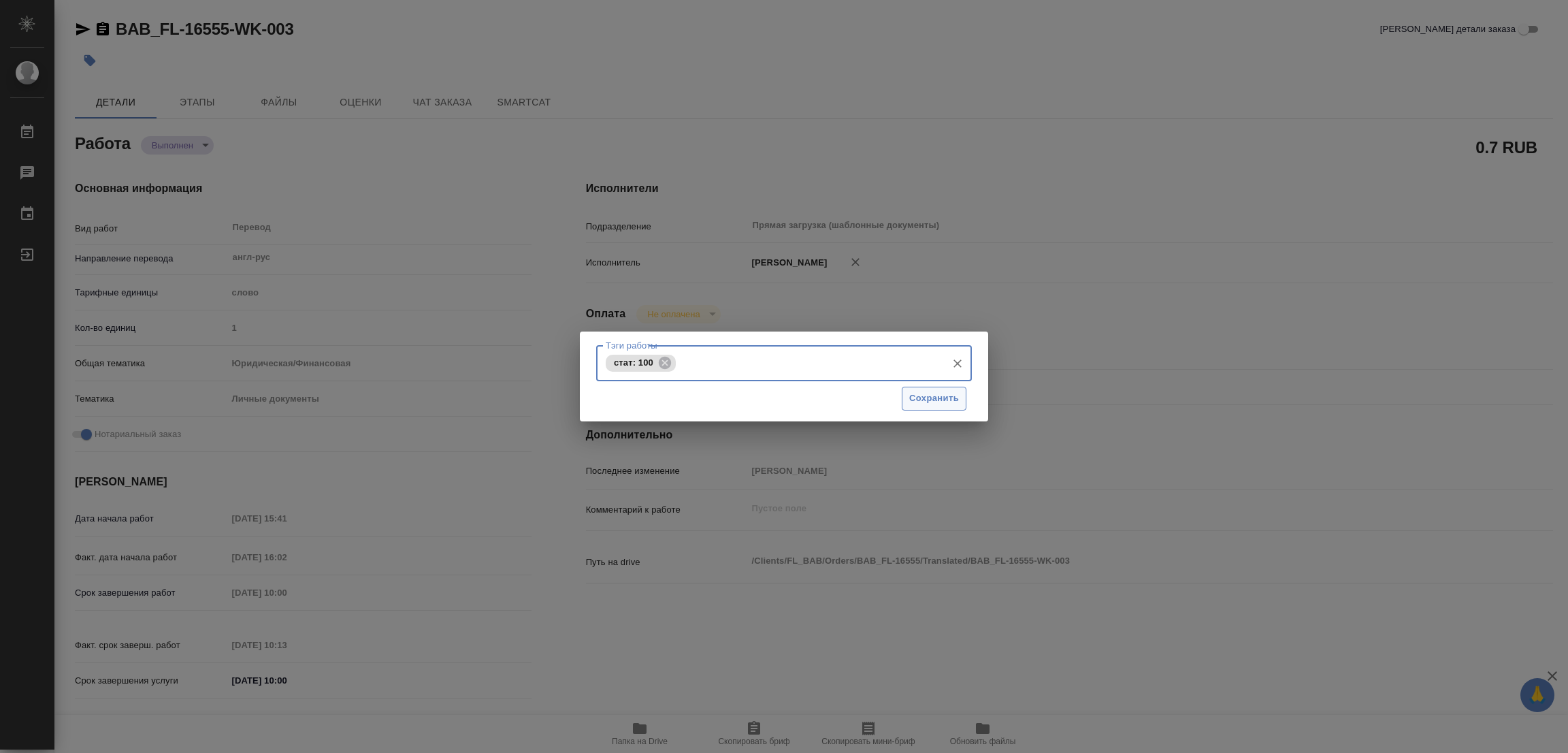
click at [925, 392] on span "Сохранить" at bounding box center [933, 399] width 50 height 15
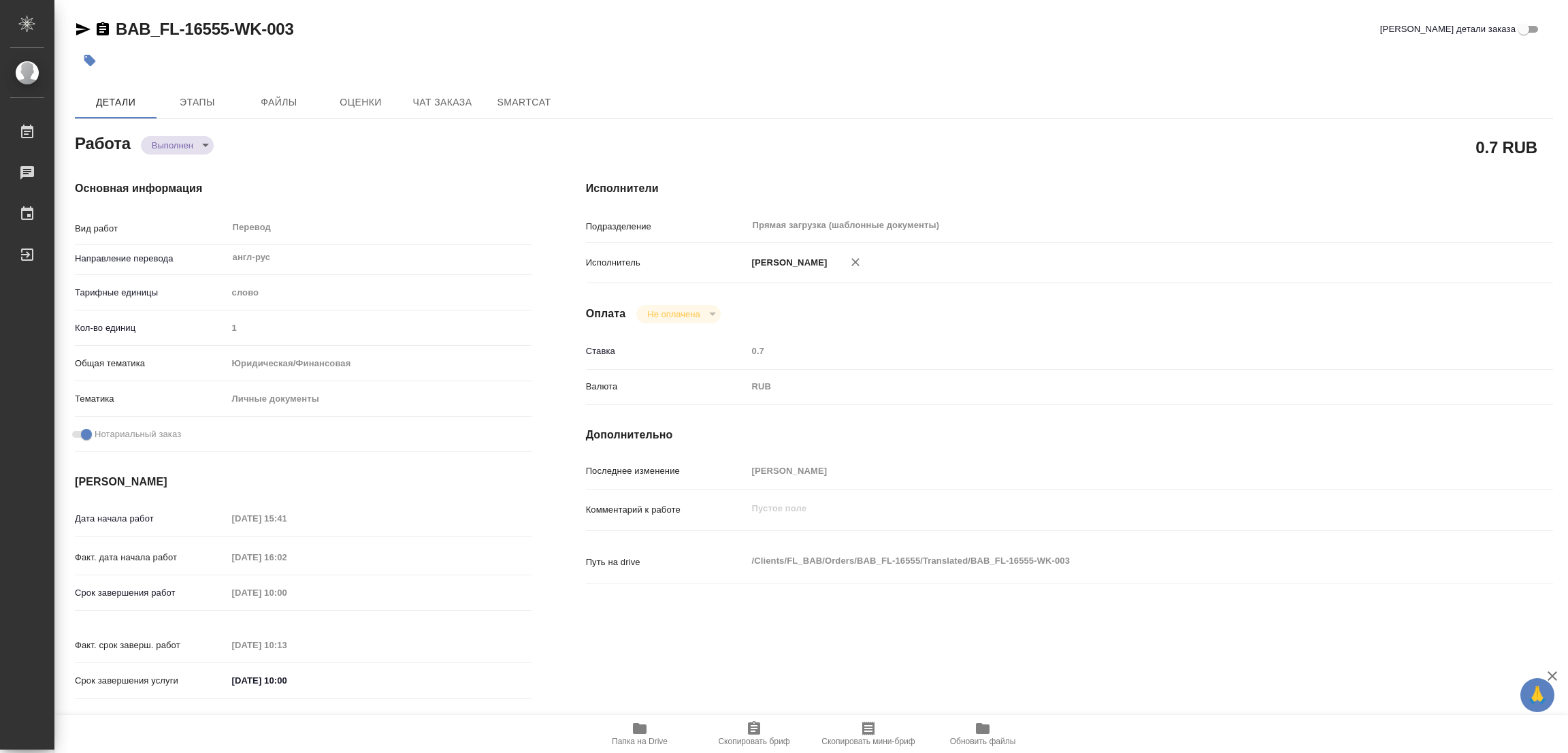
type input "completed"
type textarea "Перевод"
type textarea "x"
type input "англ-рус"
type input "5a8b1489cc6b4906c91bfd90"
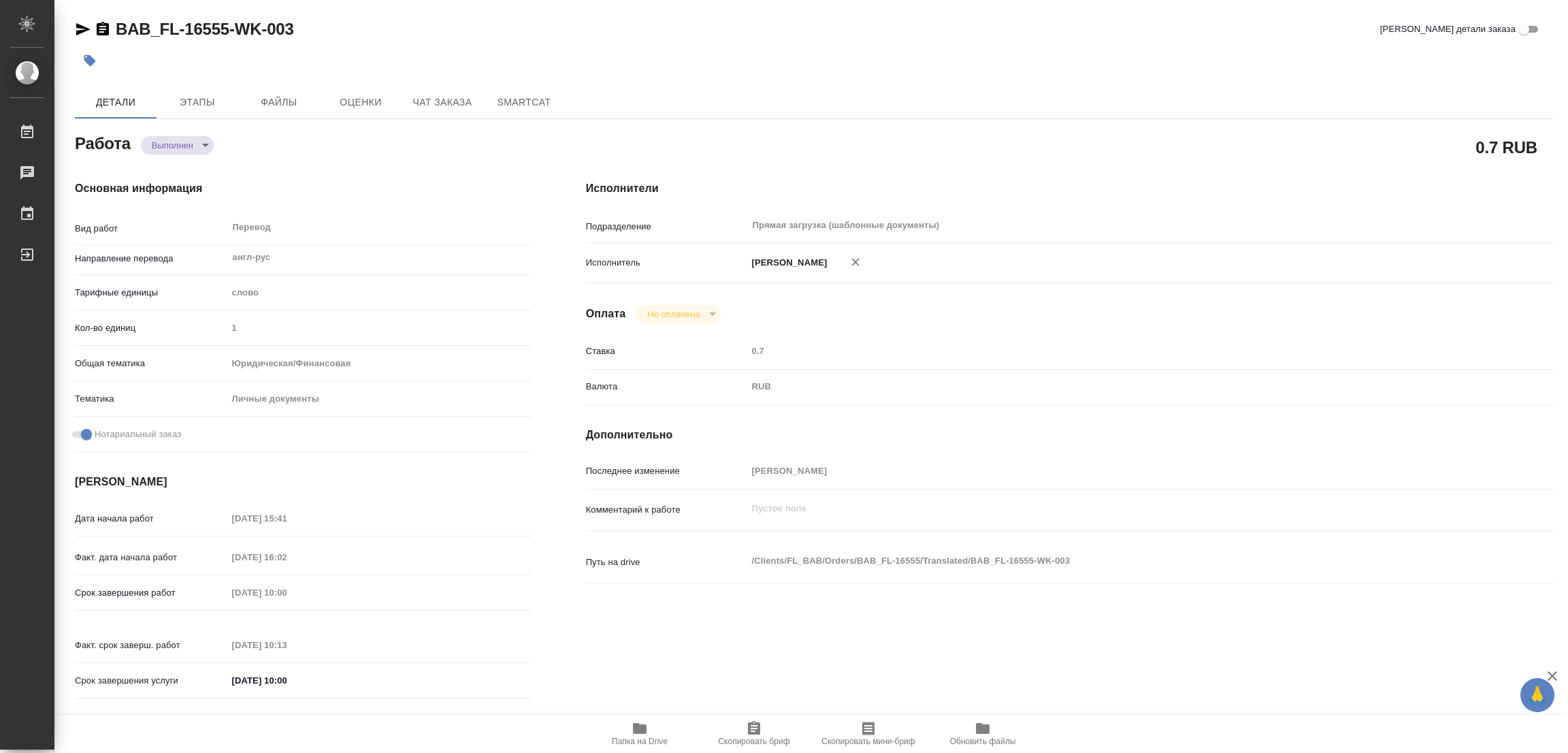
type input "1"
type input "yr-fn"
type input "5a8b8b956a9677013d343cfe"
checkbox input "true"
type input "23.09.2025 15:41"
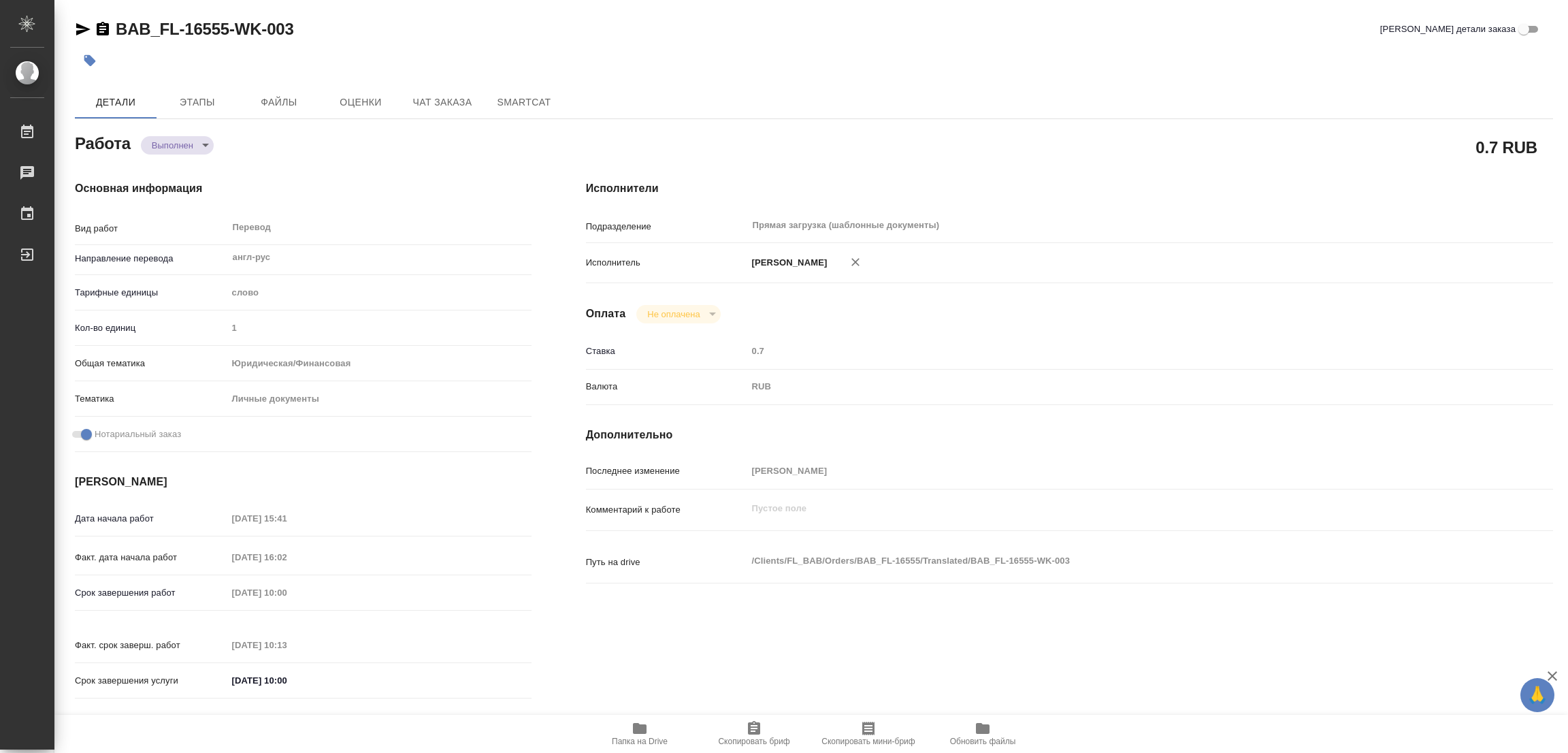
type input "23.09.2025 16:02"
type input "24.09.2025 10:00"
type input "24.09.2025 10:13"
type input "24.09.2025 10:00"
type input "Прямая загрузка (шаблонные документы)"
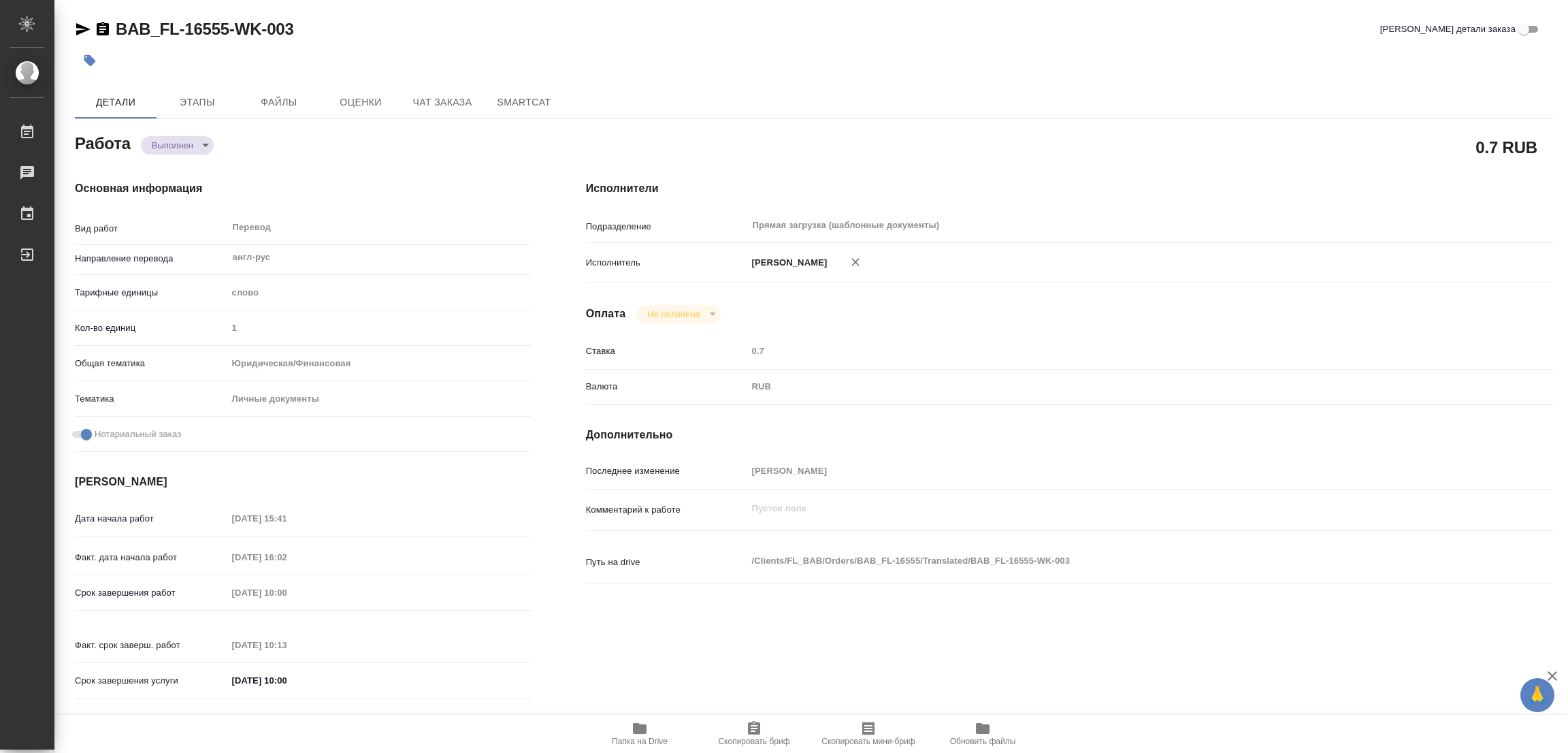
type input "notPayed"
type input "0.7"
type input "RUB"
type input "[PERSON_NAME]"
type textarea "x"
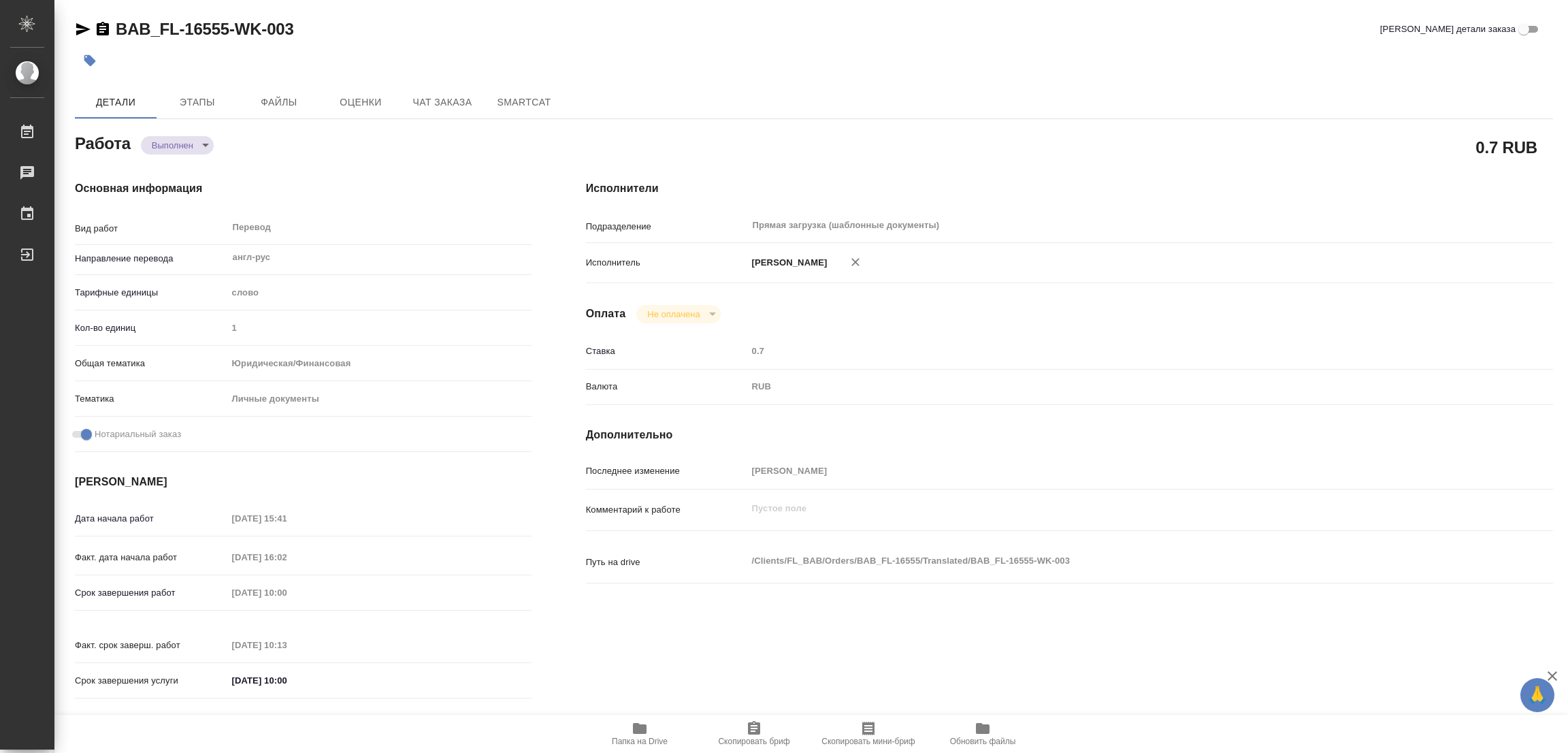
type textarea "/Clients/FL_BAB/Orders/BAB_FL-16555/Translated/BAB_FL-16555-WK-003"
type textarea "x"
type input "BAB_FL-16555"
type input "Перевод станд. несрочный"
type input "Редактура, Постредактура машинного перевода, Корректура, Приёмка по качеству, П…"
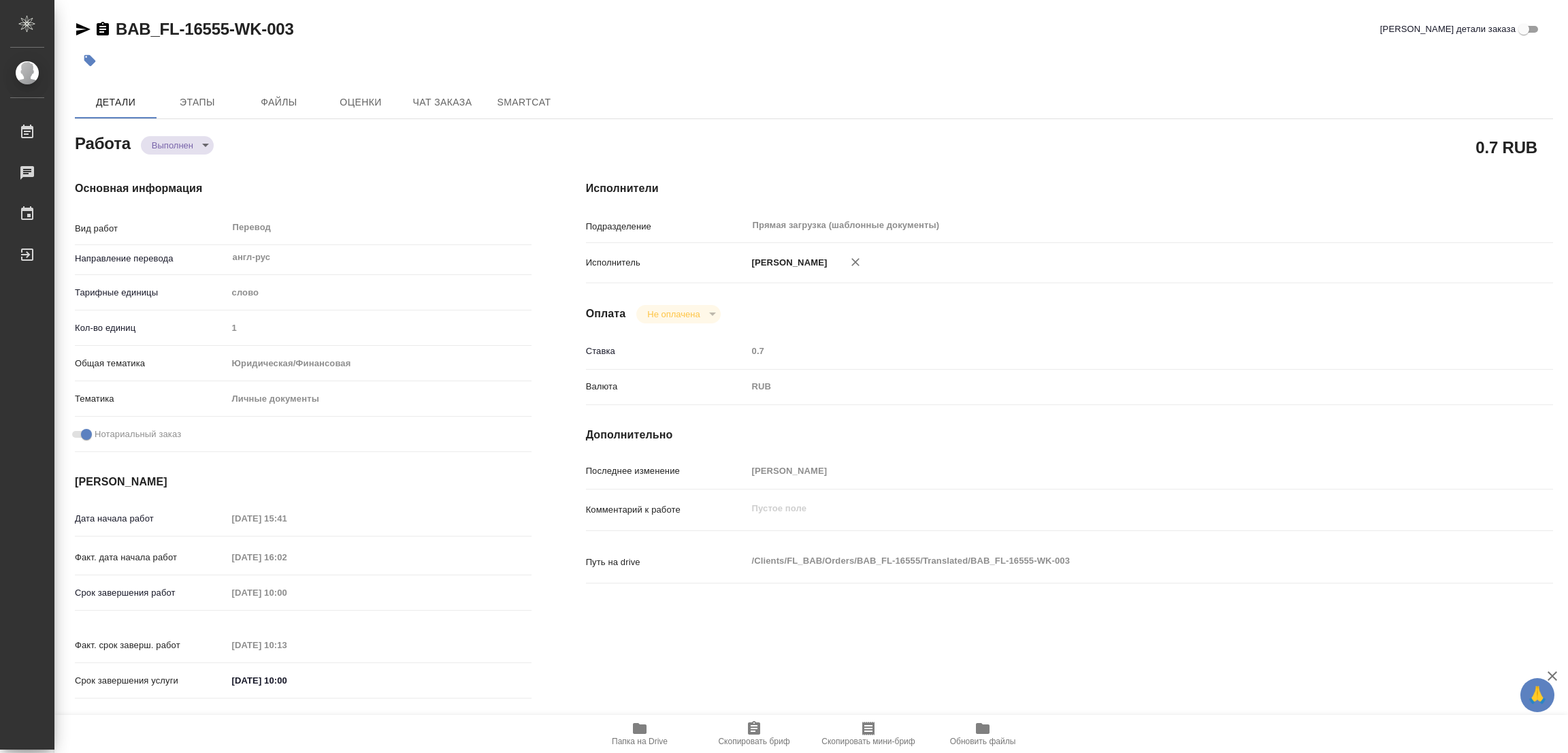
type input "Solovkova Ekaterina"
type input "/Clients/FL_BAB/Orders/BAB_FL-16555"
type textarea "x"
type textarea "есть старый перевод клиента, добавила в папку референс"
type textarea "x"
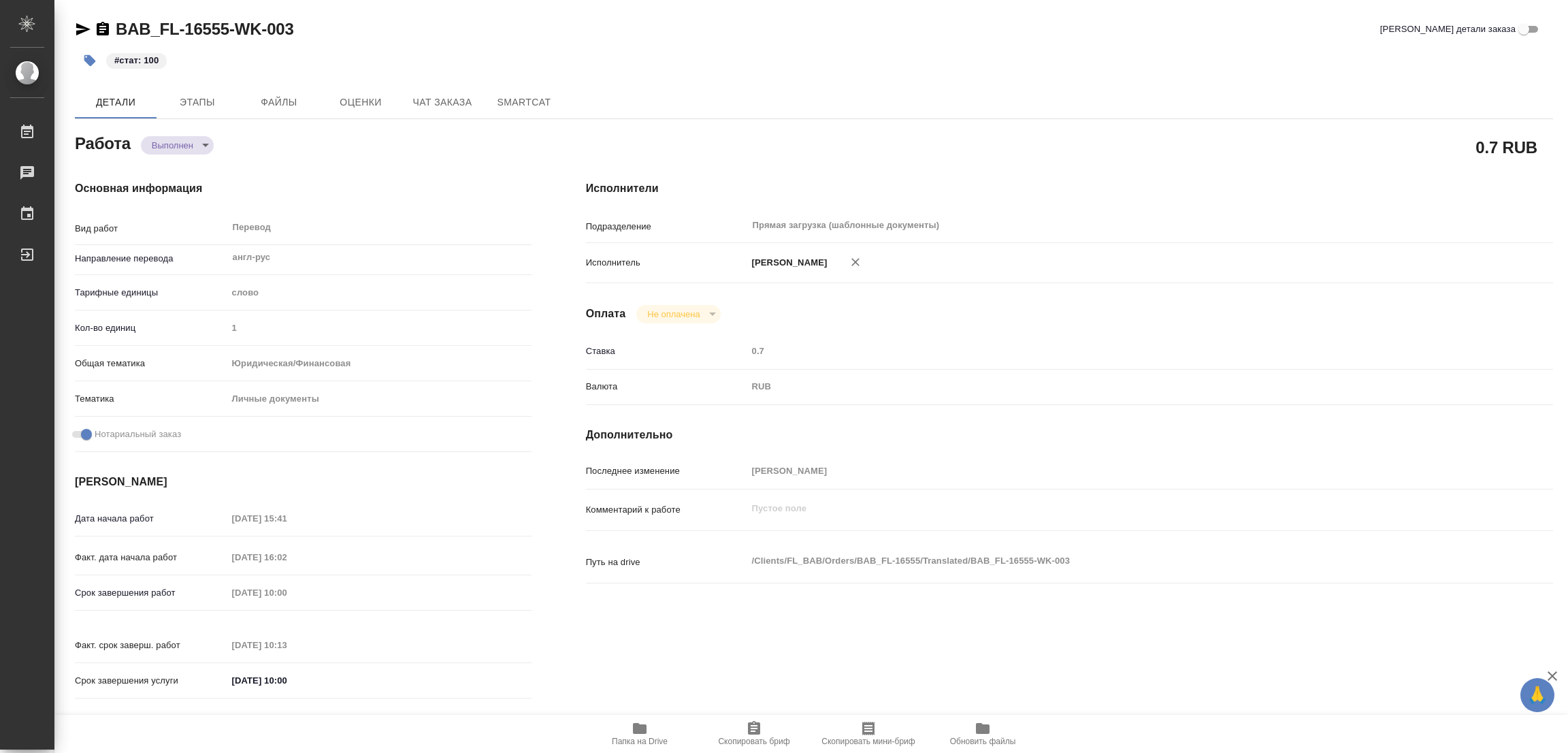
type textarea "x"
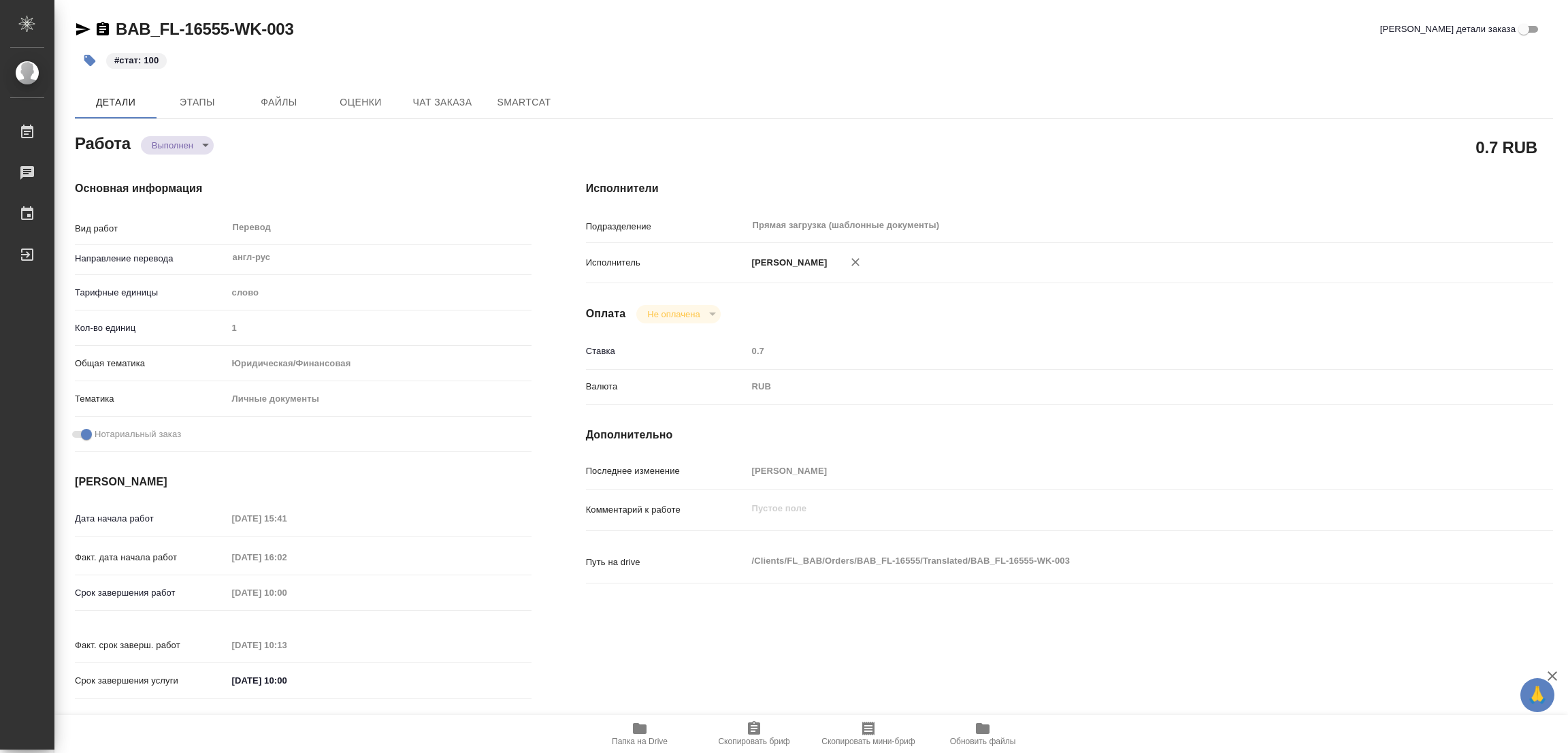
type textarea "x"
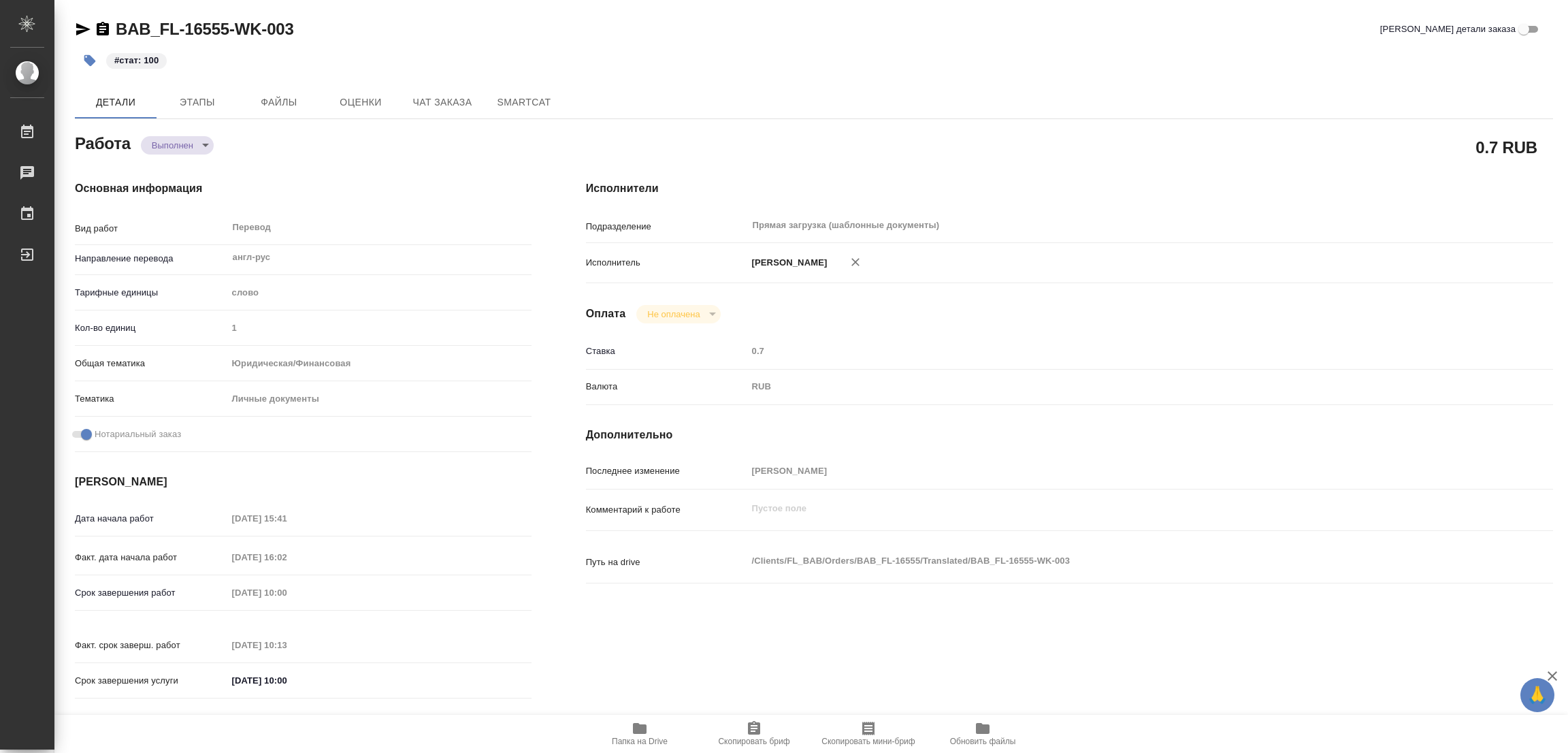
drag, startPoint x: 392, startPoint y: 38, endPoint x: 374, endPoint y: 3, distance: 39.4
click at [392, 33] on div "BAB_FL-16555-WK-003 Кратко детали заказа" at bounding box center [814, 29] width 1478 height 21
type textarea "x"
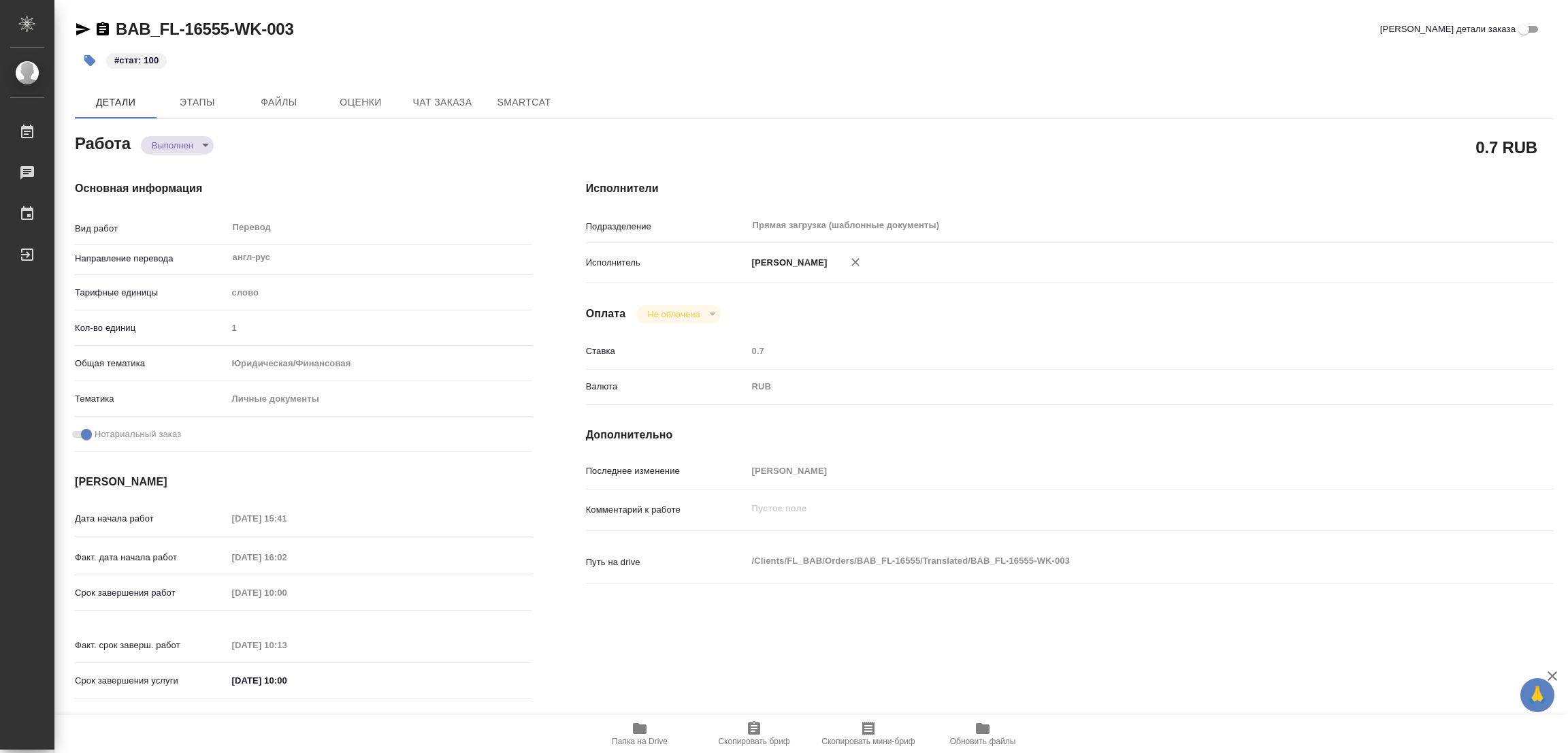
type textarea "x"
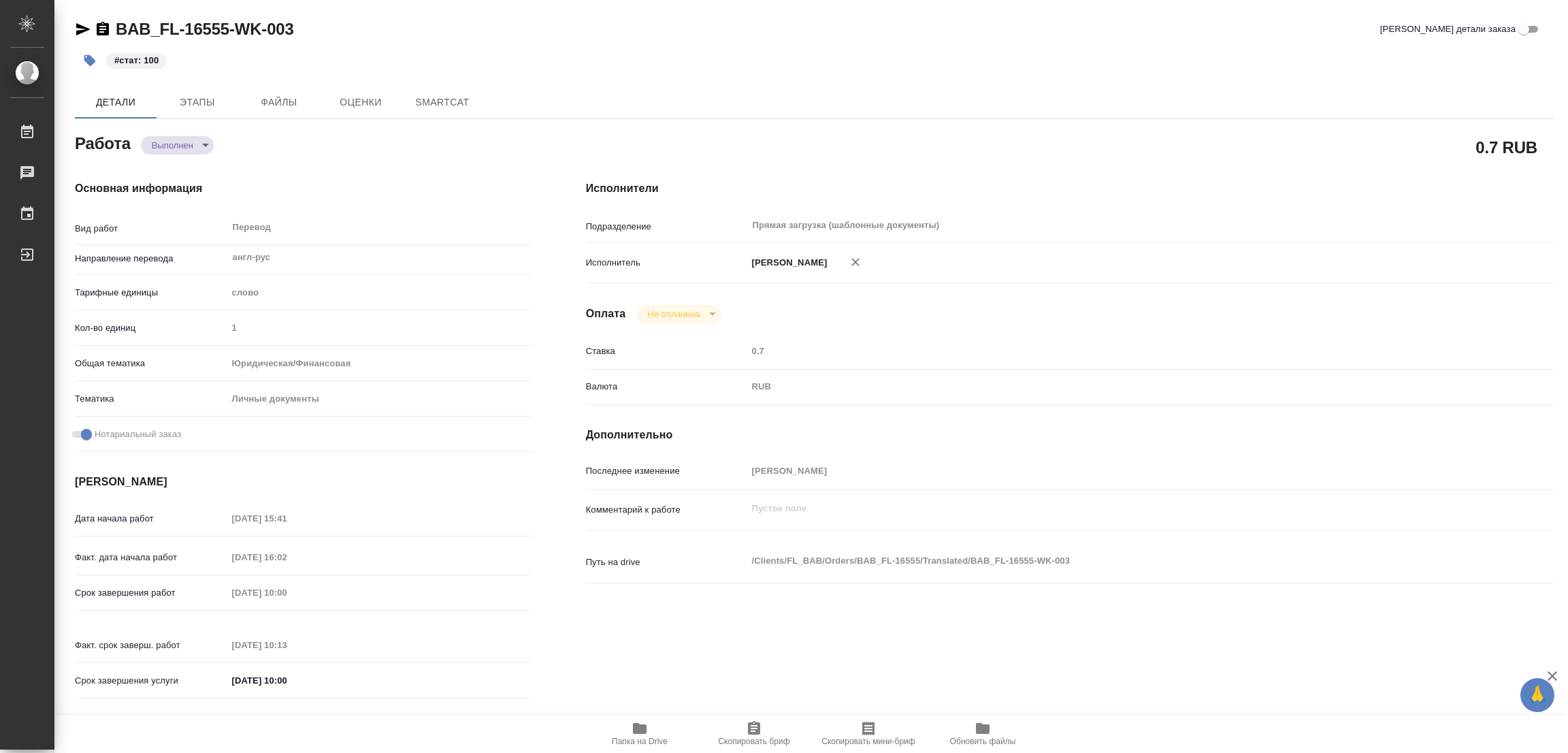
type textarea "x"
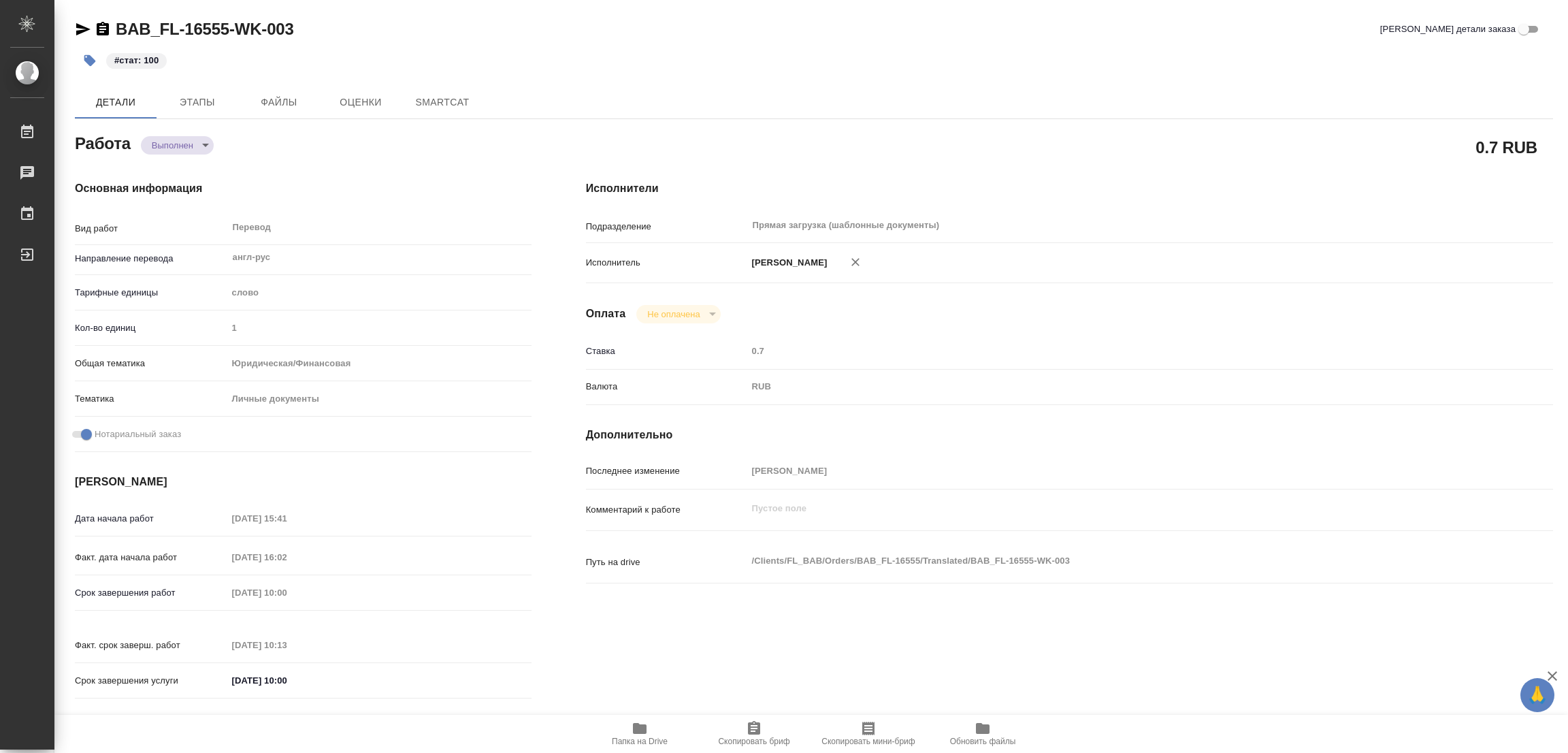
type textarea "x"
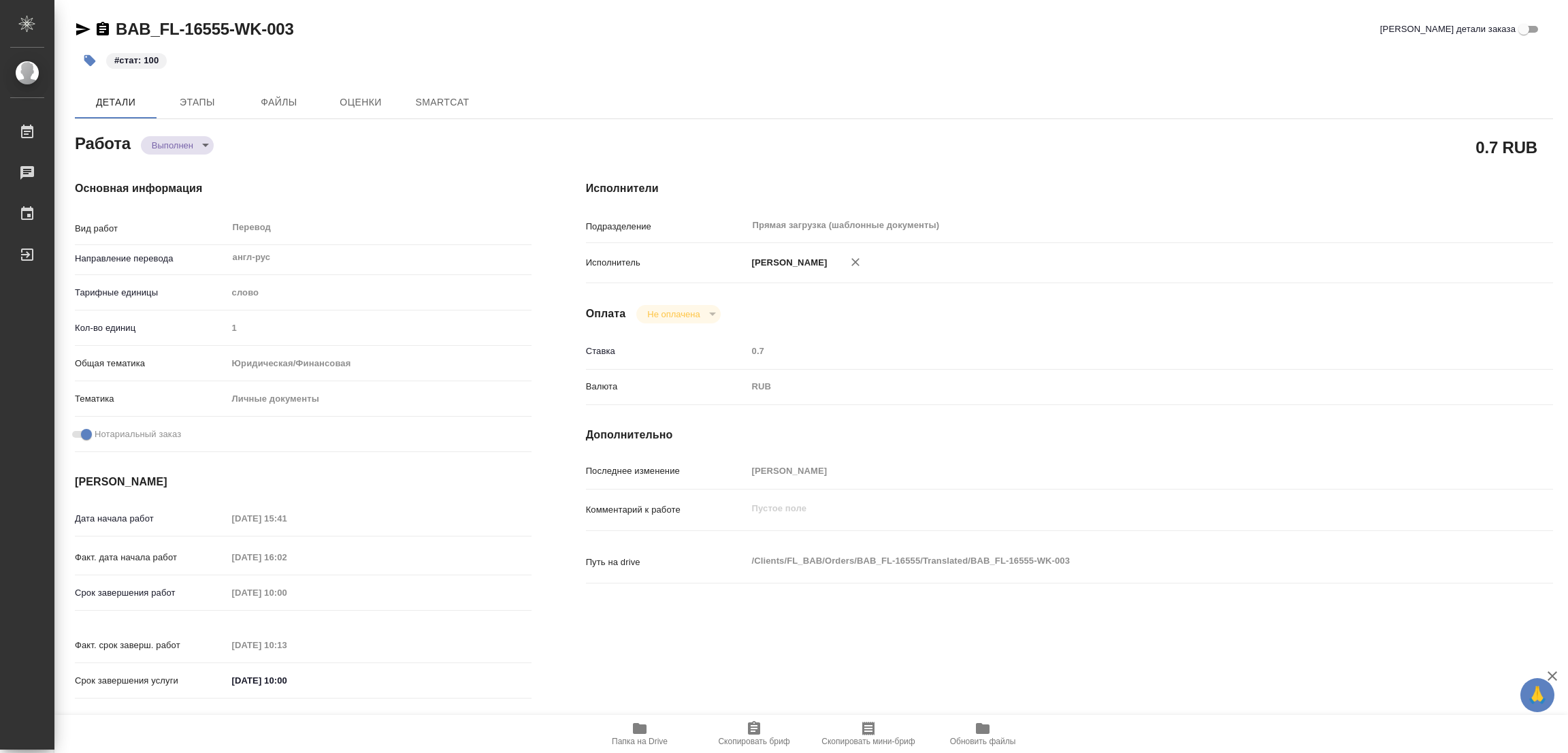
type textarea "x"
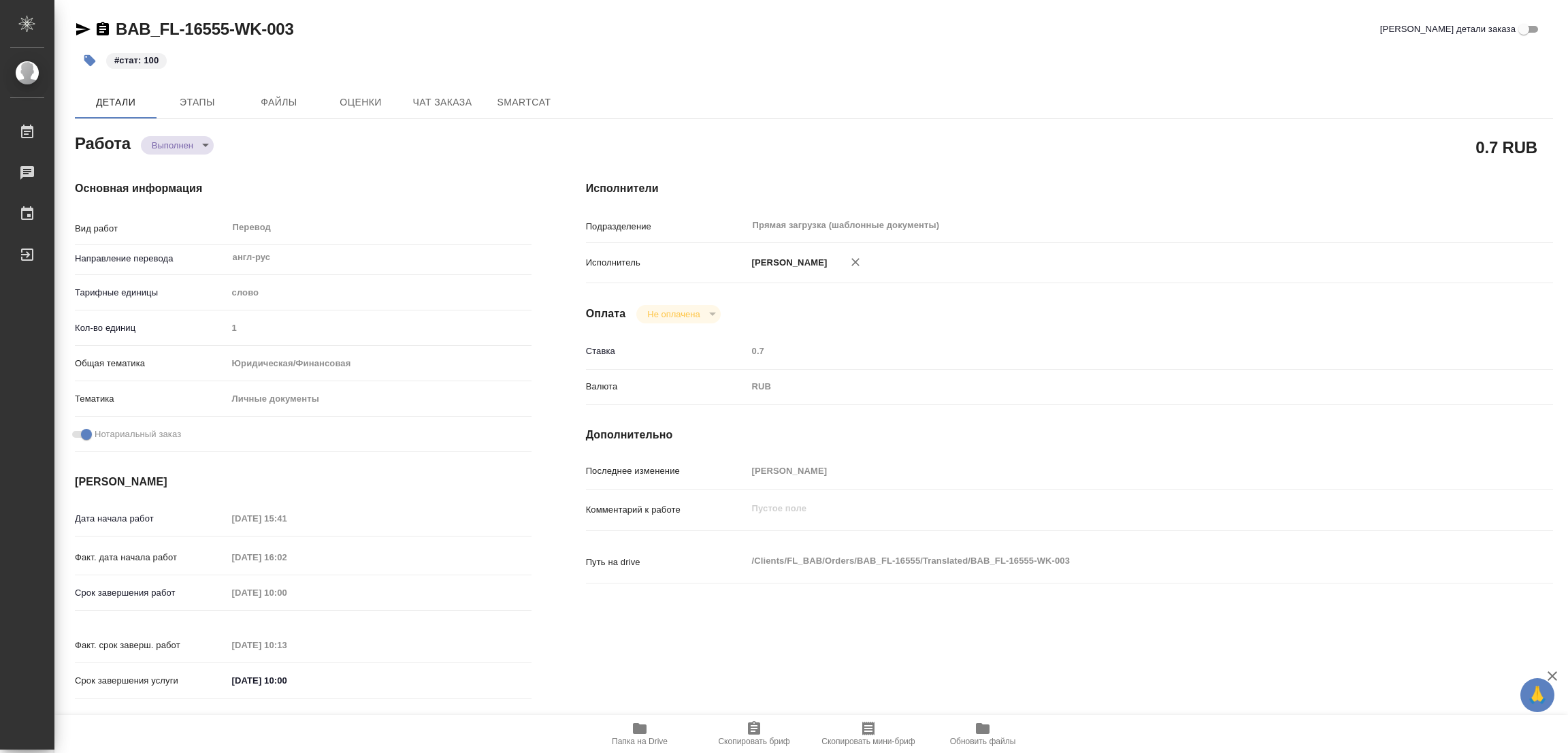
type textarea "x"
click at [729, 71] on div "#стат: 100" at bounding box center [568, 60] width 986 height 30
type textarea "x"
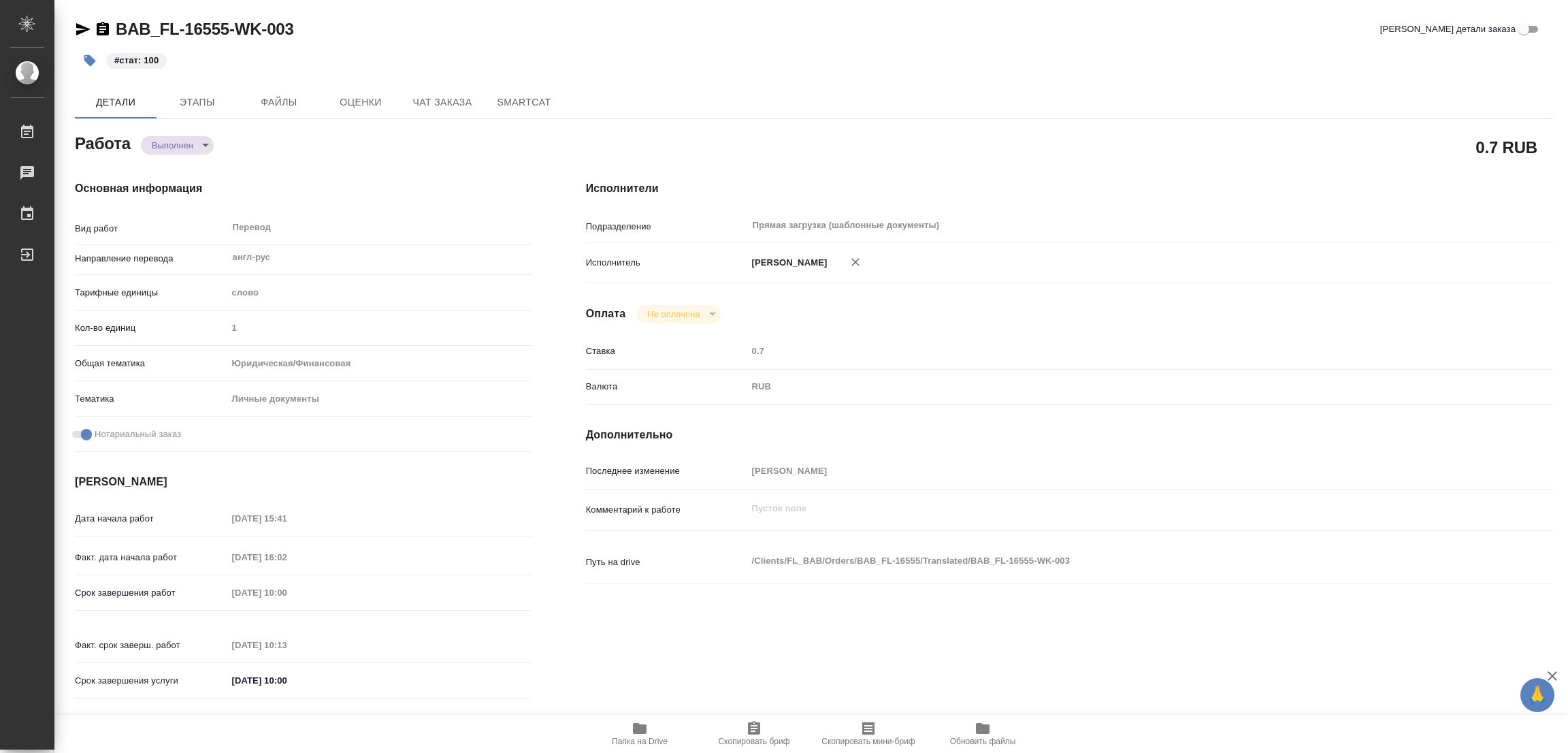
type textarea "x"
